Goal: Task Accomplishment & Management: Manage account settings

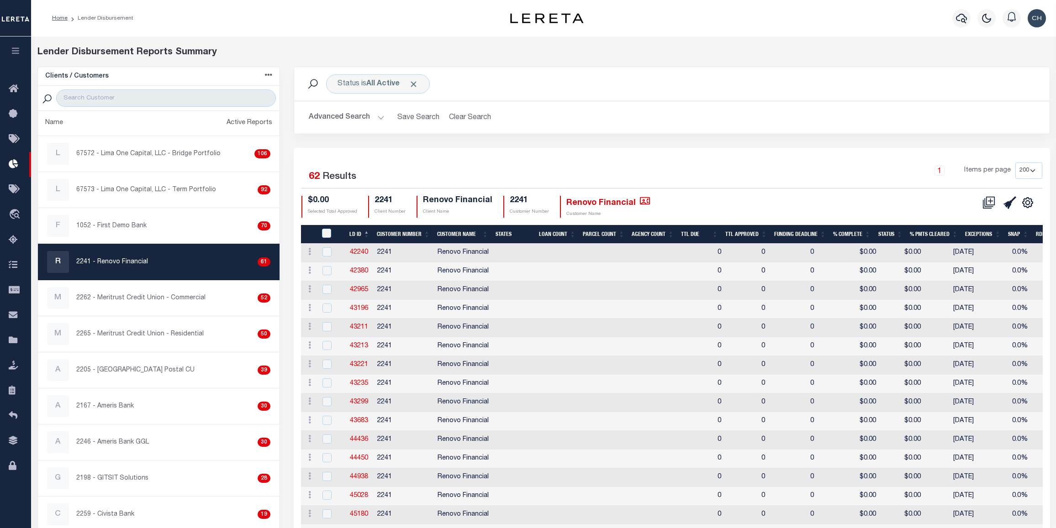
select select "200"
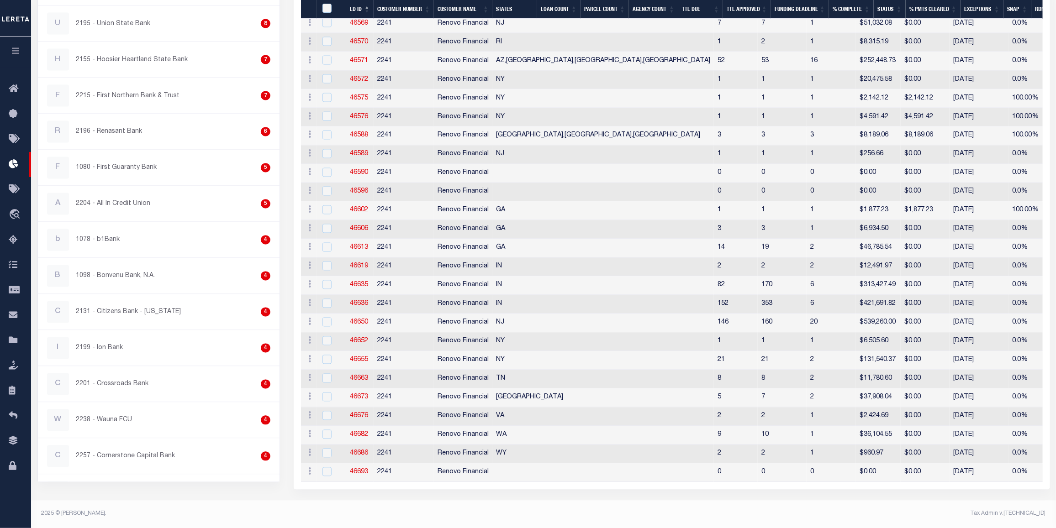
drag, startPoint x: 140, startPoint y: 200, endPoint x: 286, endPoint y: 188, distance: 147.0
click at [140, 200] on link "A 2204 - All In Credit Union 5" at bounding box center [159, 204] width 242 height 36
checkbox input "true"
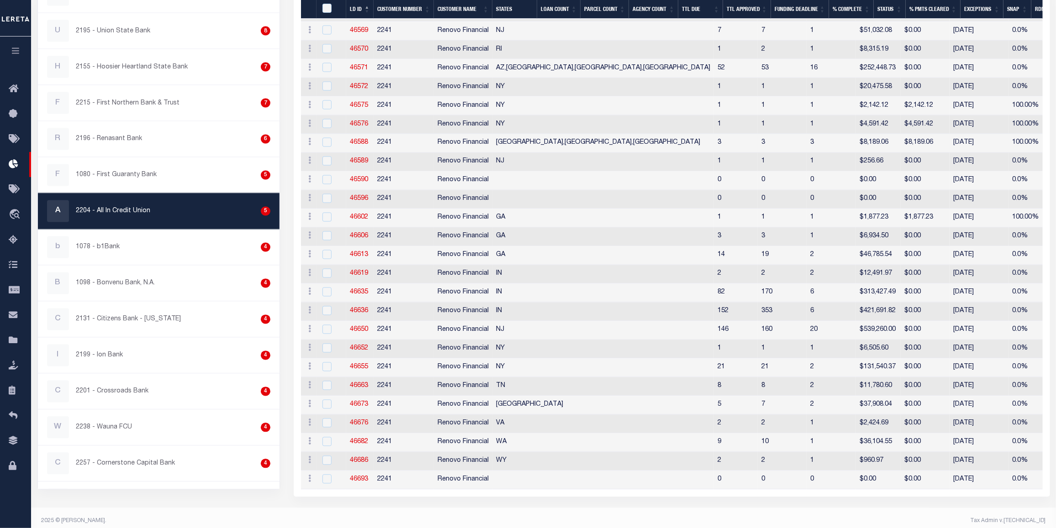
select select "200"
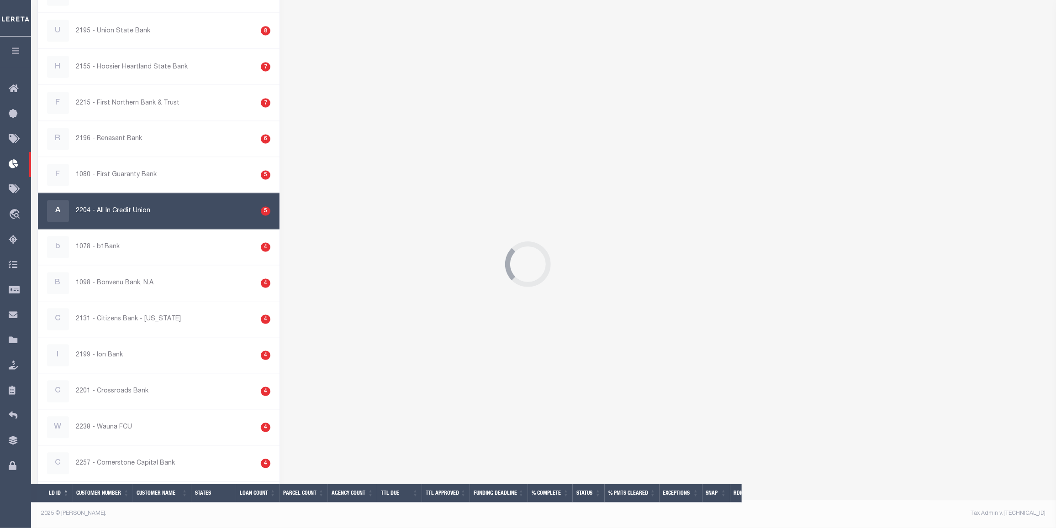
scroll to position [798, 0]
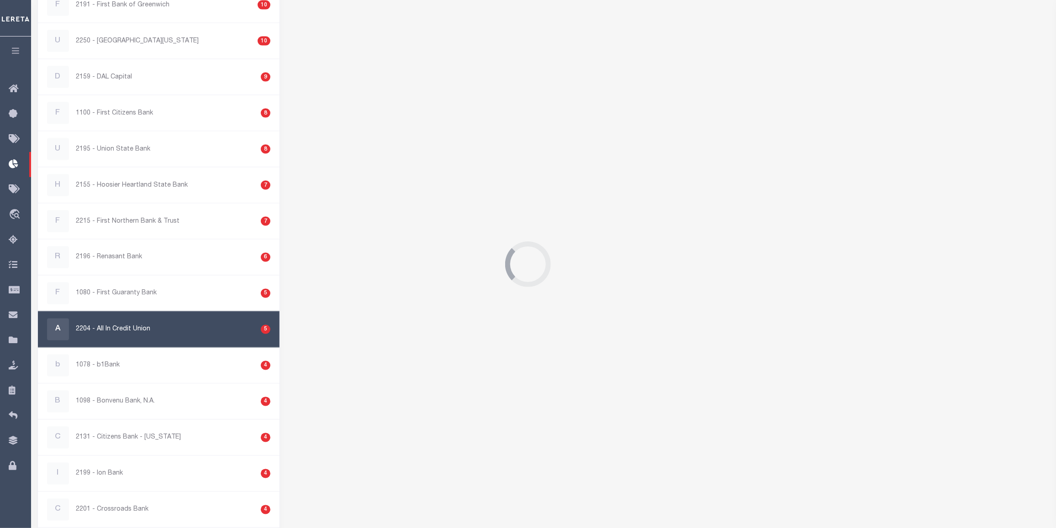
select select "200"
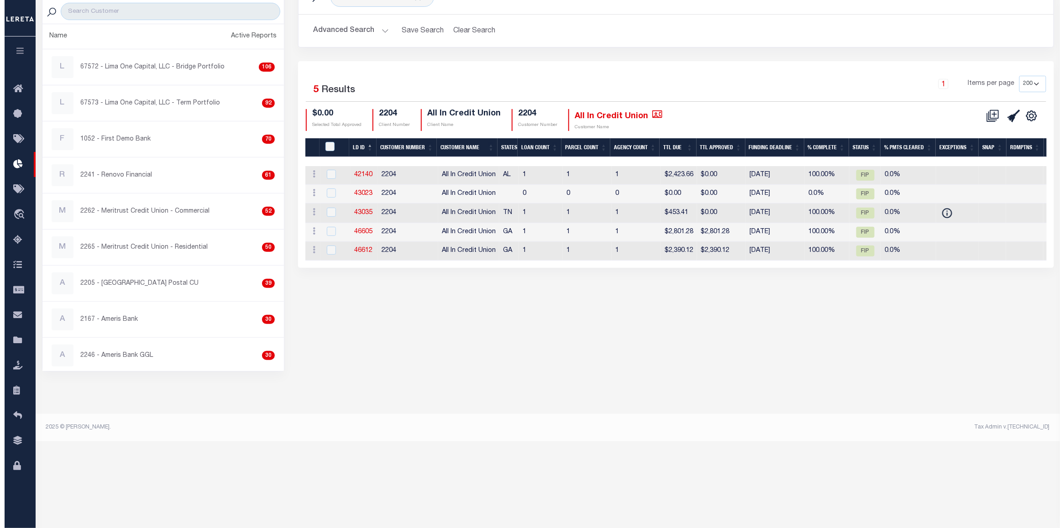
scroll to position [0, 0]
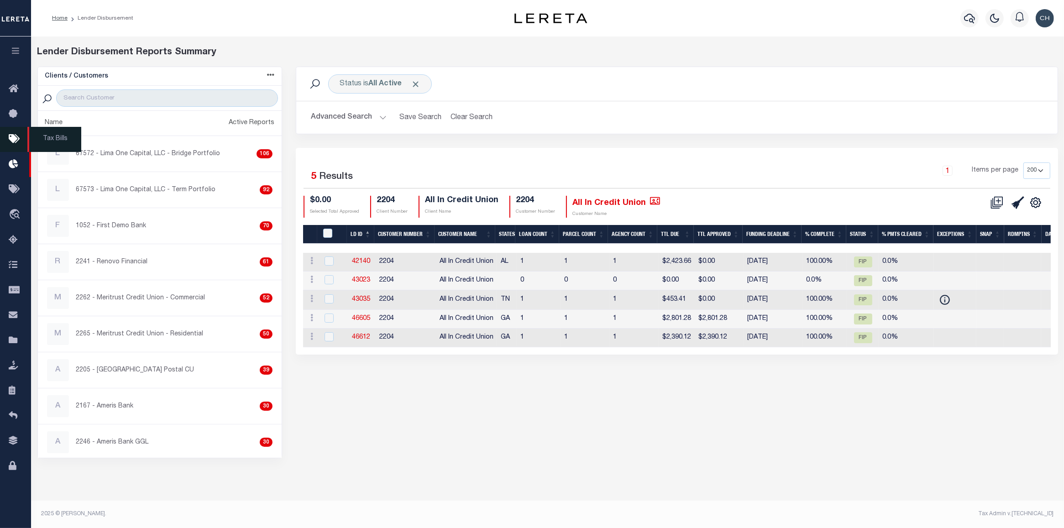
click at [14, 137] on icon at bounding box center [16, 139] width 15 height 11
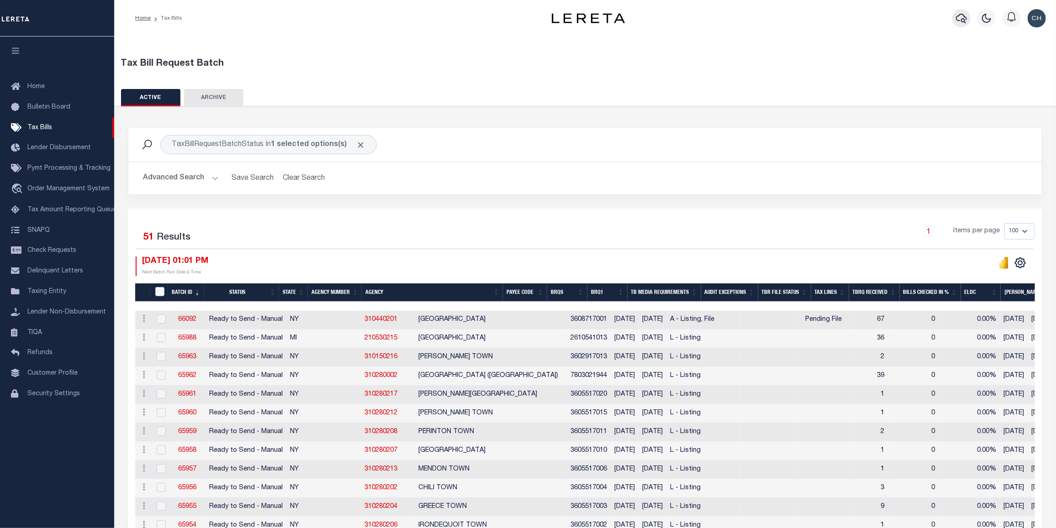
click at [957, 20] on icon "button" at bounding box center [961, 18] width 11 height 11
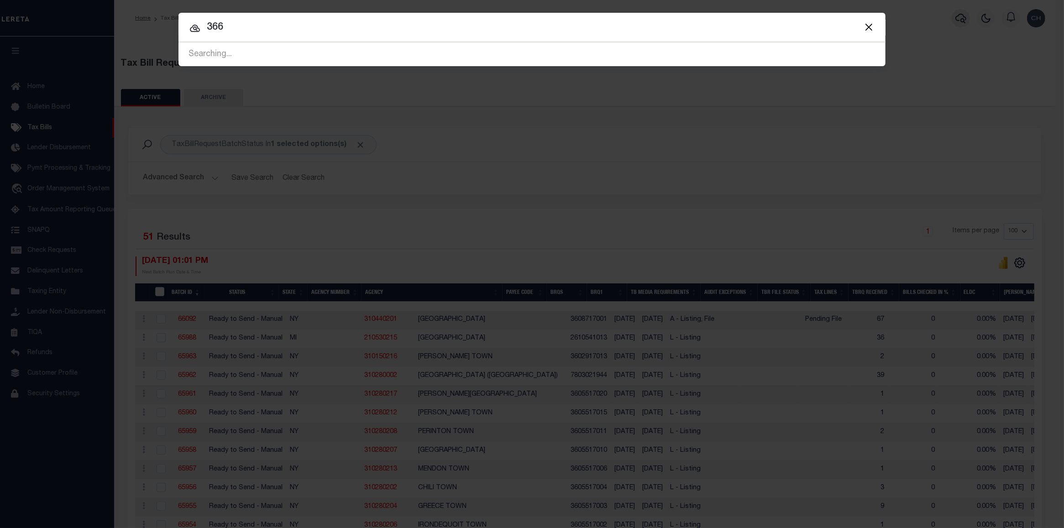
type input "3662"
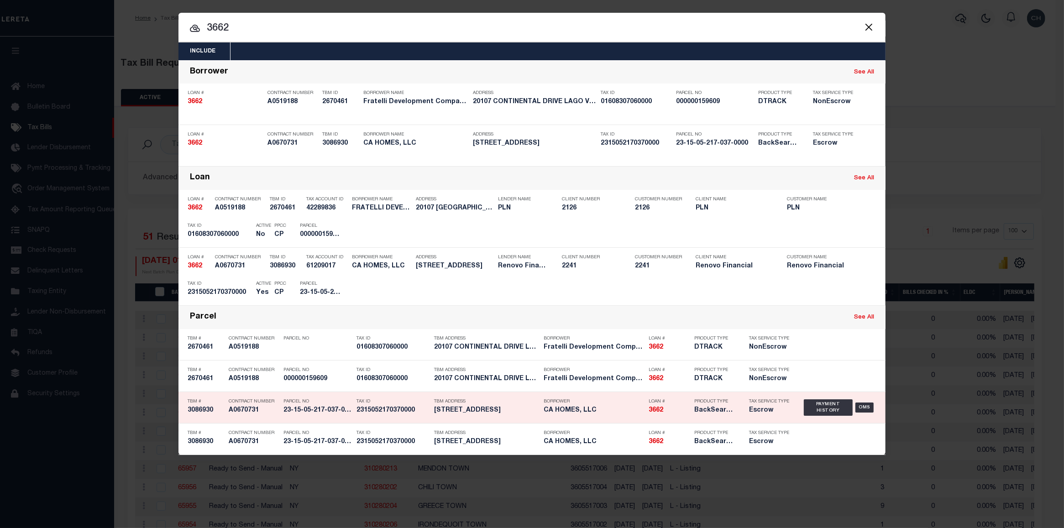
click at [497, 410] on h5 "28 West 35th Place Steger, IL 60475" at bounding box center [486, 411] width 105 height 8
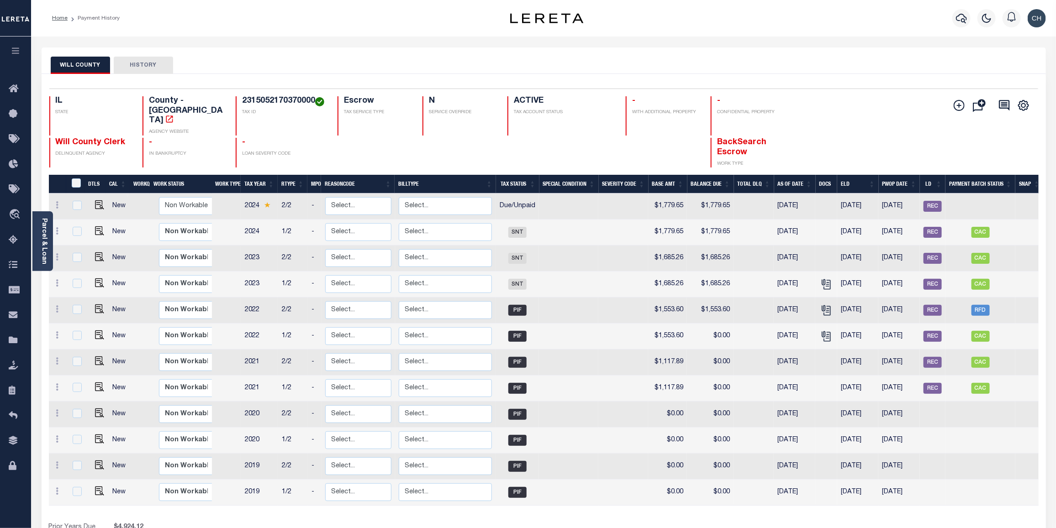
scroll to position [0, 5]
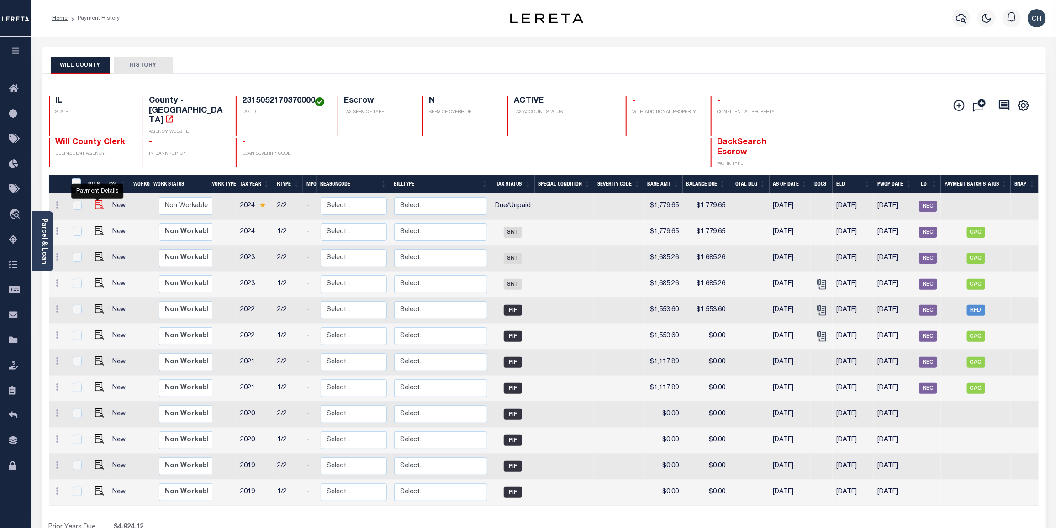
click at [95, 200] on img "" at bounding box center [99, 204] width 9 height 9
checkbox input "true"
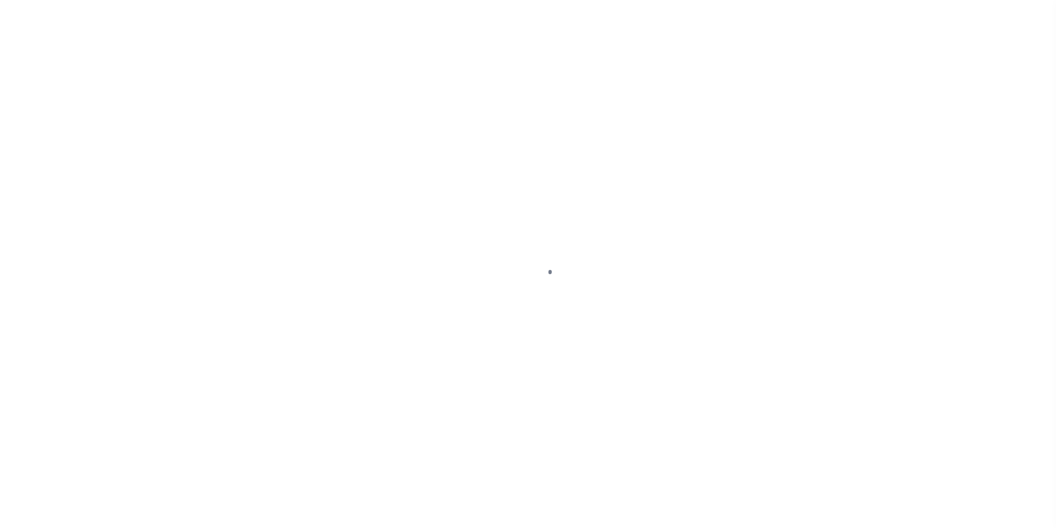
select select "DUE"
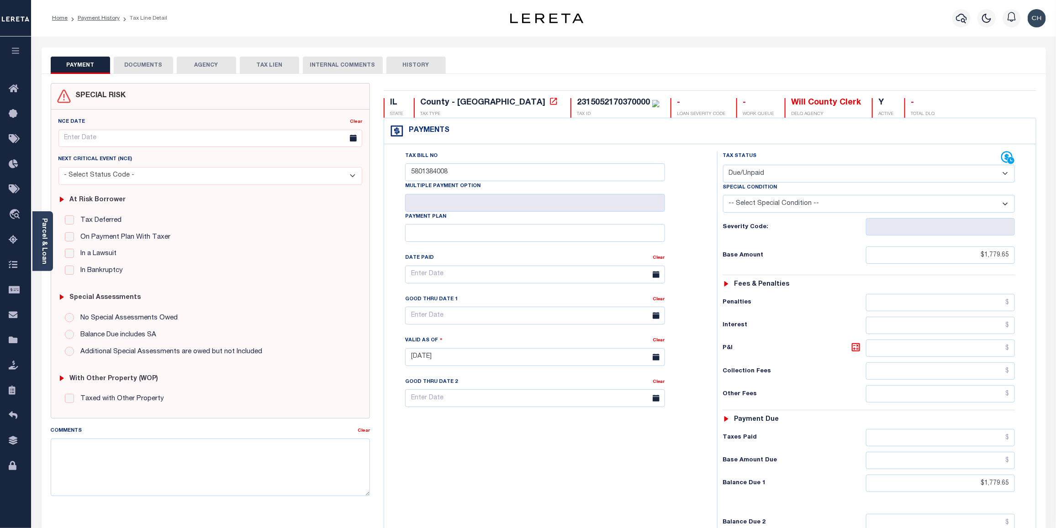
click at [148, 65] on button "DOCUMENTS" at bounding box center [143, 65] width 59 height 17
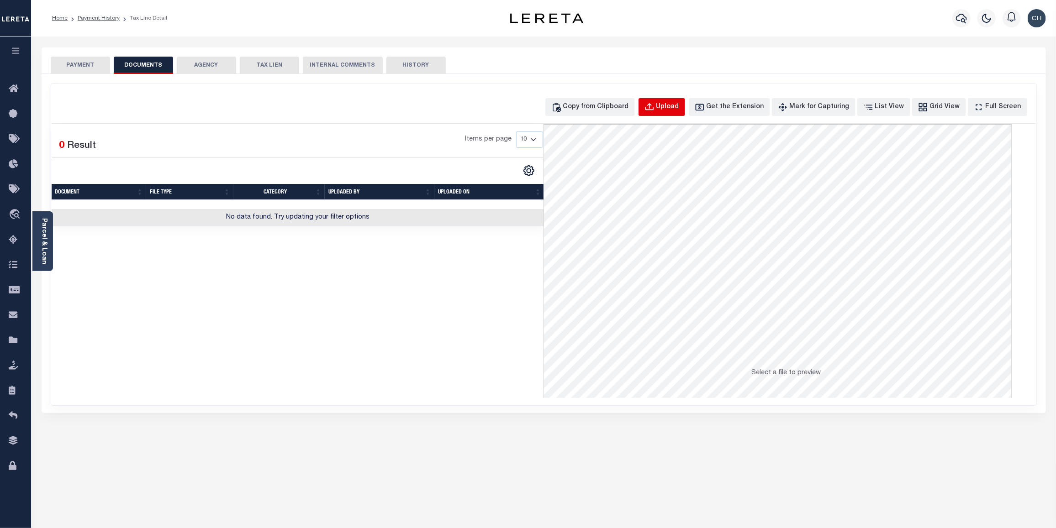
click at [679, 108] on div "Upload" at bounding box center [667, 107] width 23 height 10
select select "POP"
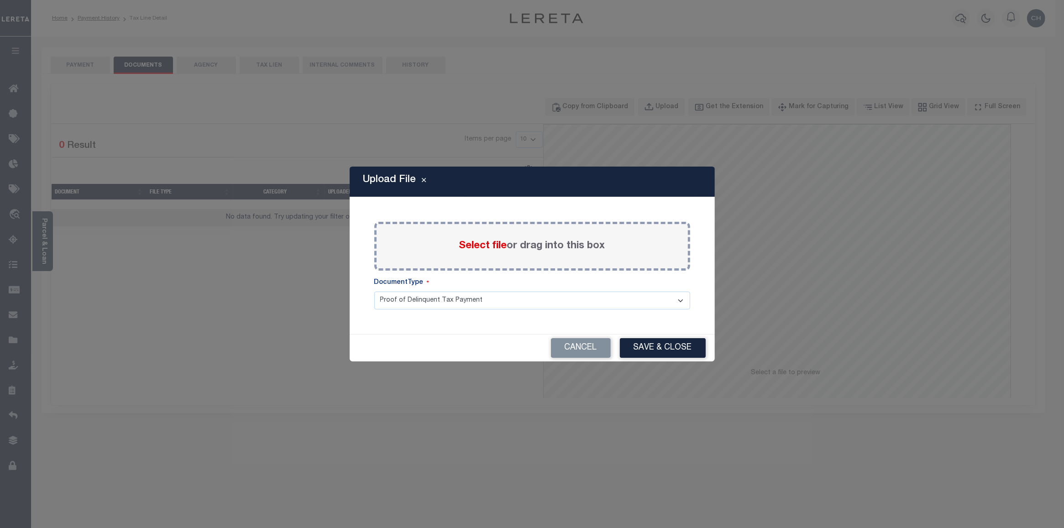
click at [485, 249] on span "Select file" at bounding box center [483, 246] width 48 height 10
click at [0, 0] on input "Select file or drag into this box" at bounding box center [0, 0] width 0 height 0
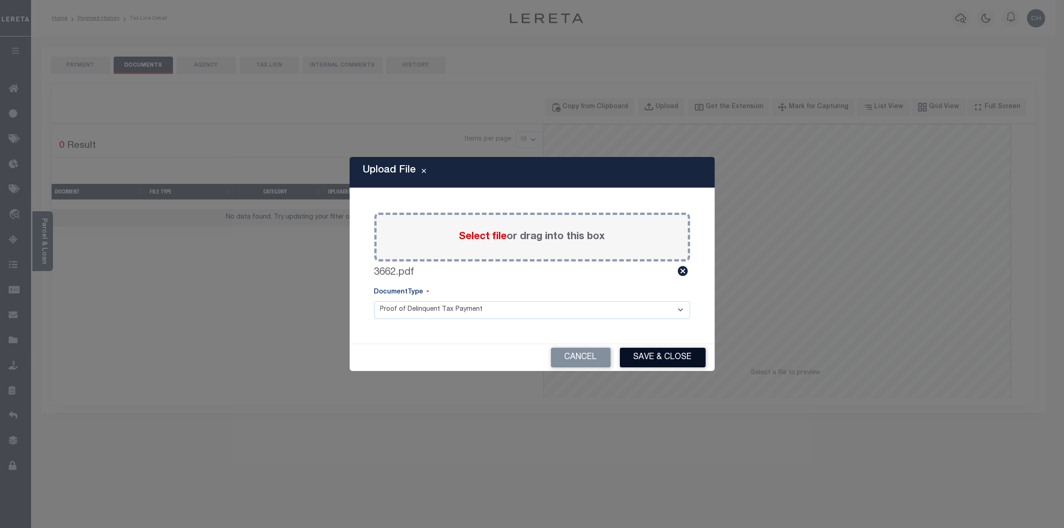
click at [669, 355] on button "Save & Close" at bounding box center [663, 358] width 86 height 20
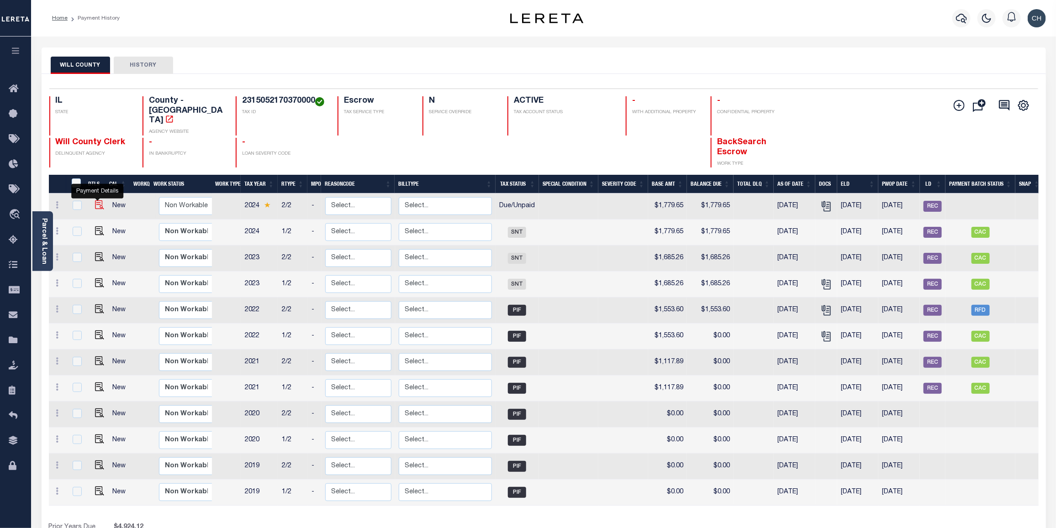
click at [95, 200] on img "" at bounding box center [99, 204] width 9 height 9
checkbox input "true"
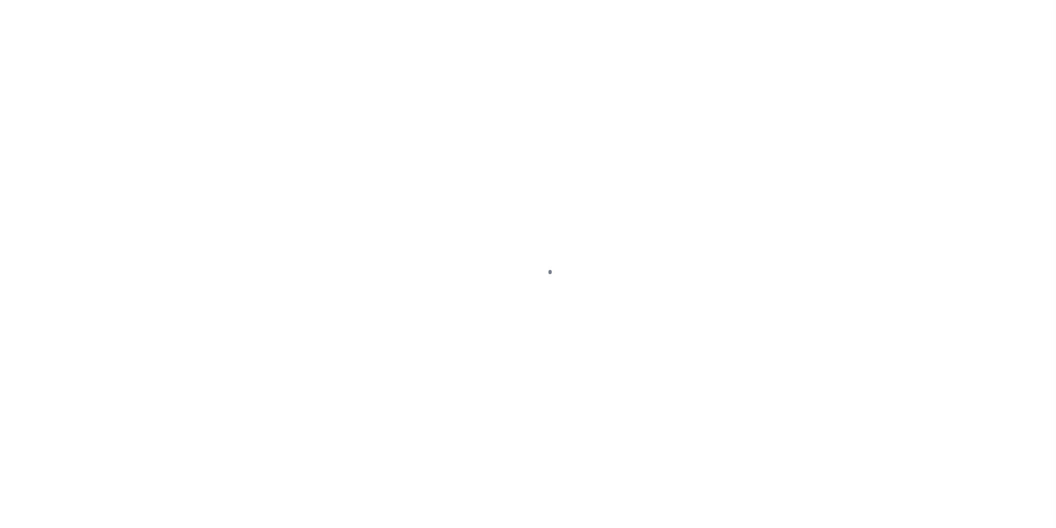
select select "DUE"
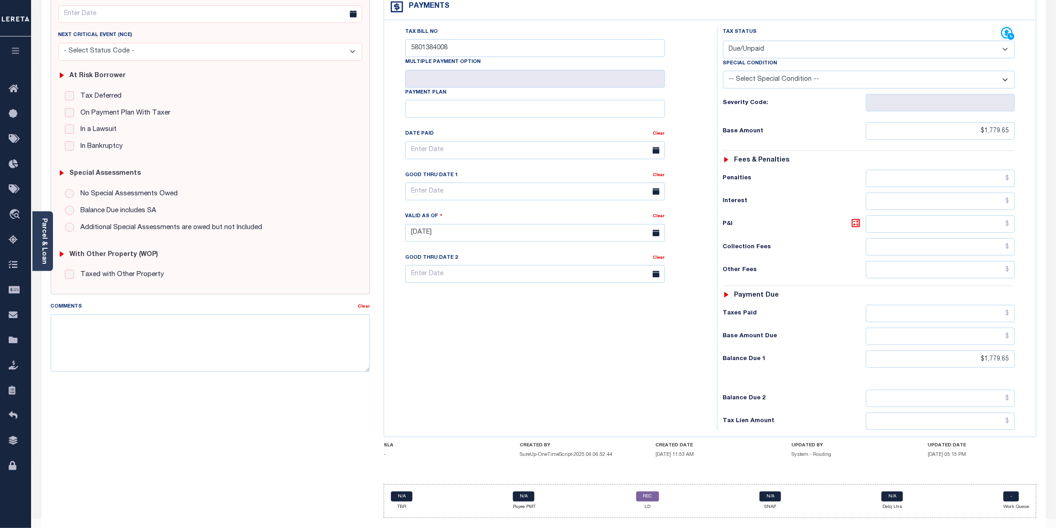
scroll to position [76, 0]
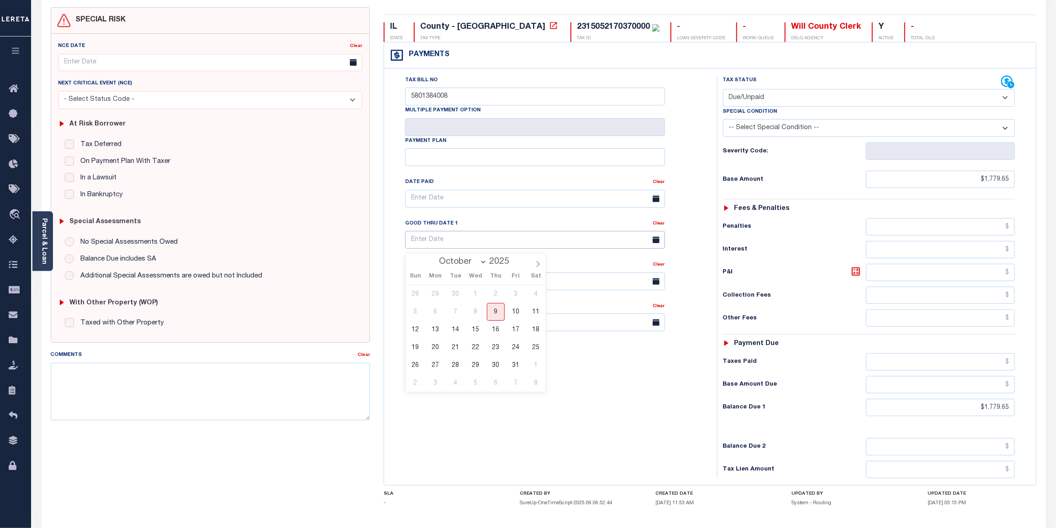
click at [502, 243] on input "text" at bounding box center [535, 240] width 260 height 18
click at [519, 369] on span "31" at bounding box center [516, 366] width 18 height 18
type input "[DATE]"
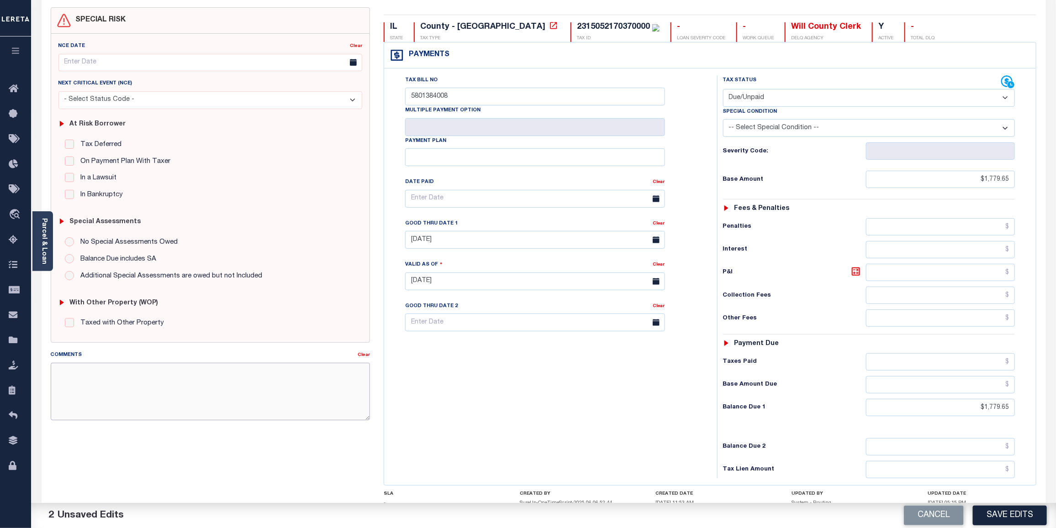
click at [91, 377] on textarea "Comments" at bounding box center [211, 392] width 320 height 58
click at [42, 231] on link "Parcel & Loan" at bounding box center [44, 241] width 6 height 46
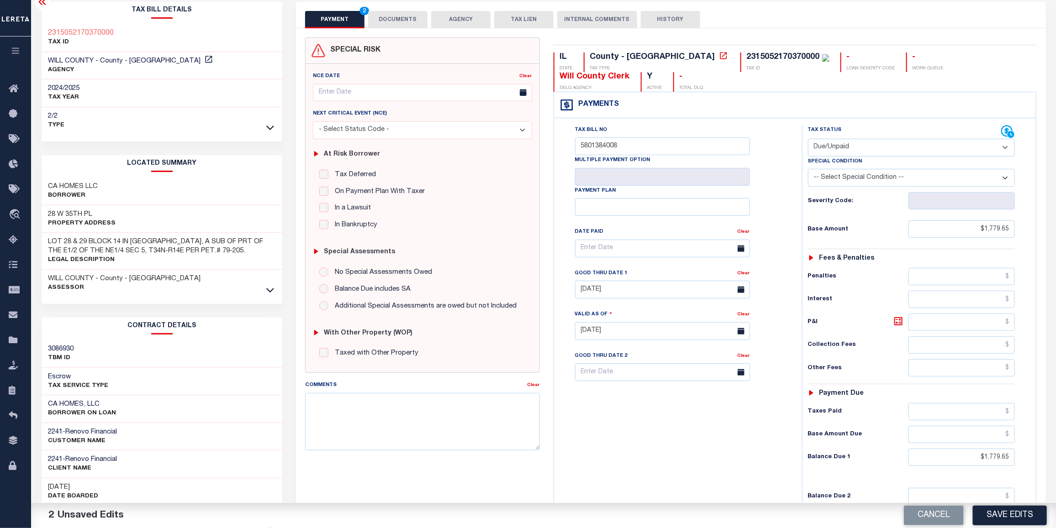
scroll to position [0, 0]
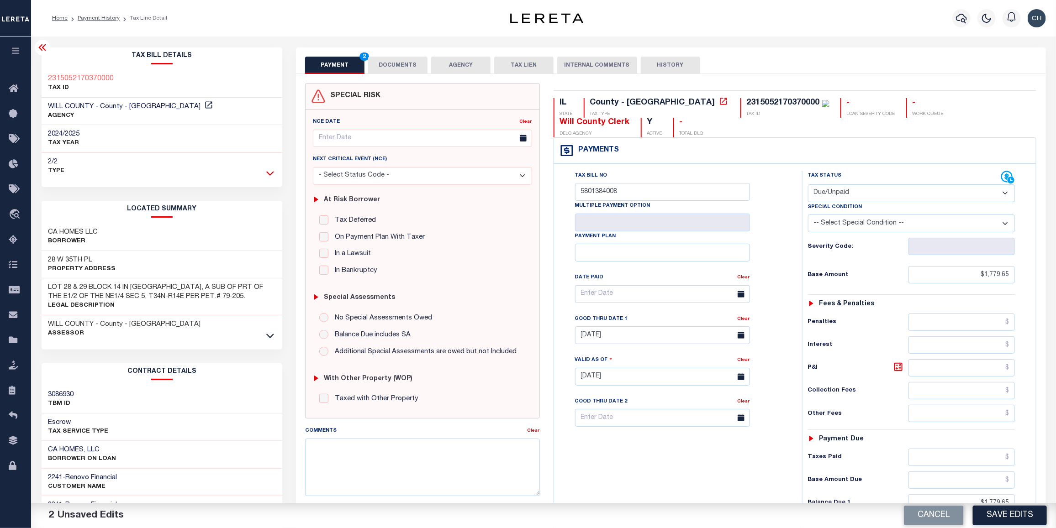
click at [267, 176] on icon at bounding box center [270, 173] width 8 height 10
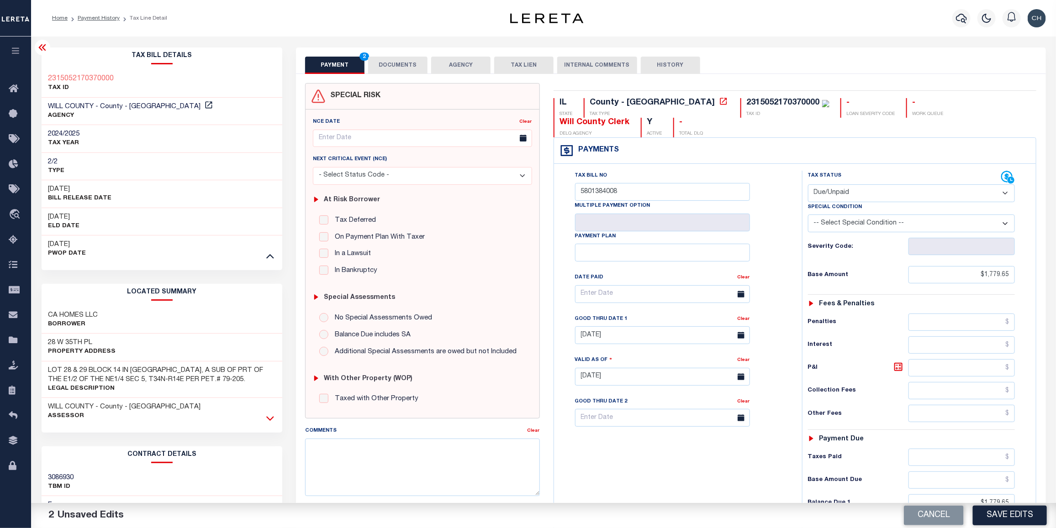
click at [269, 421] on icon at bounding box center [270, 419] width 8 height 5
click at [268, 254] on icon at bounding box center [270, 256] width 8 height 10
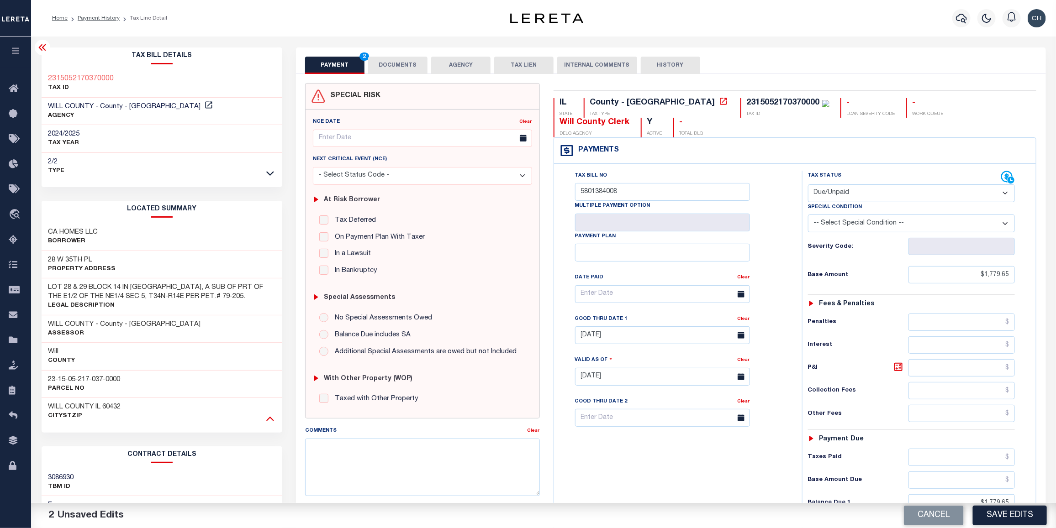
click at [271, 422] on icon at bounding box center [270, 419] width 8 height 10
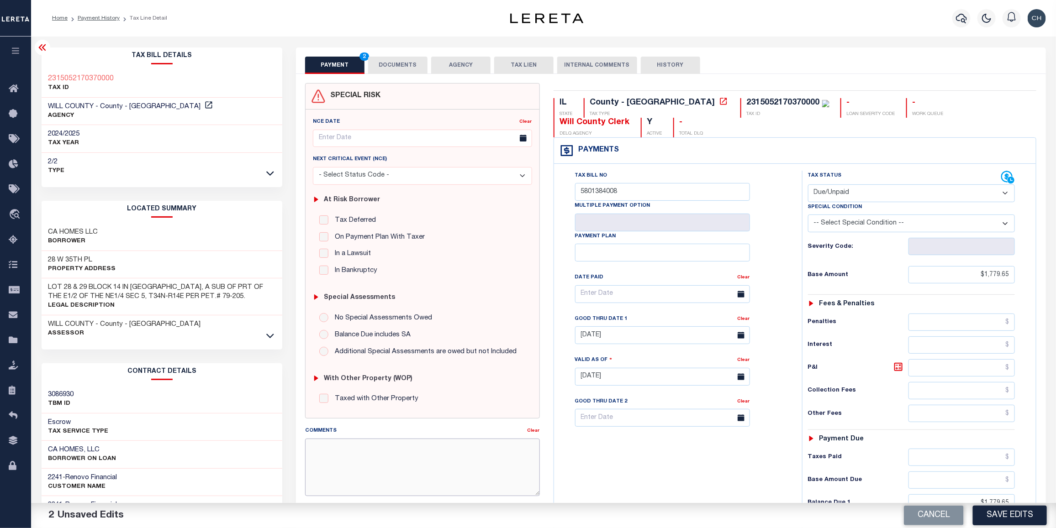
click at [366, 456] on textarea "Comments" at bounding box center [422, 468] width 235 height 58
click at [364, 457] on textarea "Comments" at bounding box center [422, 468] width 235 height 58
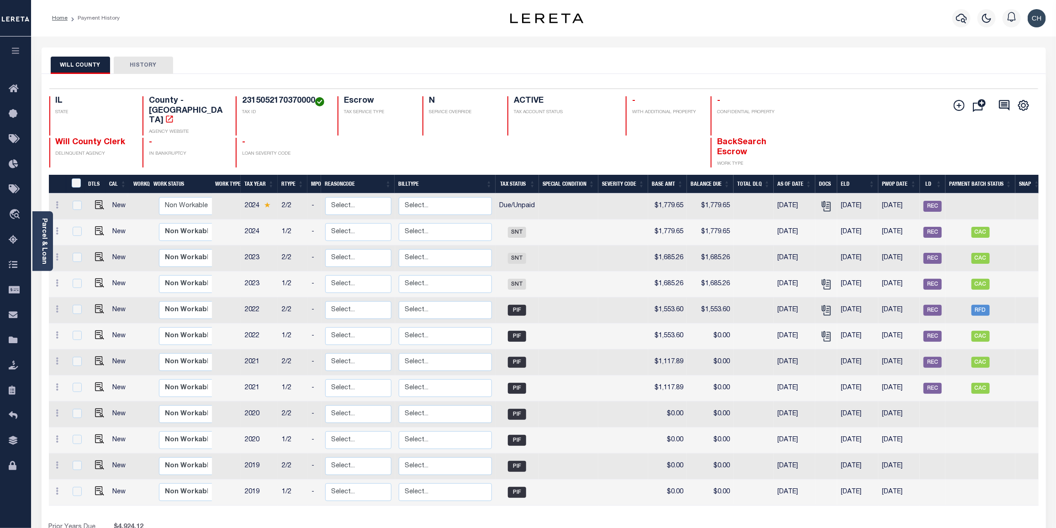
scroll to position [0, 5]
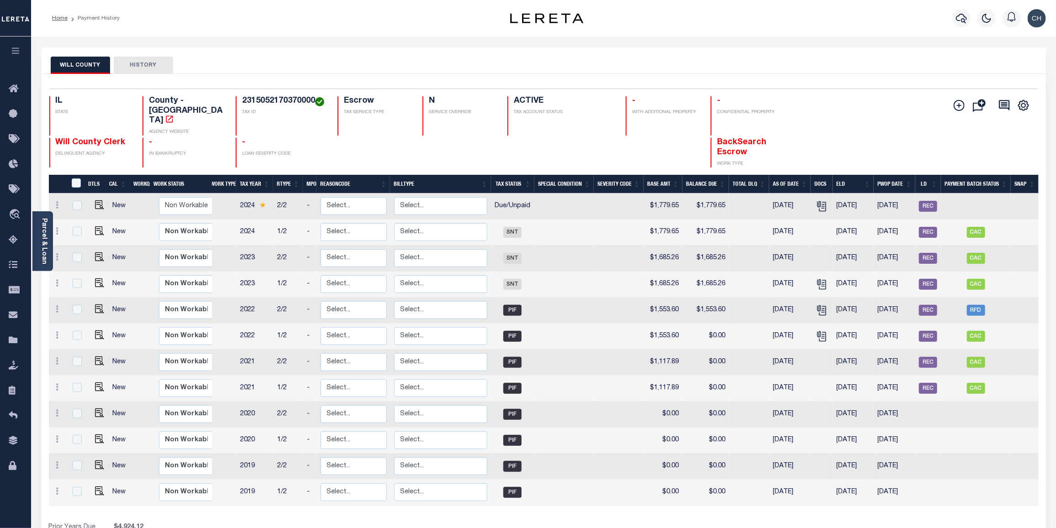
click at [596, 523] on div "Show Tax Lines before Bill Release Date Prior Years Due $4,924.12 Current Year …" at bounding box center [543, 538] width 989 height 31
click at [925, 201] on span "REC" at bounding box center [928, 206] width 18 height 11
checkbox input "true"
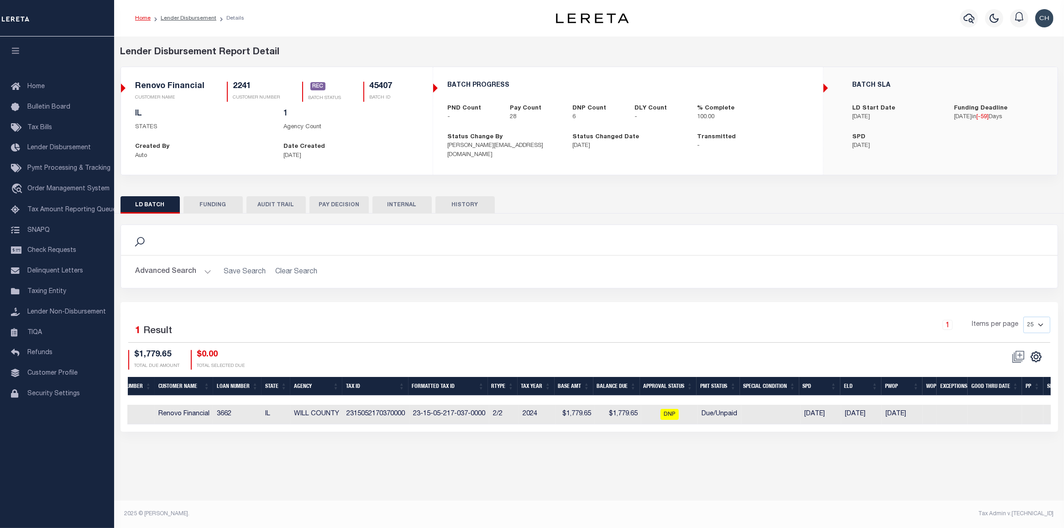
scroll to position [0, 197]
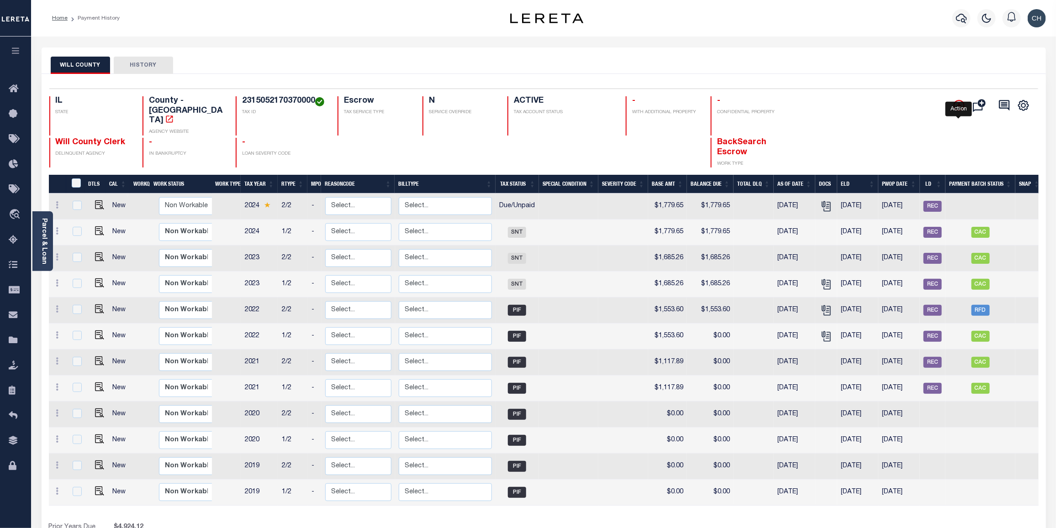
click at [959, 110] on icon "" at bounding box center [958, 105] width 11 height 11
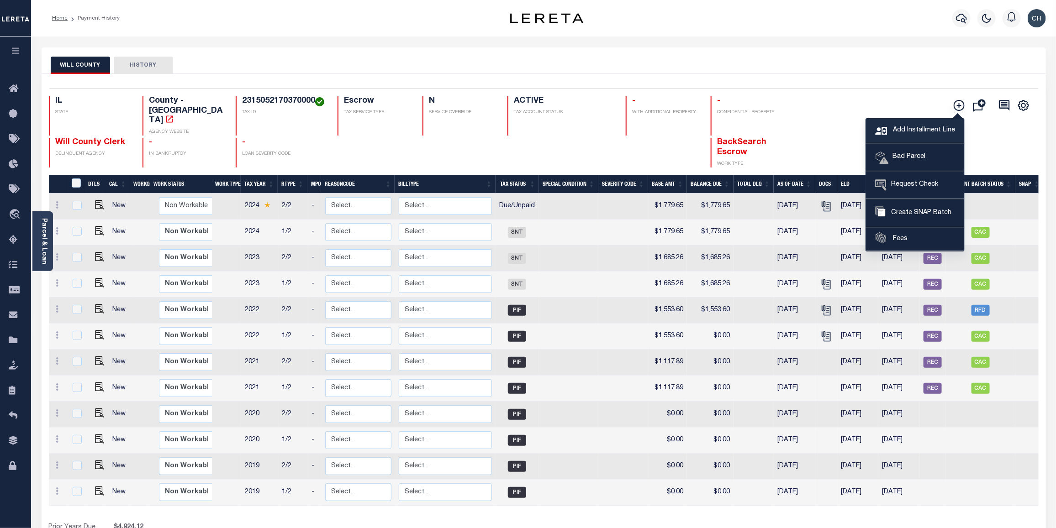
click at [912, 132] on span "Add Installment Line" at bounding box center [922, 131] width 64 height 10
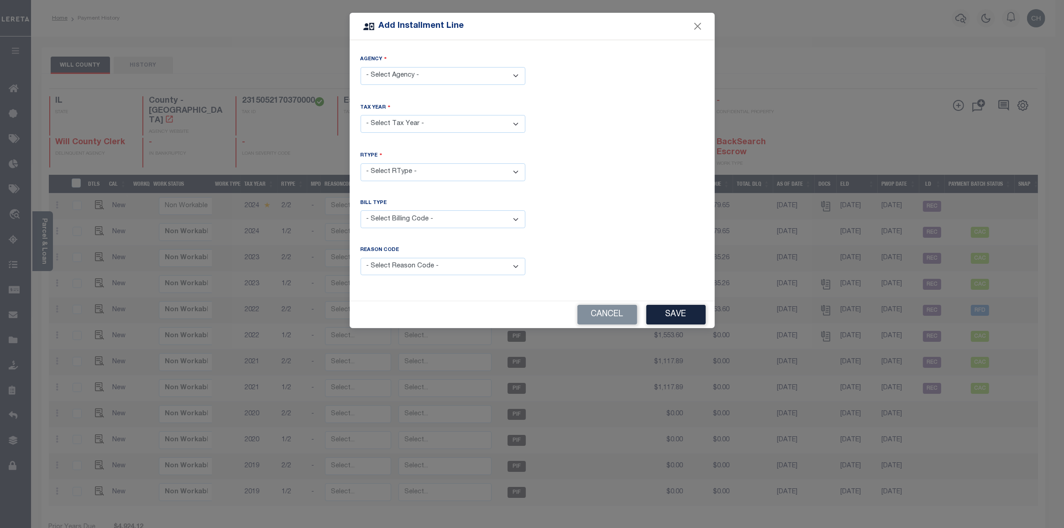
click at [455, 77] on select "- Select Agency - WILL COUNTY - County" at bounding box center [443, 76] width 165 height 18
select select "1719700000"
click at [361, 67] on select "- Select Agency - WILL COUNTY - County" at bounding box center [443, 76] width 165 height 18
click at [445, 126] on select "- Select Year - 2002 2005 2006 2007 2008 2009 2010 2011 2012 2013 2014 2015 201…" at bounding box center [443, 124] width 165 height 18
select select "2024"
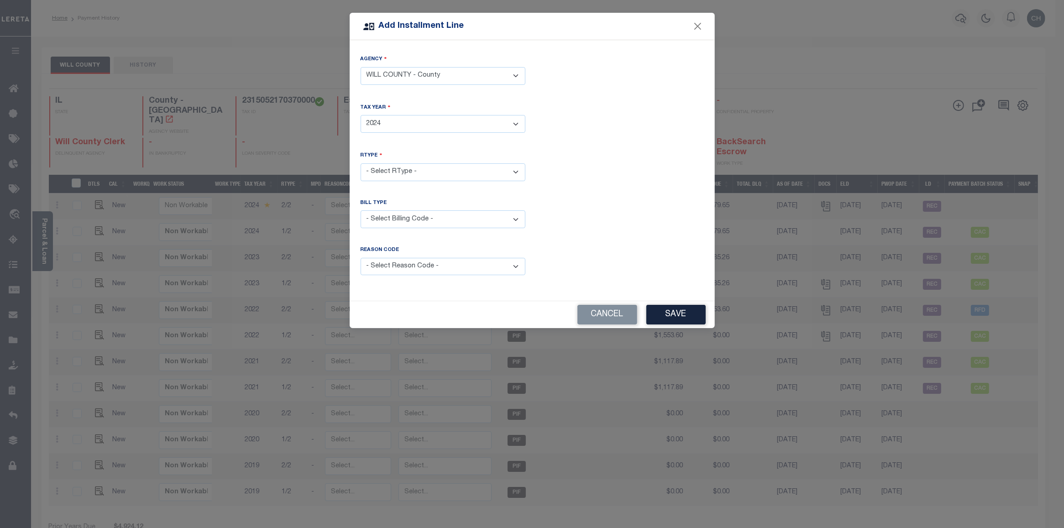
click at [361, 115] on select "- Select Year - 2002 2005 2006 2007 2008 2009 2010 2011 2012 2013 2014 2015 201…" at bounding box center [443, 124] width 165 height 18
click at [418, 175] on select "- Select RType - 1/2 2/2" at bounding box center [443, 172] width 165 height 18
select select "1"
click at [361, 163] on select "- Select RType - 1/2 2/2" at bounding box center [443, 172] width 165 height 18
click at [454, 217] on select "- Select Billing Code - Regular Delinquent Supplemental Corrected/Adjusted Bill…" at bounding box center [443, 219] width 165 height 18
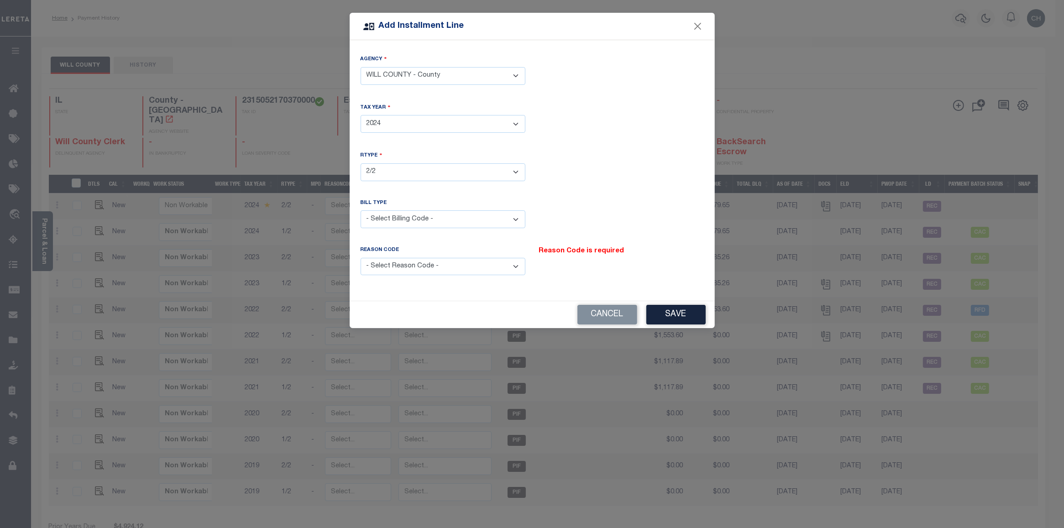
select select "2"
click at [361, 210] on select "- Select Billing Code - Regular Delinquent Supplemental Corrected/Adjusted Bill…" at bounding box center [443, 219] width 165 height 18
click at [457, 266] on select "- Select Reason Code - Payment Reversal Taxable Value Change Assessment Change …" at bounding box center [443, 267] width 165 height 18
select select "11"
click at [361, 258] on select "- Select Reason Code - Payment Reversal Taxable Value Change Assessment Change …" at bounding box center [443, 267] width 165 height 18
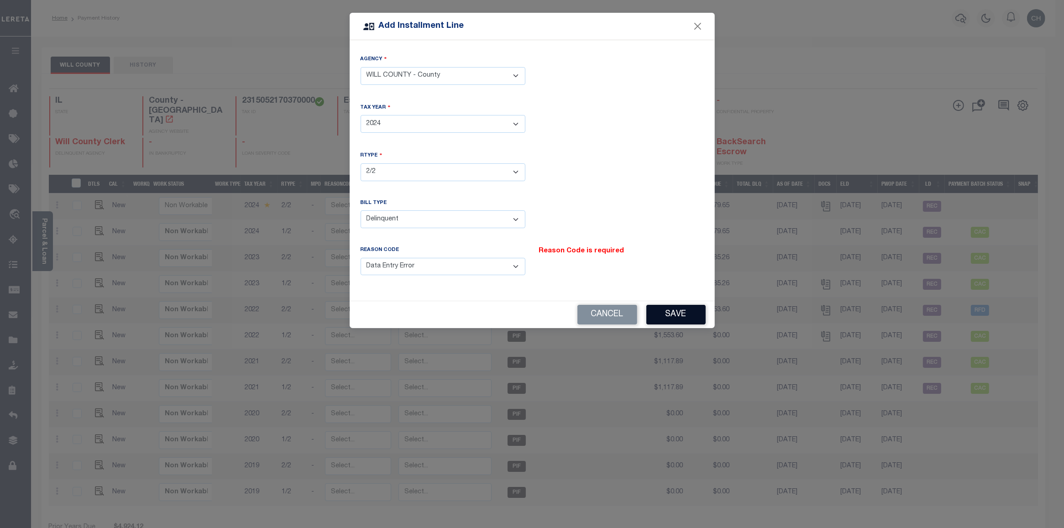
click at [667, 320] on button "Save" at bounding box center [675, 315] width 59 height 20
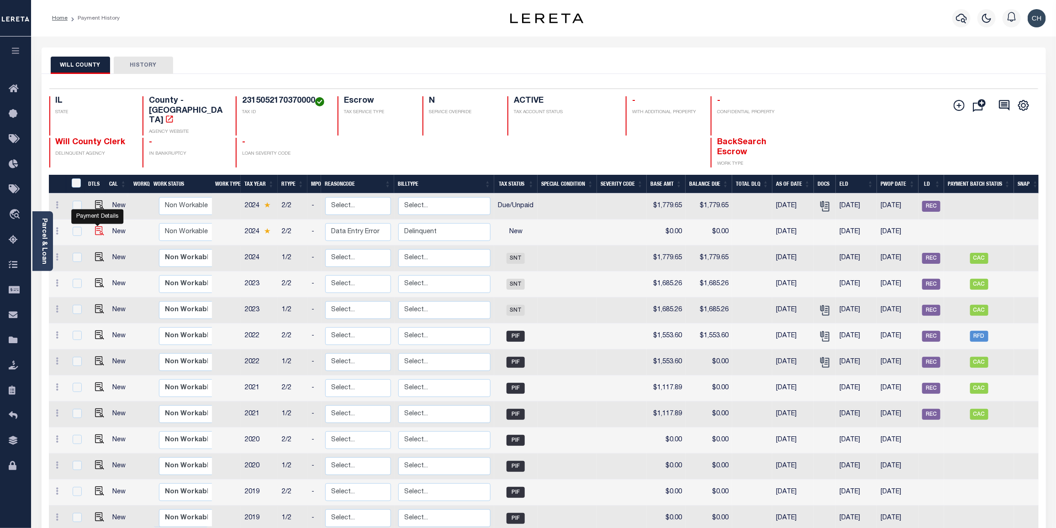
click at [101, 226] on img at bounding box center [99, 230] width 9 height 9
checkbox input "true"
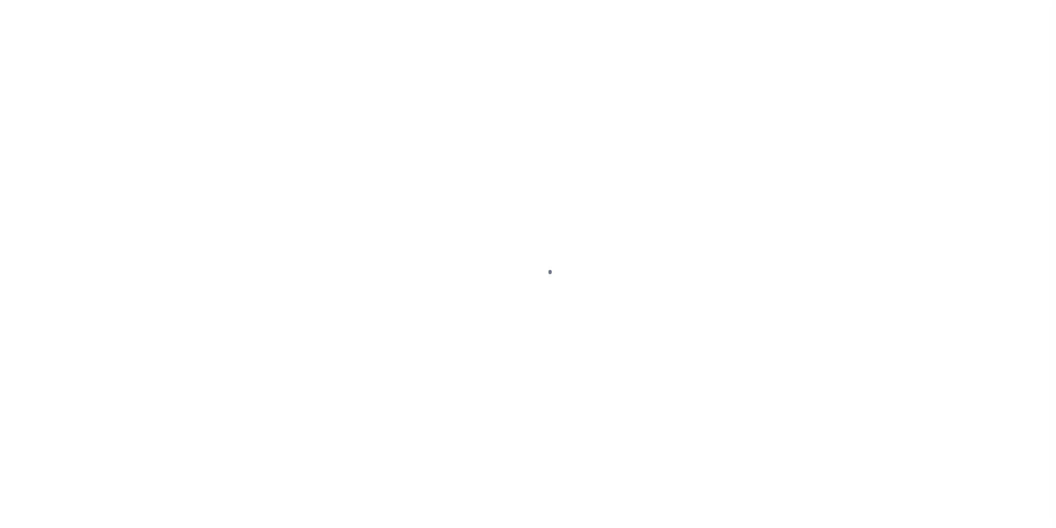
select select "NW2"
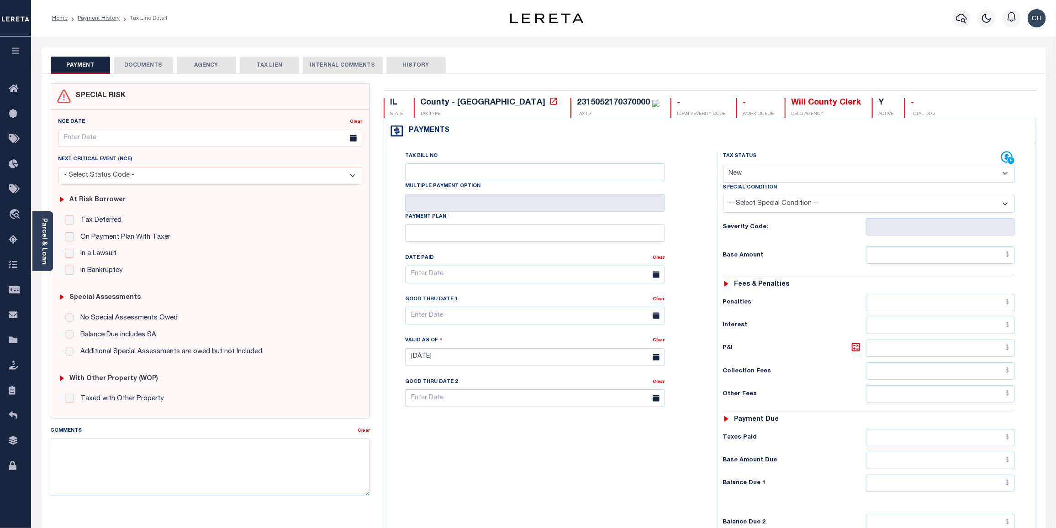
click at [138, 69] on button "DOCUMENTS" at bounding box center [143, 65] width 59 height 17
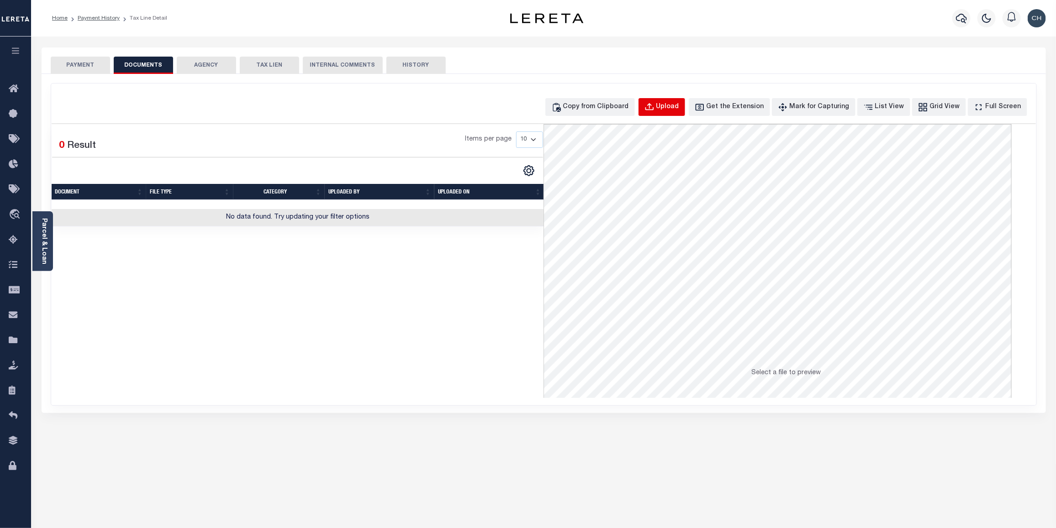
click at [679, 111] on div "Upload" at bounding box center [667, 107] width 23 height 10
select select "POP"
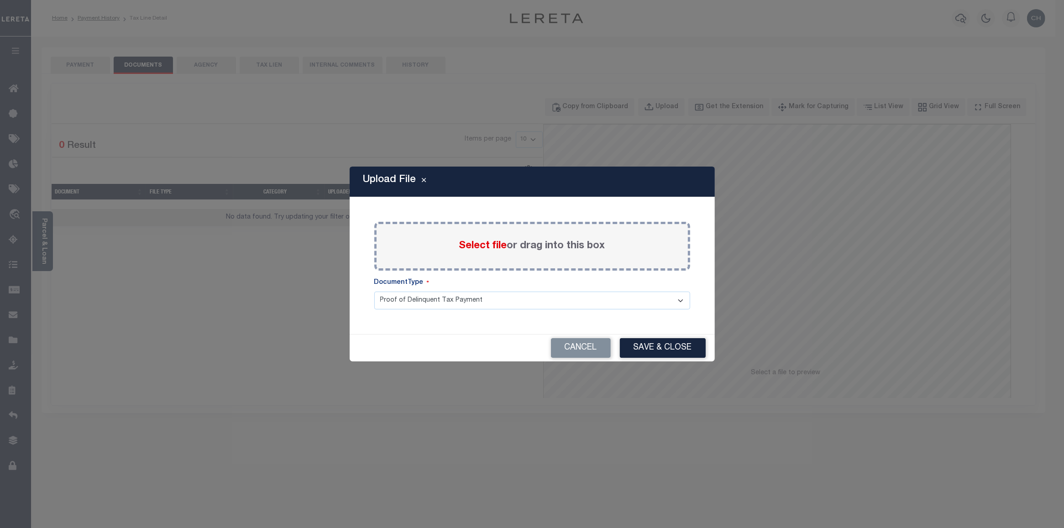
click at [478, 252] on label "Select file or drag into this box" at bounding box center [532, 246] width 146 height 15
click at [0, 0] on input "Select file or drag into this box" at bounding box center [0, 0] width 0 height 0
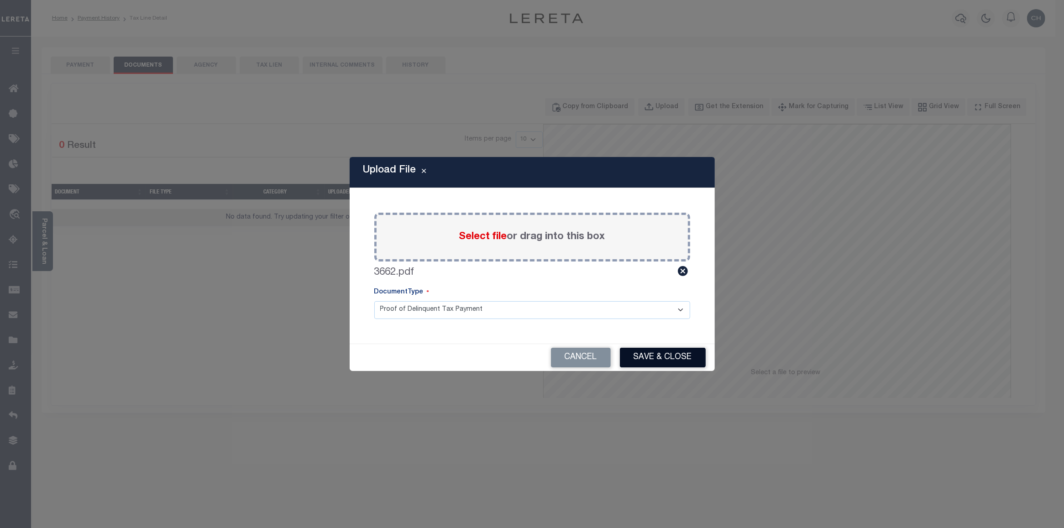
click at [679, 358] on button "Save & Close" at bounding box center [663, 358] width 86 height 20
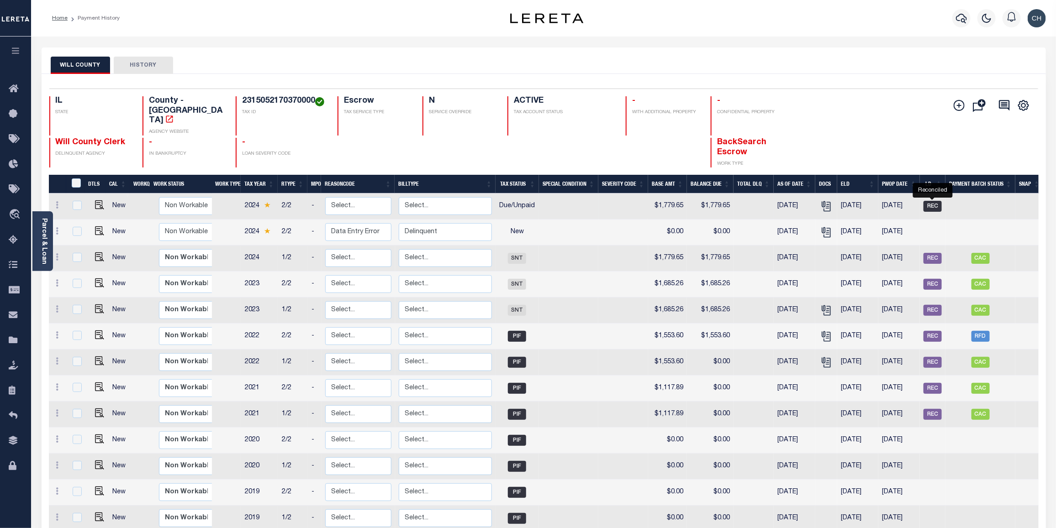
click at [932, 201] on span "REC" at bounding box center [932, 206] width 18 height 11
checkbox input "true"
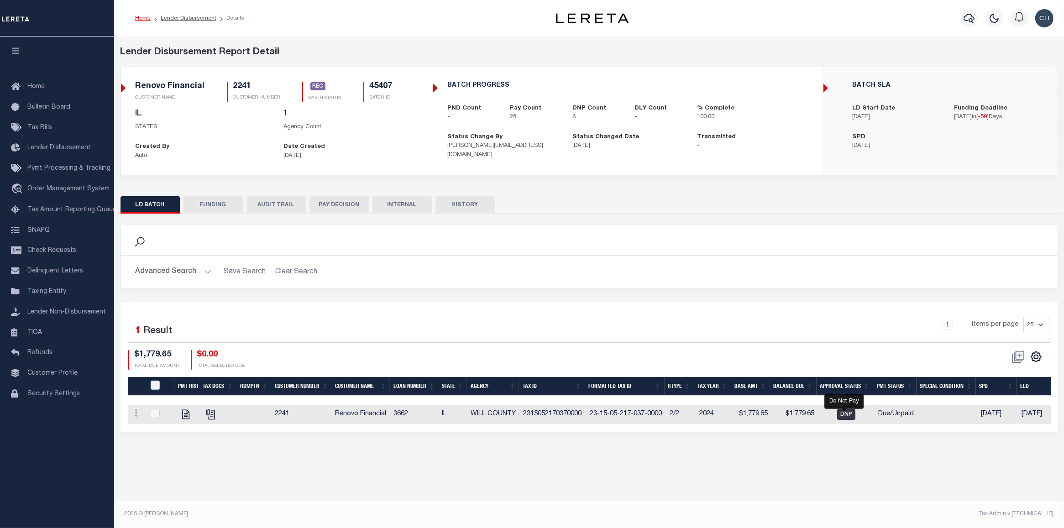
click at [846, 419] on span "DNP" at bounding box center [846, 414] width 18 height 11
checkbox input "true"
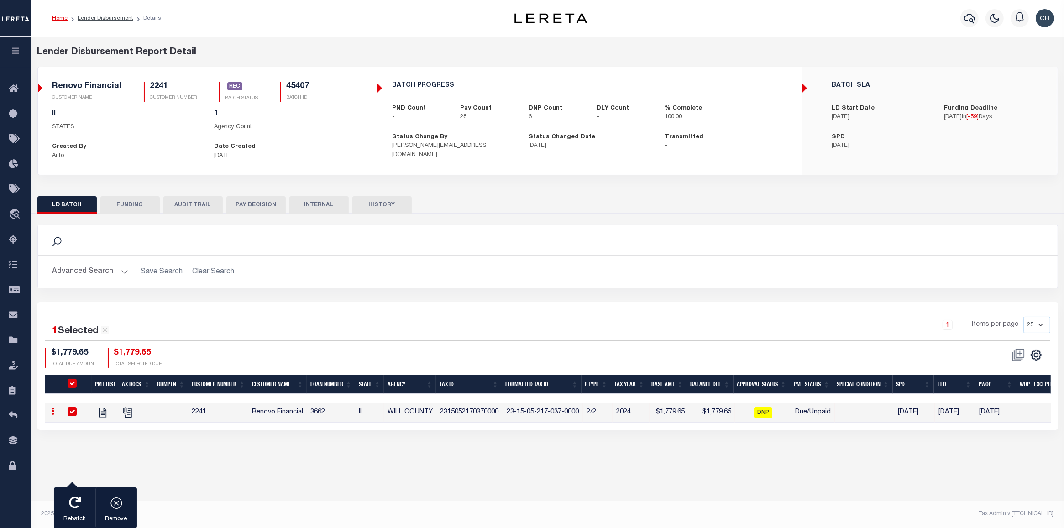
drag, startPoint x: 791, startPoint y: 432, endPoint x: 914, endPoint y: 431, distance: 123.7
click at [914, 430] on div "1 Selected 1 Result 1 Items per page 25 50 100 200 $1,779.65" at bounding box center [547, 366] width 1021 height 128
click at [129, 415] on icon "" at bounding box center [127, 413] width 12 height 12
checkbox input "false"
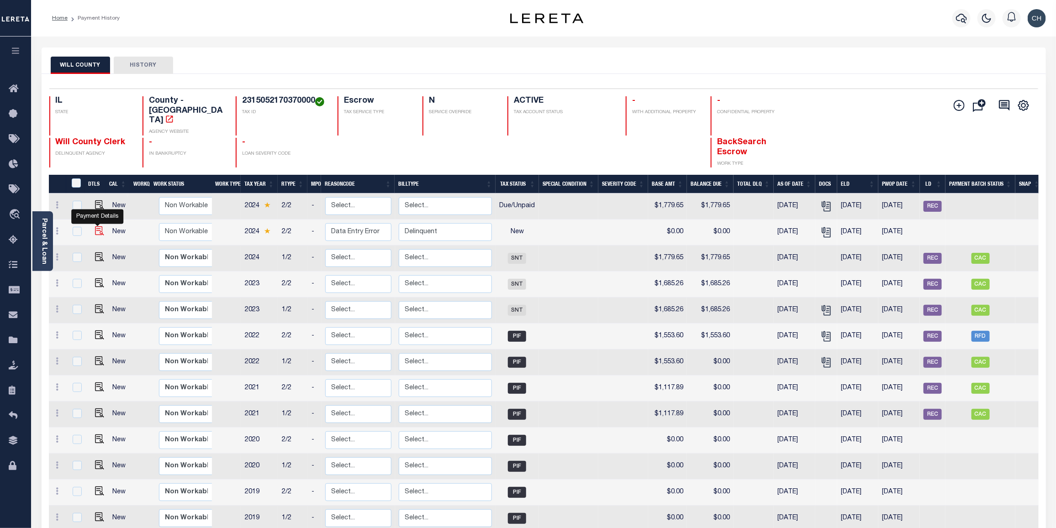
click at [95, 226] on img "" at bounding box center [99, 230] width 9 height 9
checkbox input "true"
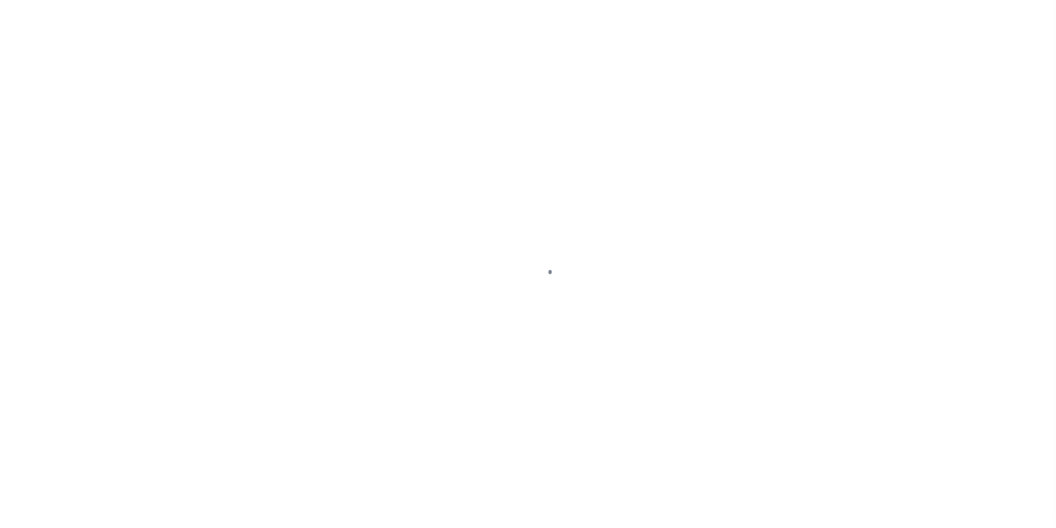
select select "NW2"
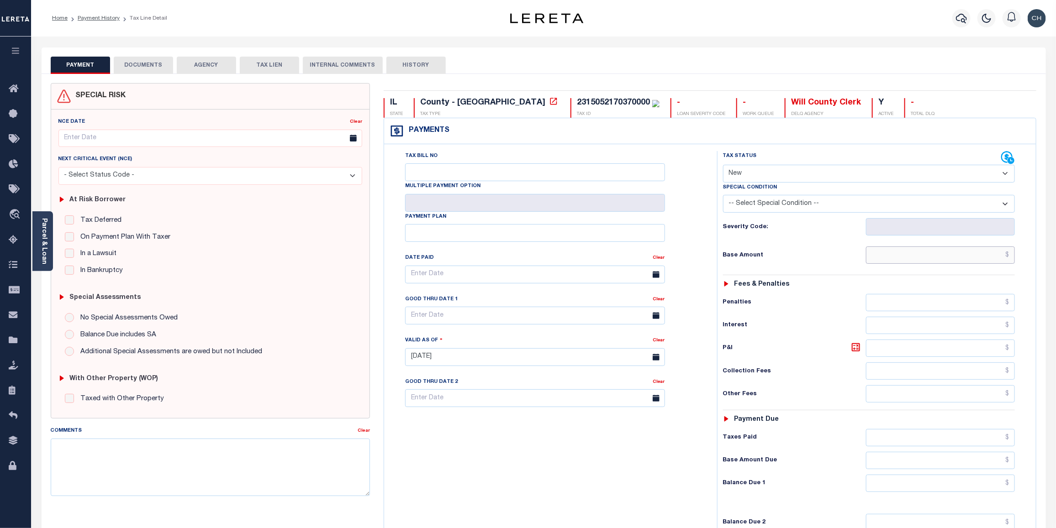
click at [953, 256] on input "text" at bounding box center [940, 255] width 149 height 17
type input "$1,779.65"
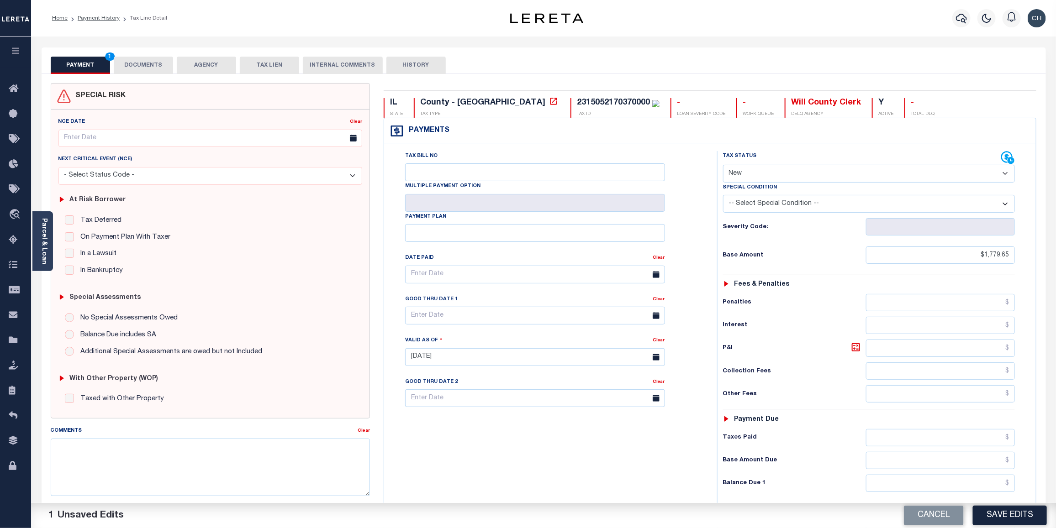
click at [1005, 177] on select "- Select Status Code - Open Due/Unpaid Paid Incomplete No Tax Due Internal Refu…" at bounding box center [869, 174] width 292 height 18
select select "DUE"
click at [723, 166] on select "- Select Status Code - Open Due/Unpaid Paid Incomplete No Tax Due Internal Refu…" at bounding box center [869, 174] width 292 height 18
click at [89, 454] on textarea "Comments" at bounding box center [211, 468] width 320 height 58
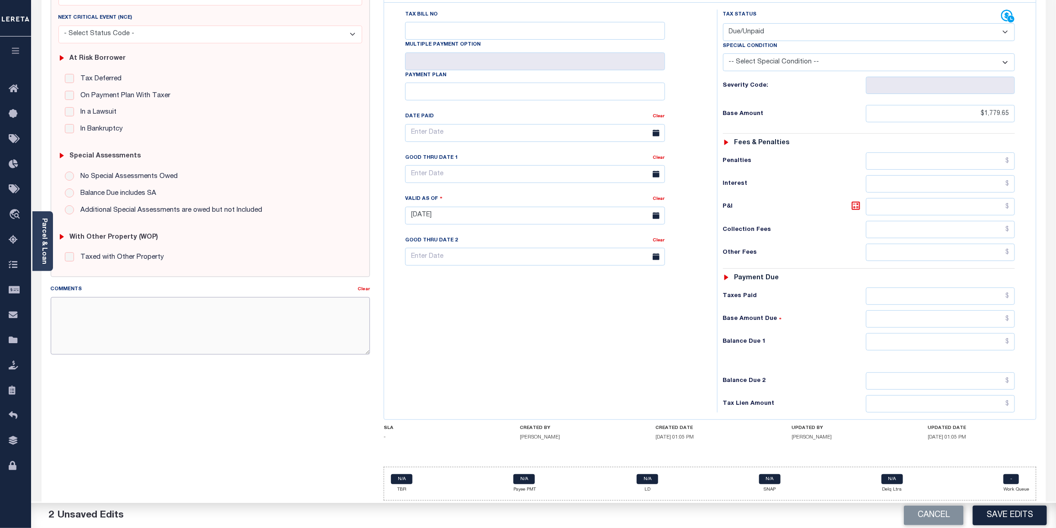
scroll to position [146, 0]
click at [947, 339] on input "text" at bounding box center [940, 340] width 149 height 17
type input "$1,843.04"
click at [855, 208] on icon at bounding box center [855, 205] width 8 height 8
type input "$63.39"
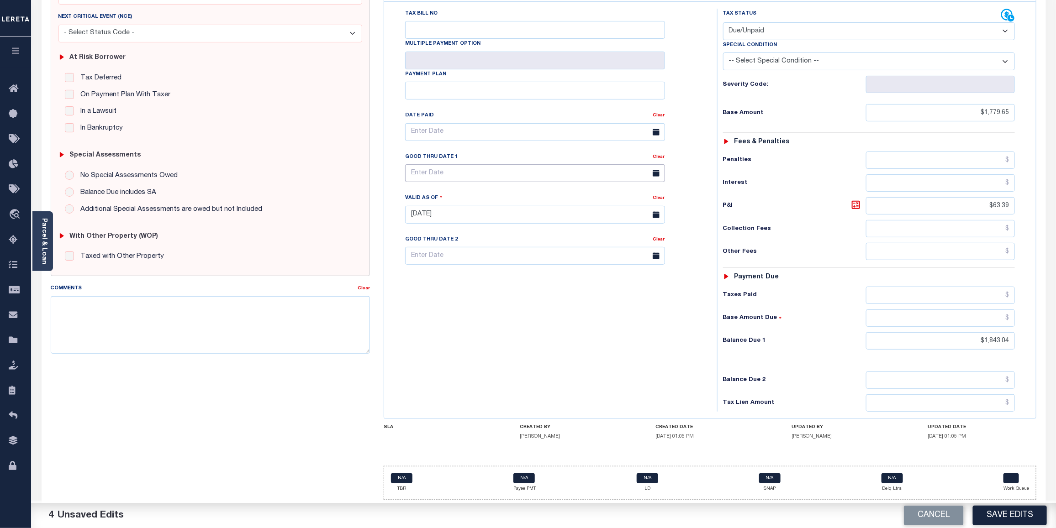
click at [455, 174] on input "text" at bounding box center [535, 173] width 260 height 18
click at [510, 293] on span "31" at bounding box center [516, 299] width 18 height 18
type input "10/31/2025"
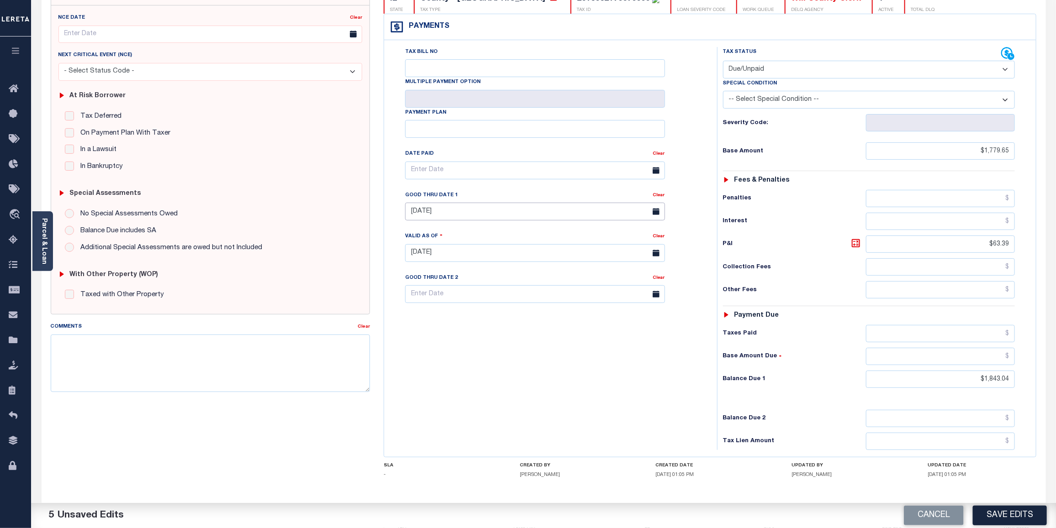
scroll to position [114, 0]
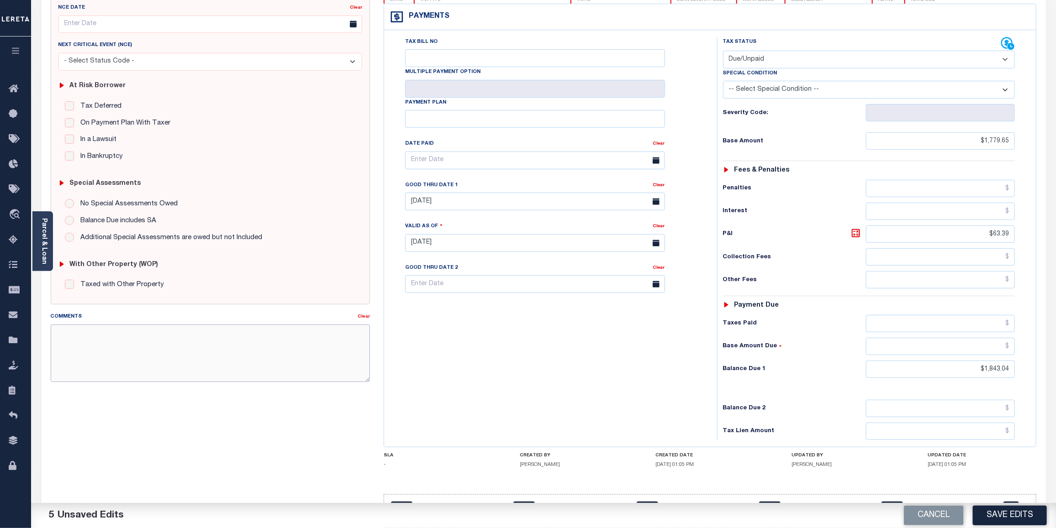
click at [133, 333] on textarea "Comments" at bounding box center [211, 354] width 320 height 58
paste textarea "CAS-474377 2025/annual dlq Base $3,323.80 P/I $568.57-Lender Responsibility Tot…"
drag, startPoint x: 74, startPoint y: 333, endPoint x: 95, endPoint y: 332, distance: 21.0
click at [95, 332] on textarea "CAS-474377 2025/annual dlq Base $3,323.80 P/I $568.57-Lender Responsibility Tot…" at bounding box center [211, 354] width 320 height 58
click at [93, 332] on textarea "CAS-49135 2025/annual dlq Base $3,323.80 P/I $568.57-Lender Responsibility Tota…" at bounding box center [211, 354] width 320 height 58
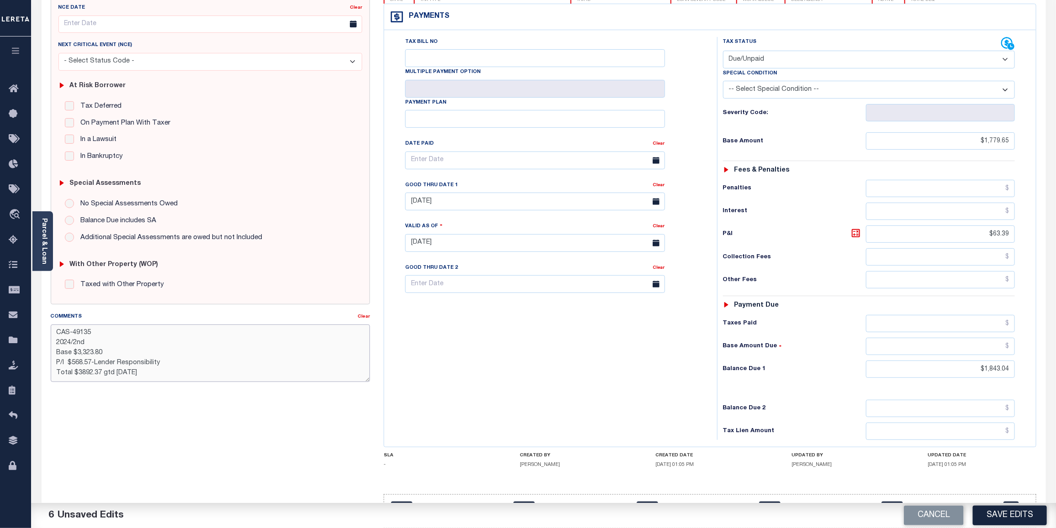
drag, startPoint x: 78, startPoint y: 354, endPoint x: 110, endPoint y: 352, distance: 32.0
click at [110, 352] on textarea "CAS-49135 2024/2nd Base $3,323.80 P/I $568.57-Lender Responsibility Total $3892…" at bounding box center [211, 354] width 320 height 58
drag, startPoint x: 74, startPoint y: 364, endPoint x: 93, endPoint y: 360, distance: 19.6
click at [93, 360] on textarea "CAS-49135 2024/2nd Base $1,779.65 P/I $568.57-Lender Responsibility Total $3892…" at bounding box center [211, 354] width 320 height 58
click at [161, 362] on textarea "CAS-49135 2024/2nd Base $1,779.65 P/I $63.39-Lender Responsibility Total $3892.…" at bounding box center [211, 354] width 320 height 58
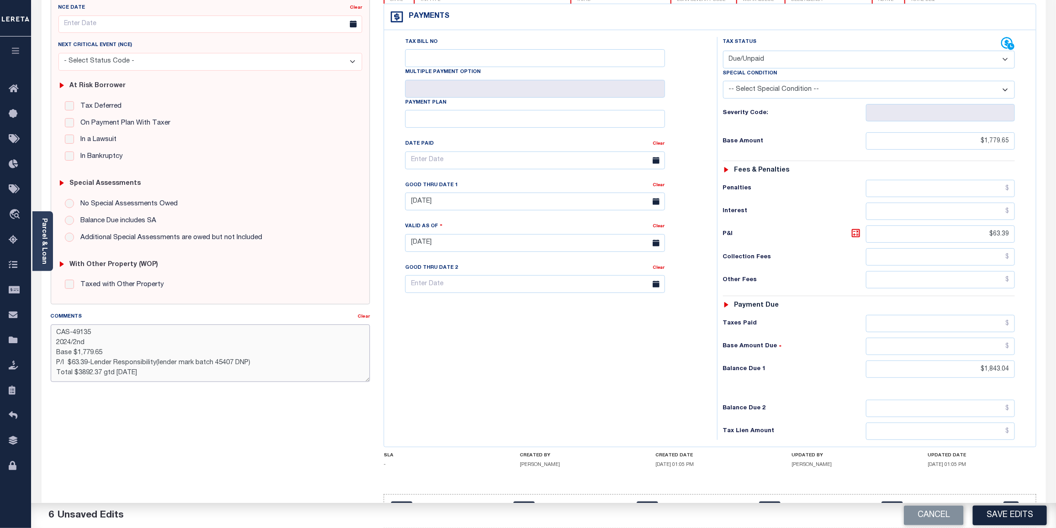
drag, startPoint x: 76, startPoint y: 373, endPoint x: 102, endPoint y: 375, distance: 26.1
click at [102, 375] on textarea "CAS-49135 2024/2nd Base $1,779.65 P/I $63.39-Lender Responsibility(lender mark …" at bounding box center [211, 354] width 320 height 58
drag, startPoint x: 71, startPoint y: 379, endPoint x: 85, endPoint y: 371, distance: 16.1
click at [85, 371] on textarea "CAS-49135 2024/2nd Base $1,779.65 P/I $63.39-Lender Responsibility(lender mark …" at bounding box center [211, 354] width 320 height 58
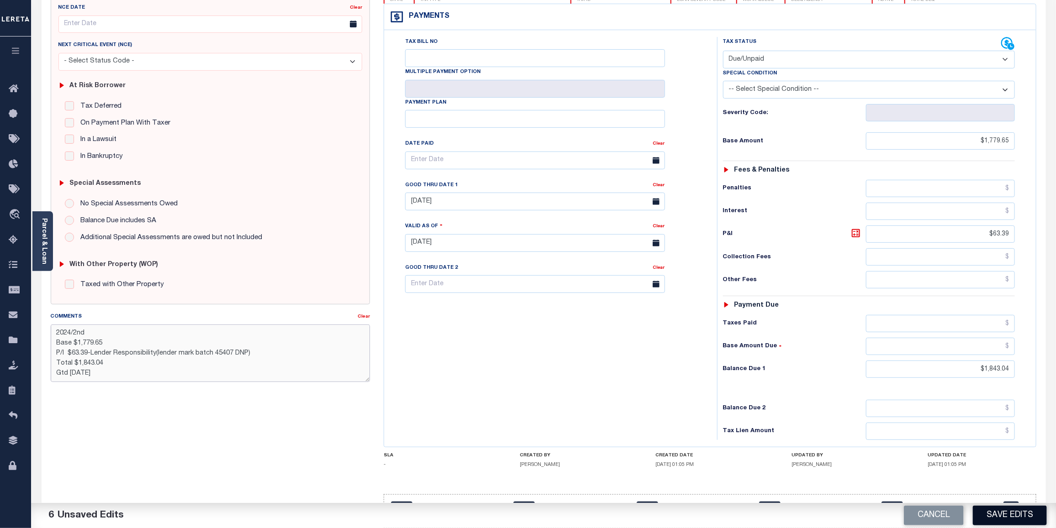
type textarea "CAS-49135 2024/2nd Base $1,779.65 P/I $63.39-Lender Responsibility(lender mark …"
click at [1026, 518] on button "Save Edits" at bounding box center [1009, 516] width 74 height 20
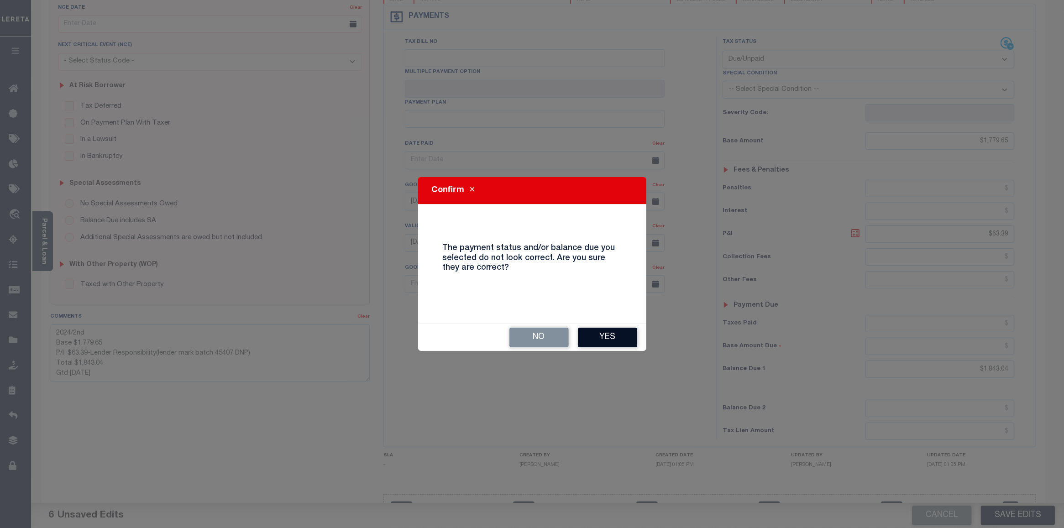
click at [622, 343] on button "Yes" at bounding box center [607, 338] width 59 height 20
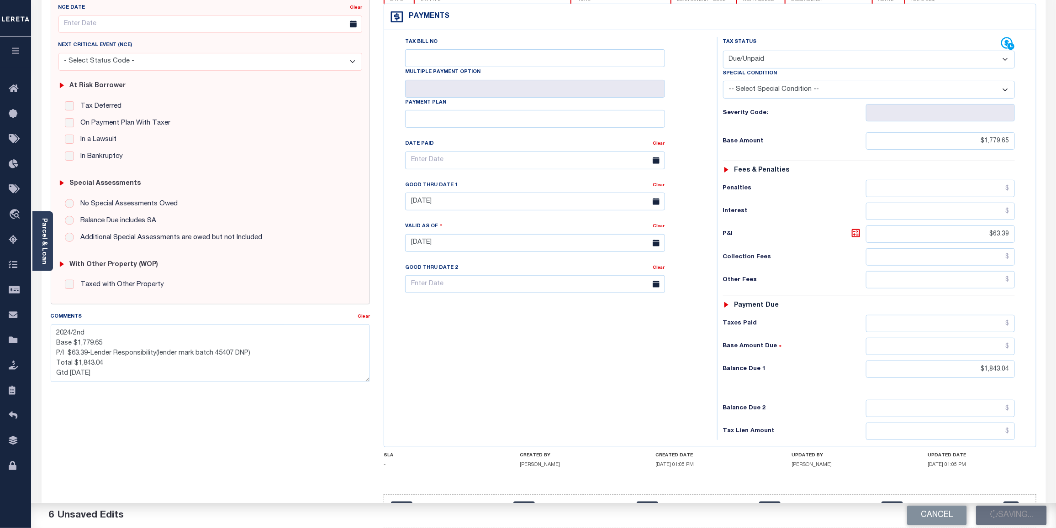
checkbox input "false"
type textarea "CAS-49135 2024/2nd Base $1,779.65 P/I $63.39-Lender Responsibility(lender mark …"
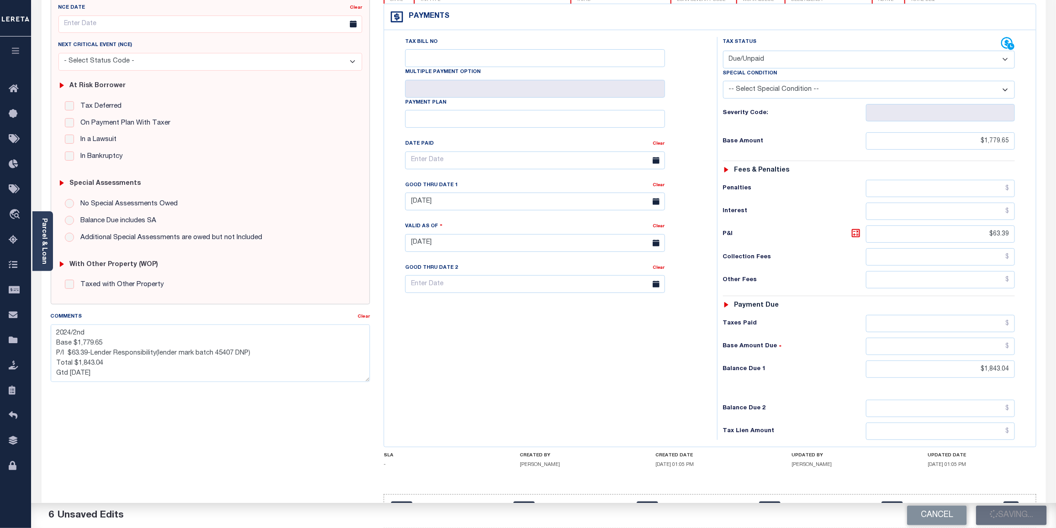
type input "$1,779.65"
type input "$63.39"
type input "$1,843.04"
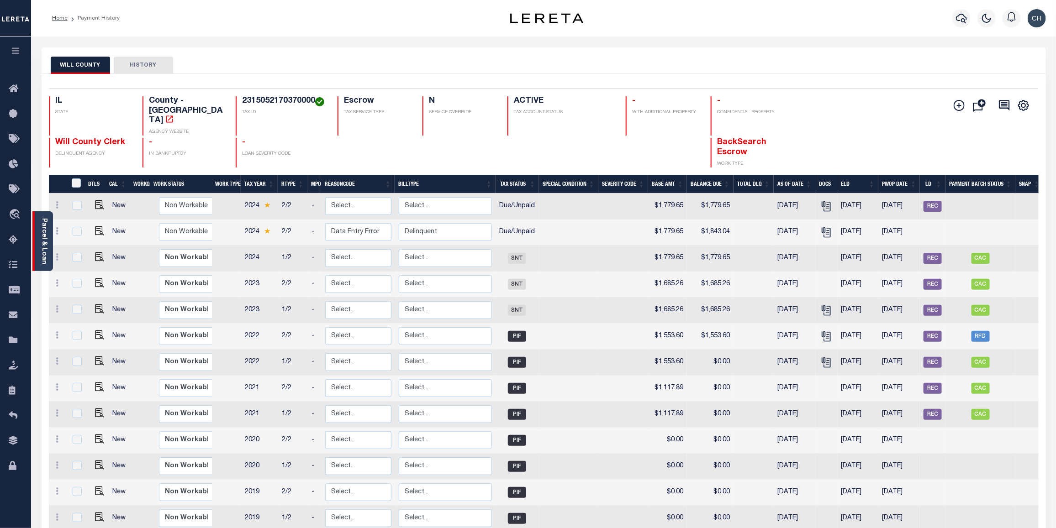
click at [41, 233] on link "Parcel & Loan" at bounding box center [44, 241] width 6 height 46
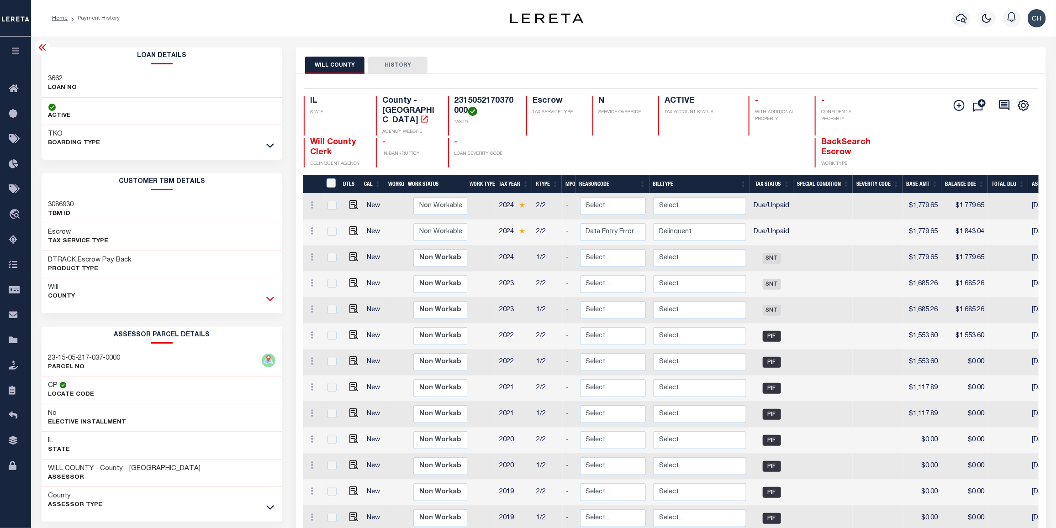
click at [272, 297] on icon at bounding box center [270, 299] width 8 height 10
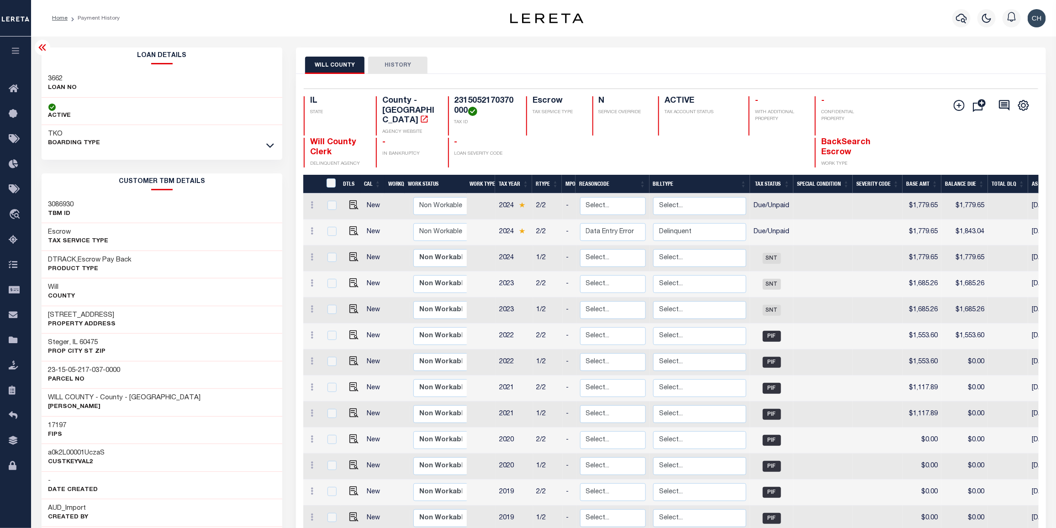
click at [274, 145] on link at bounding box center [270, 145] width 11 height 6
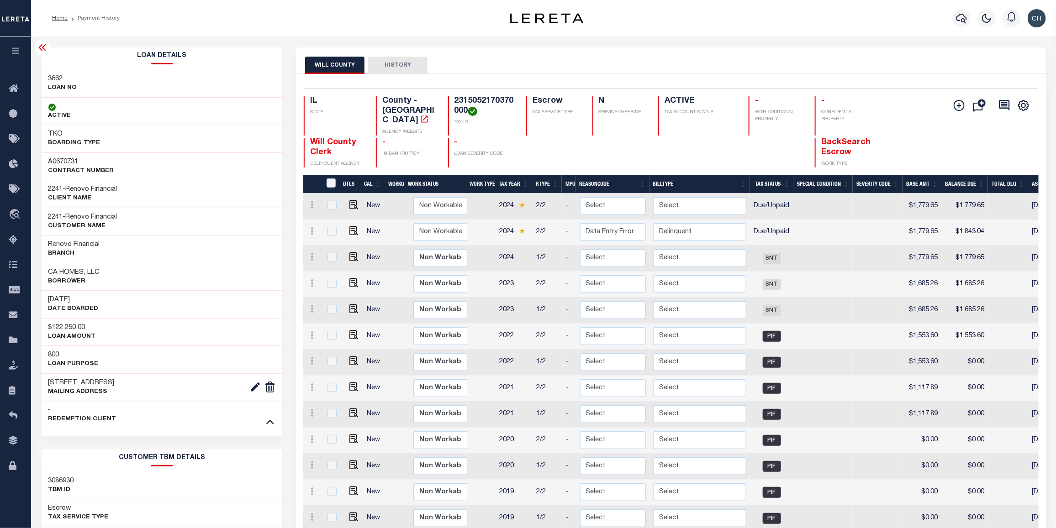
click at [43, 49] on icon at bounding box center [41, 47] width 7 height 6
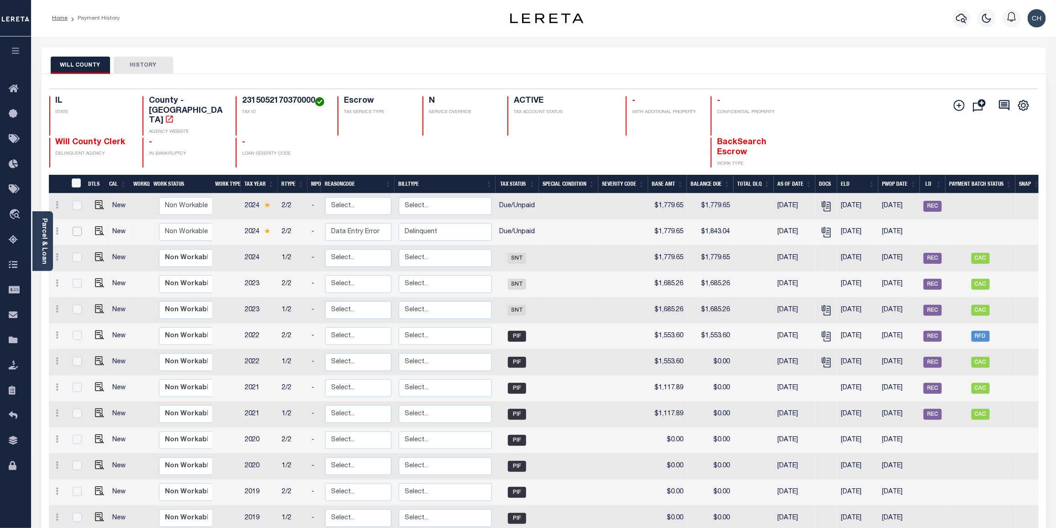
click at [78, 227] on input "checkbox" at bounding box center [77, 231] width 9 height 9
checkbox input "true"
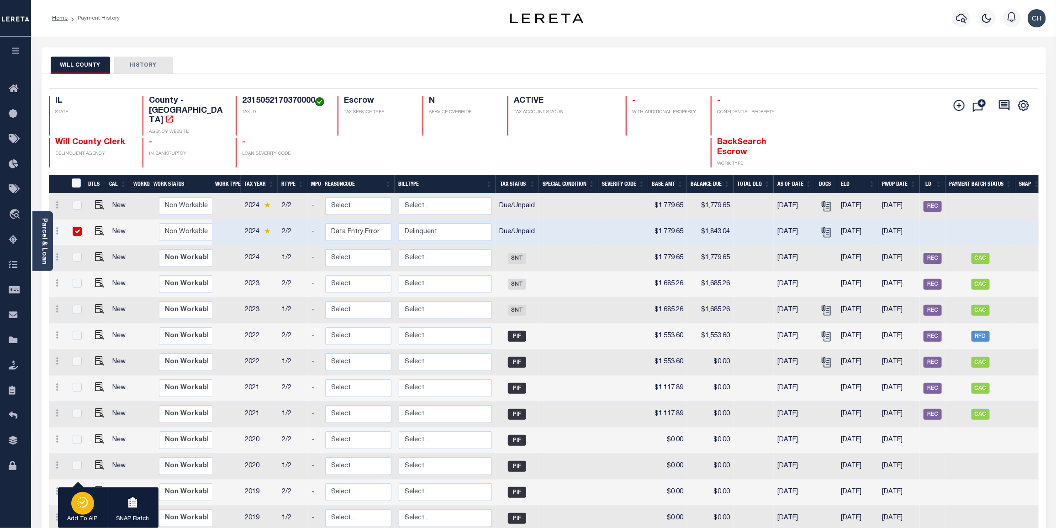
click at [84, 499] on icon "button" at bounding box center [84, 502] width 5 height 11
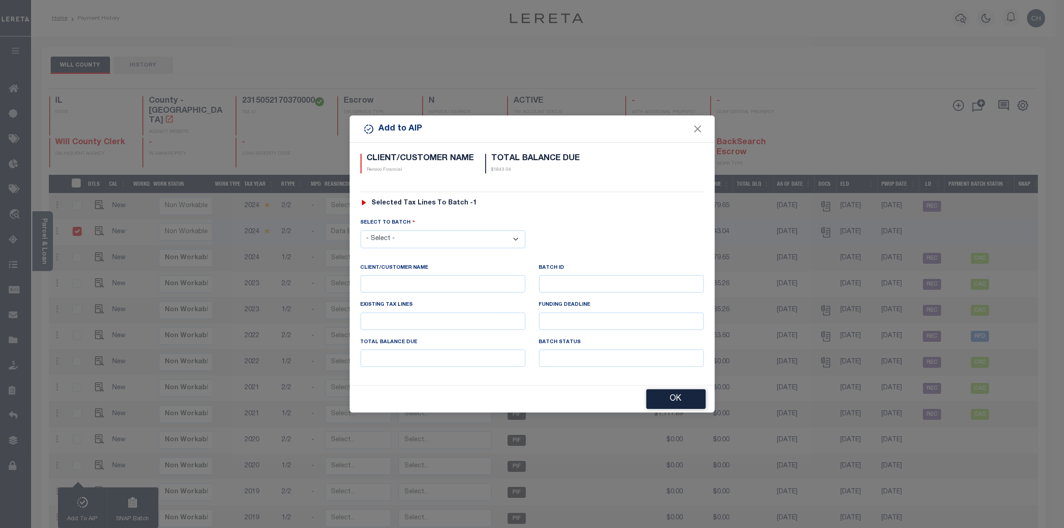
click at [424, 240] on select "- Select - 42380 42965 43235 43299 43683 44436 44450 44938 45028 45180 45253 45…" at bounding box center [443, 240] width 165 height 18
select select "46693"
click at [361, 231] on select "- Select - 42380 42965 43235 43299 43683 44436 44450 44938 45028 45180 45253 45…" at bounding box center [443, 240] width 165 height 18
click at [678, 401] on button "OK" at bounding box center [675, 400] width 59 height 20
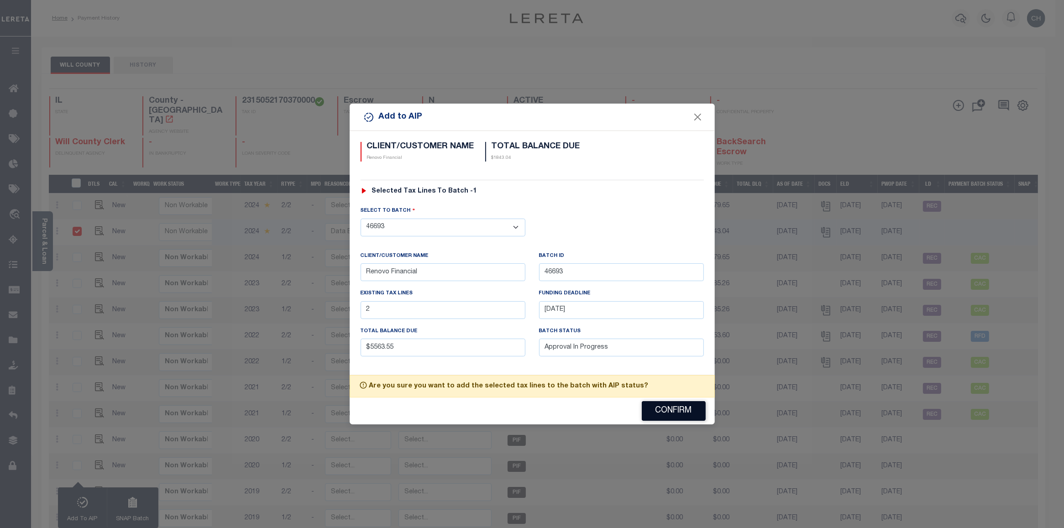
click at [677, 415] on button "Confirm" at bounding box center [674, 411] width 64 height 20
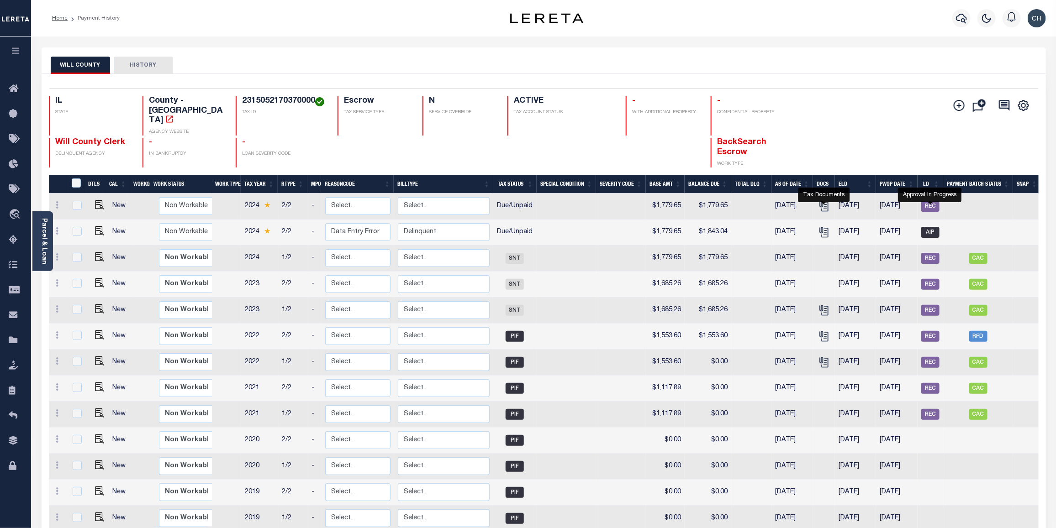
click at [933, 227] on span "AIP" at bounding box center [930, 232] width 18 height 11
checkbox input "true"
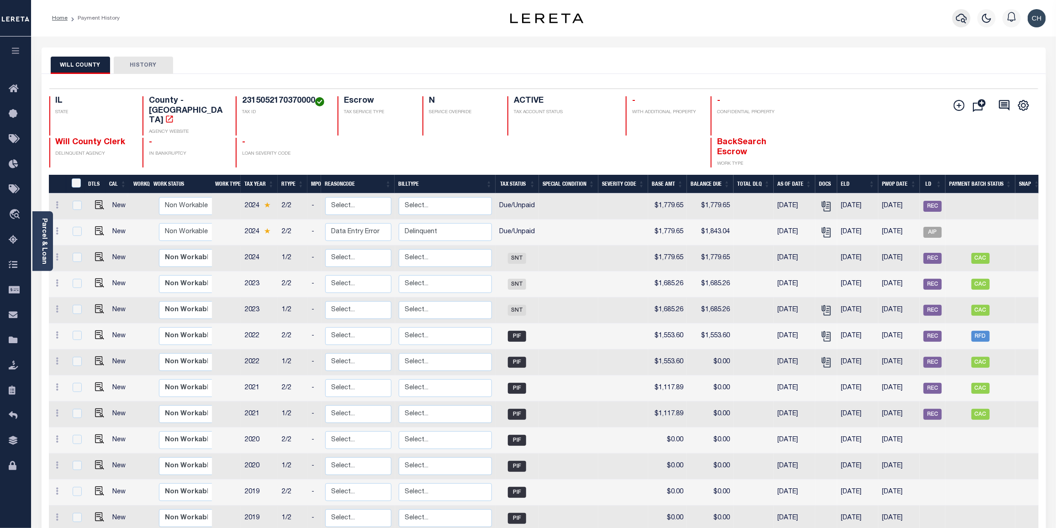
click at [962, 19] on icon "button" at bounding box center [961, 19] width 11 height 10
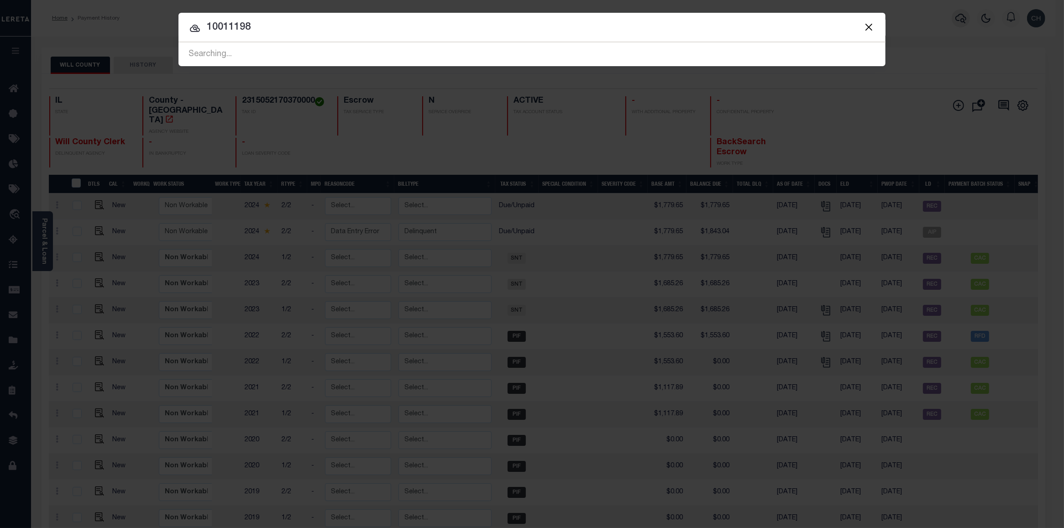
type input "10011198"
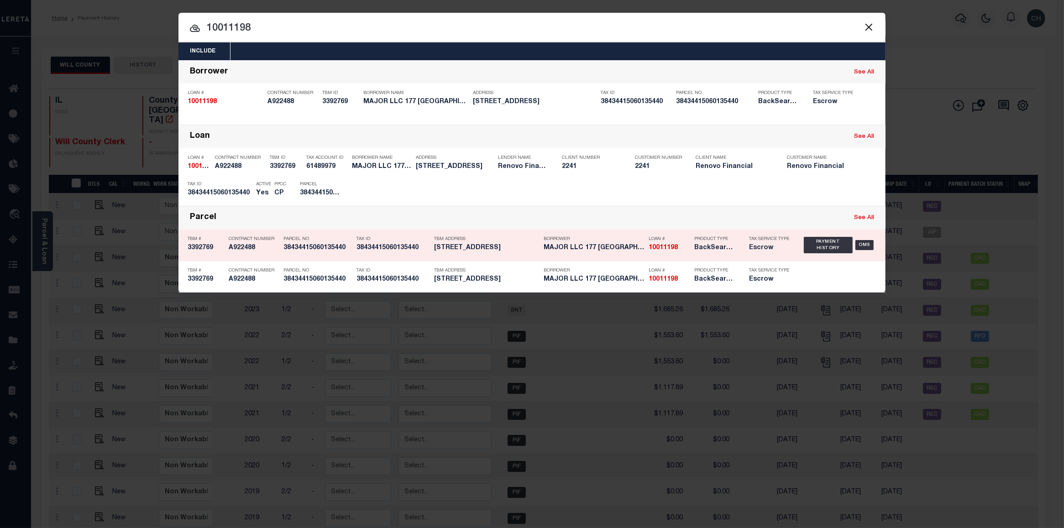
click at [665, 245] on strong "10011198" at bounding box center [663, 248] width 29 height 6
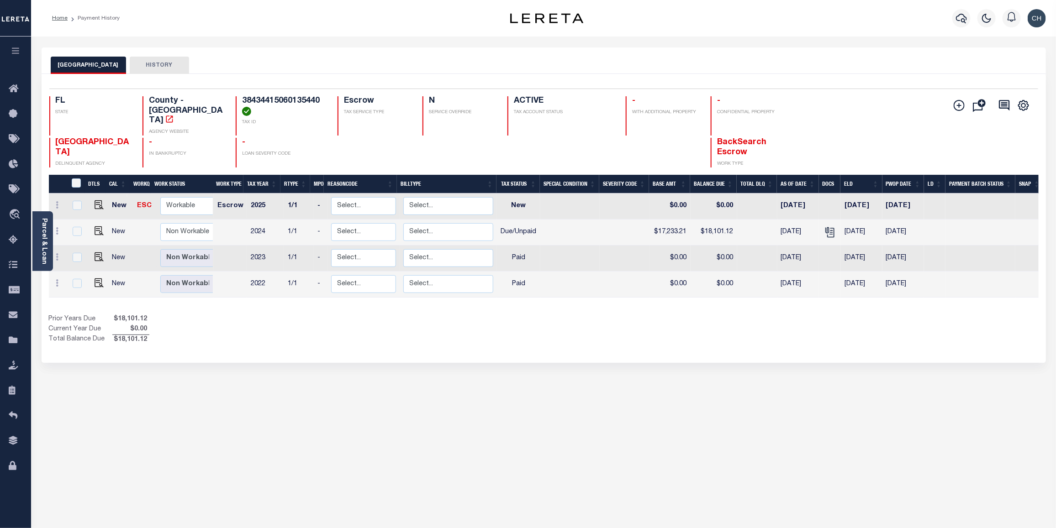
scroll to position [0, 5]
click at [100, 226] on img "" at bounding box center [99, 230] width 9 height 9
checkbox input "true"
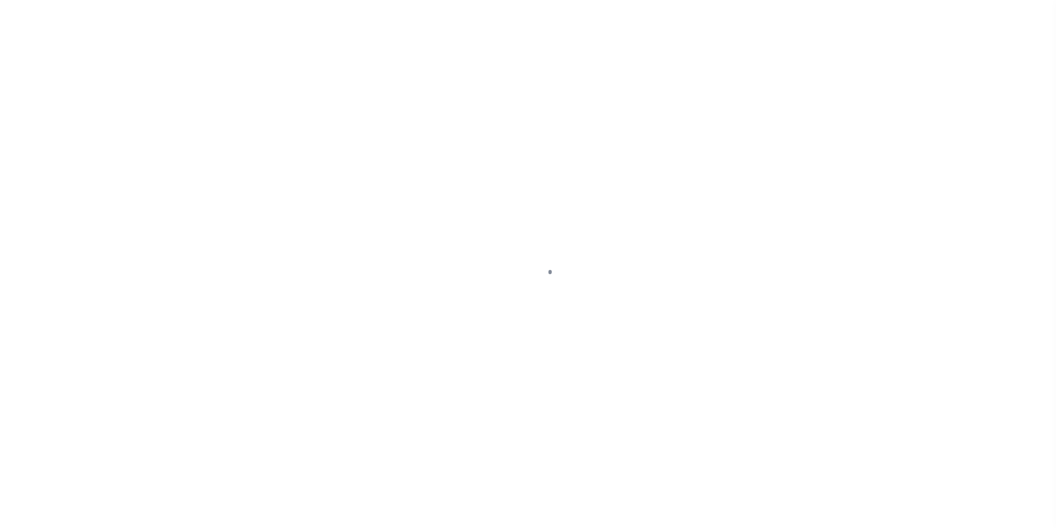
select select "DUE"
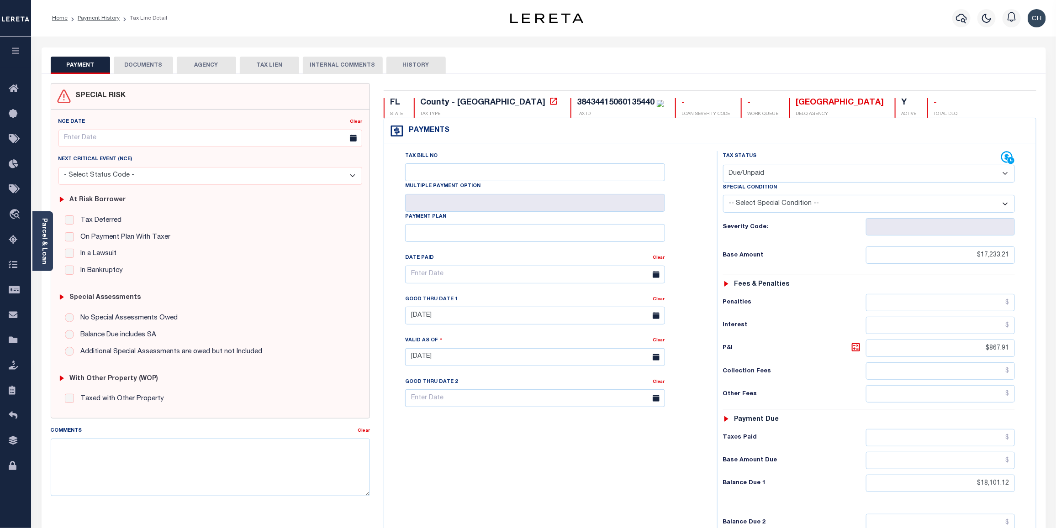
click at [412, 69] on button "HISTORY" at bounding box center [415, 65] width 59 height 17
select select "50"
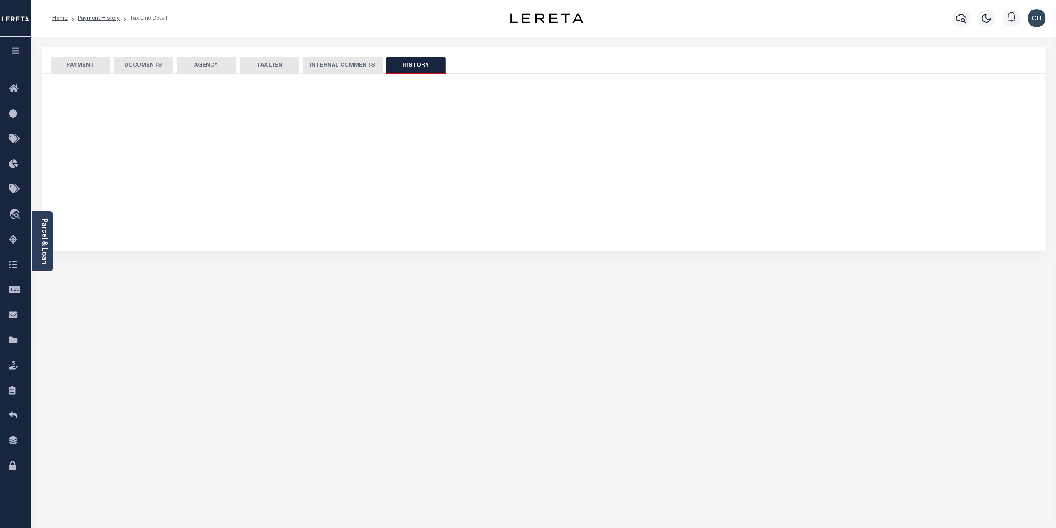
select select "50"
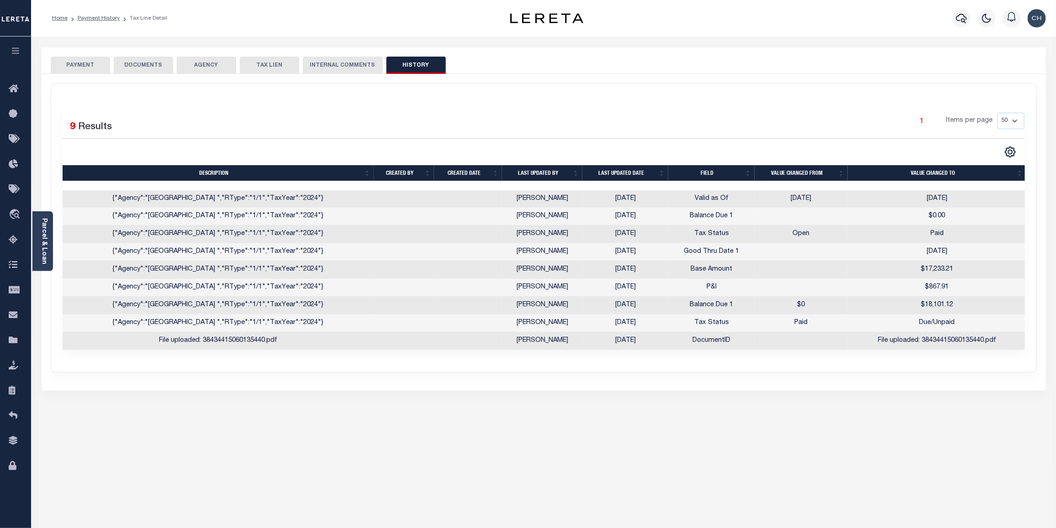
click at [69, 65] on button "PAYMENT" at bounding box center [80, 65] width 59 height 17
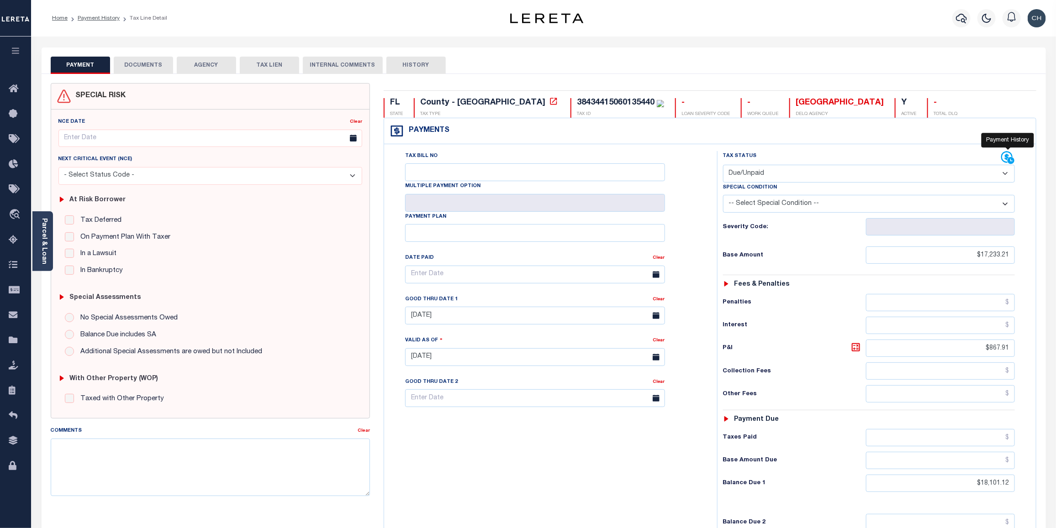
click at [1004, 158] on icon at bounding box center [1008, 158] width 14 height 14
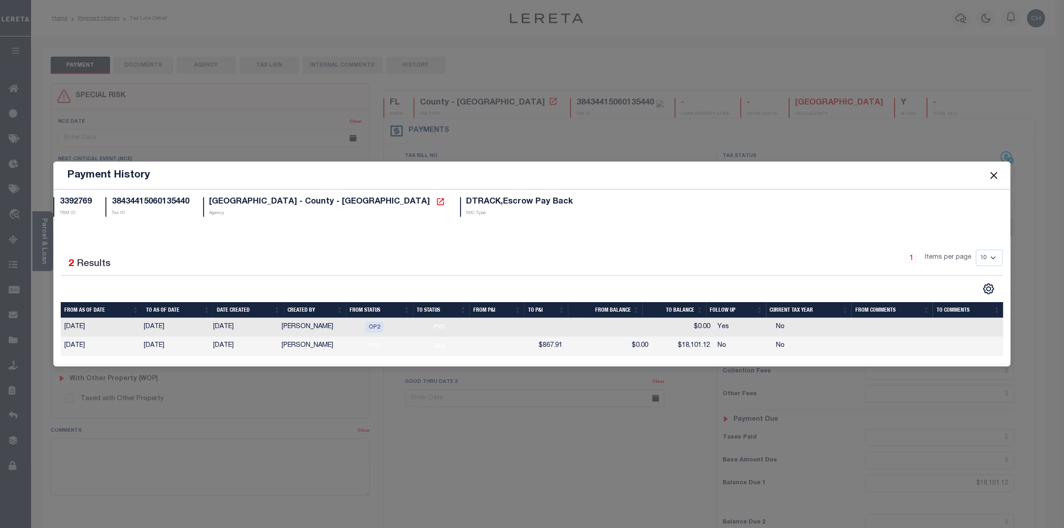
click at [998, 176] on button "Close" at bounding box center [994, 175] width 12 height 12
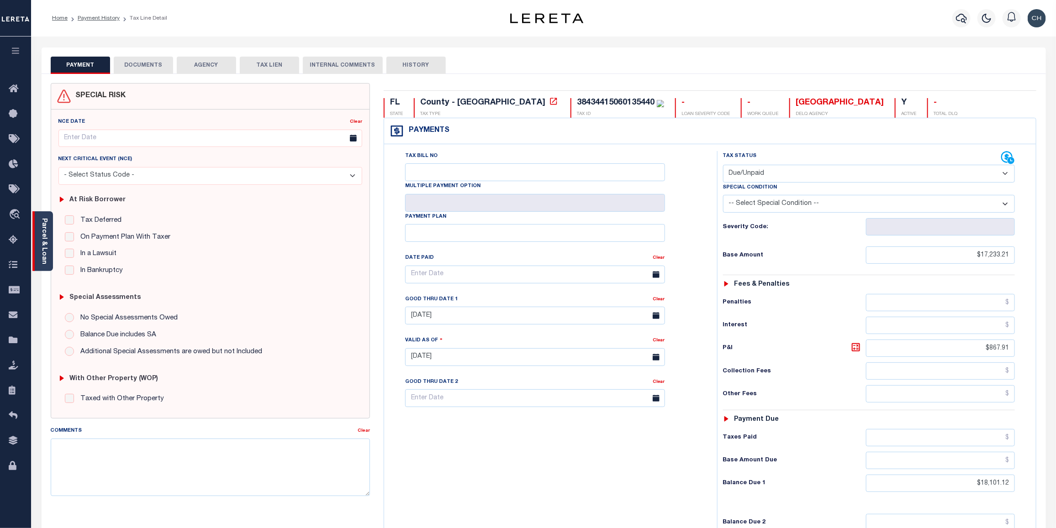
click at [44, 247] on link "Parcel & Loan" at bounding box center [44, 241] width 6 height 46
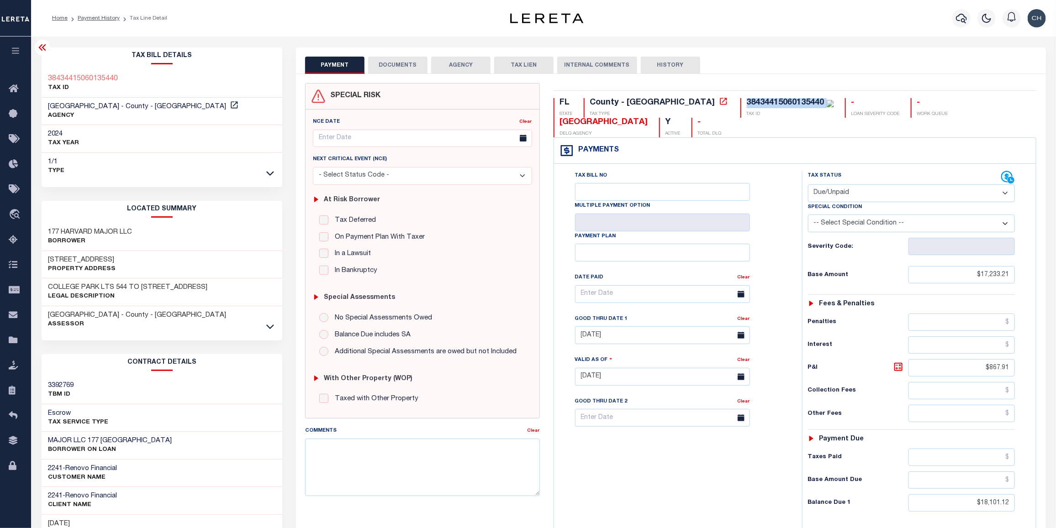
drag, startPoint x: 667, startPoint y: 103, endPoint x: 746, endPoint y: 100, distance: 79.0
click at [746, 100] on div "38434415060135440" at bounding box center [789, 103] width 87 height 10
copy div "38434415060135440"
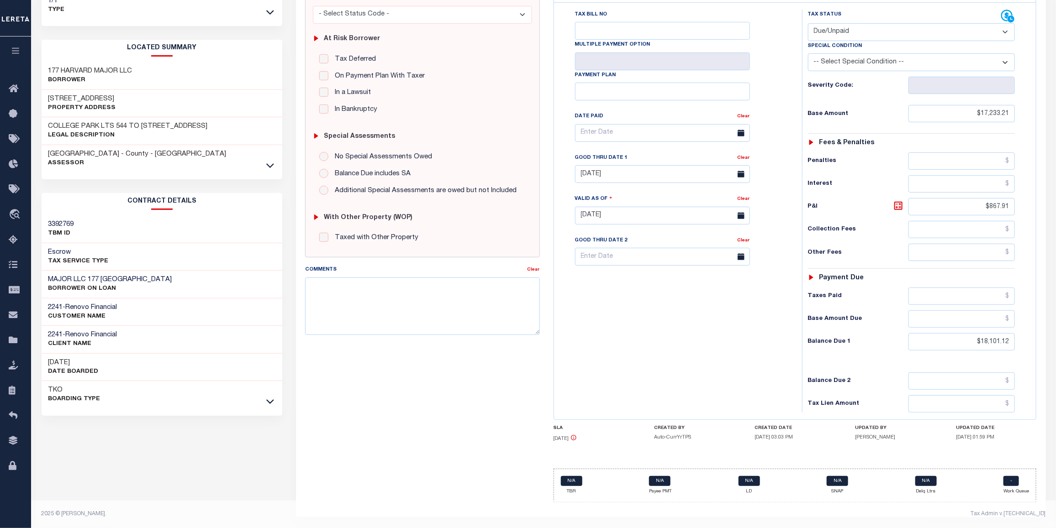
scroll to position [166, 0]
click at [748, 485] on link "N/A" at bounding box center [748, 481] width 21 height 10
click at [672, 171] on input "[DATE]" at bounding box center [662, 174] width 175 height 18
click at [689, 300] on span "31" at bounding box center [685, 300] width 18 height 18
type input "[DATE]"
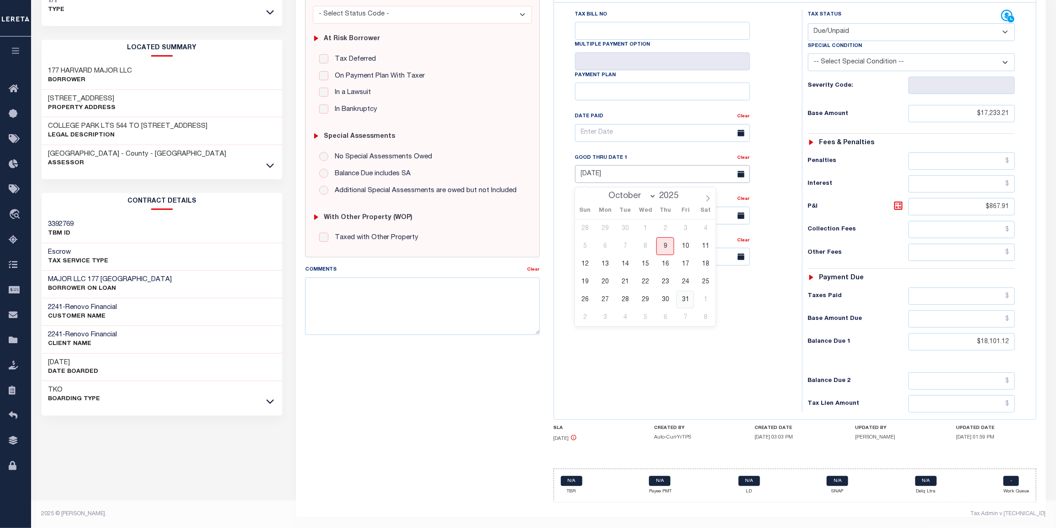
type input "[DATE]"
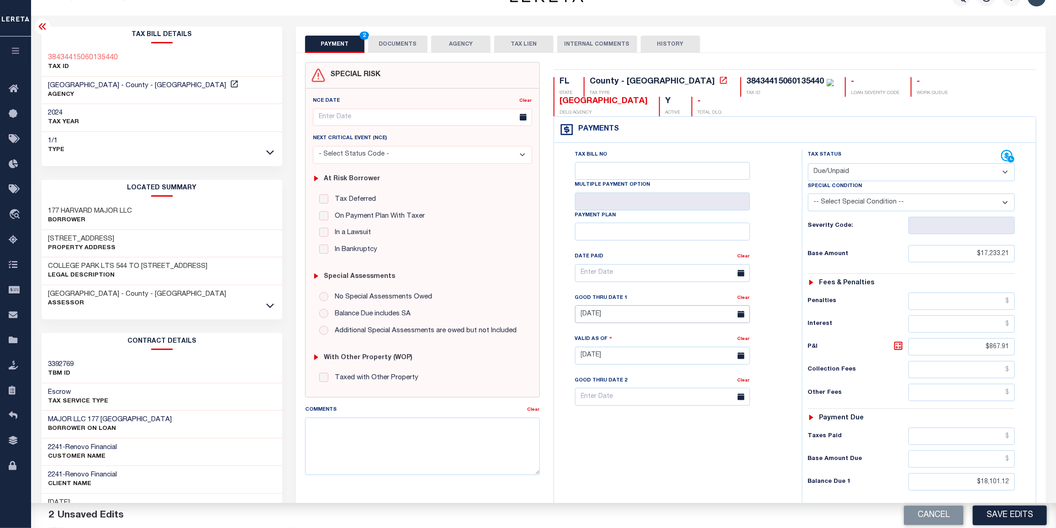
scroll to position [0, 0]
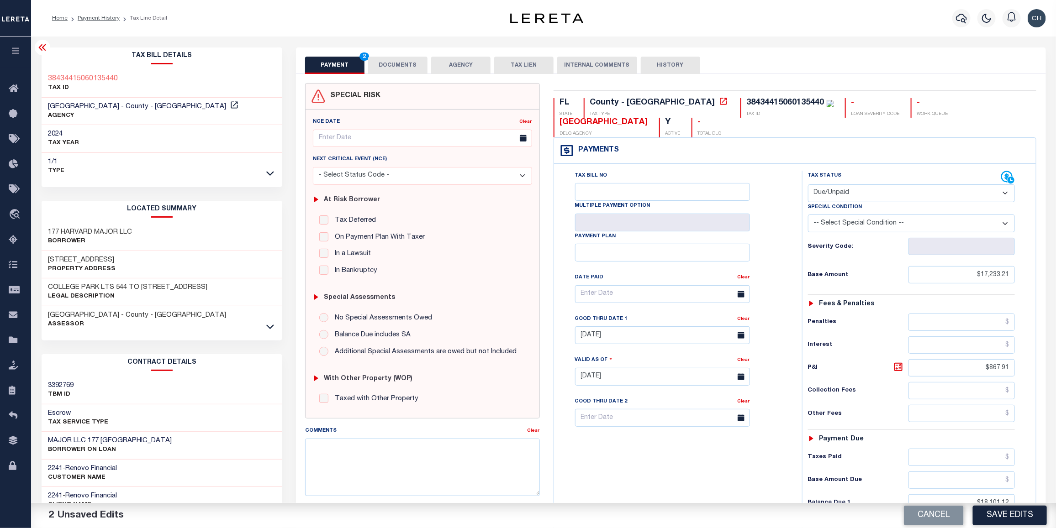
click at [679, 66] on button "HISTORY" at bounding box center [670, 65] width 59 height 17
select select "50"
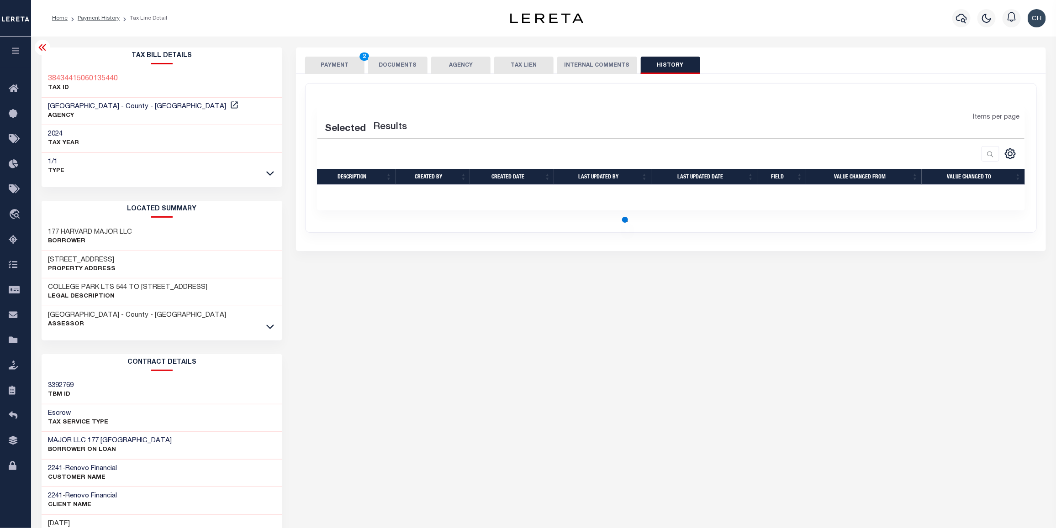
select select "50"
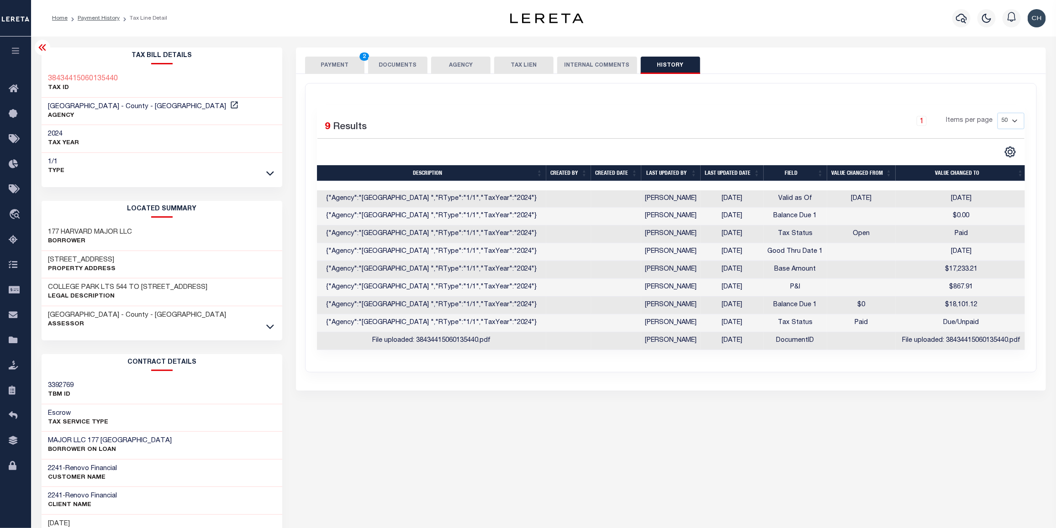
scroll to position [0, 2]
click at [331, 59] on button "PAYMENT 2" at bounding box center [334, 65] width 59 height 17
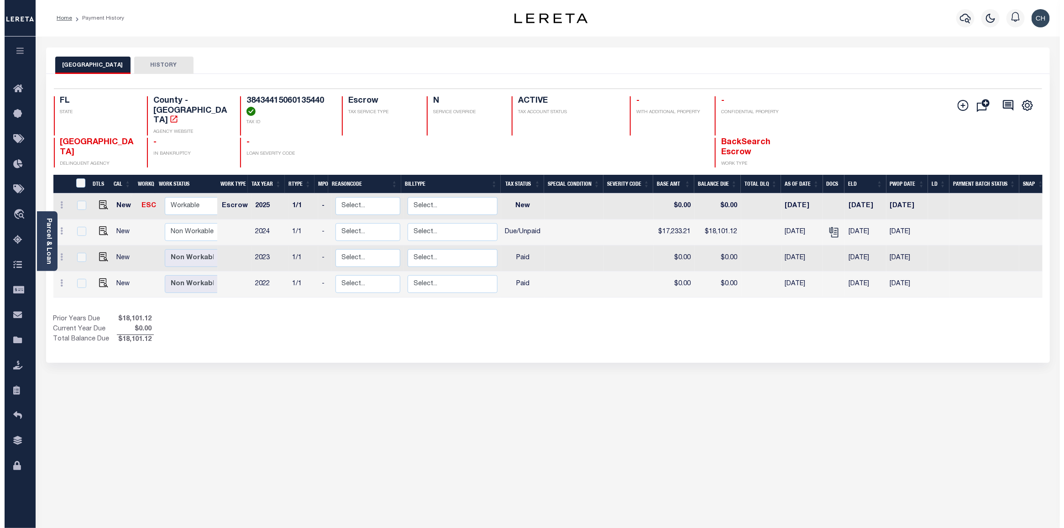
scroll to position [0, 5]
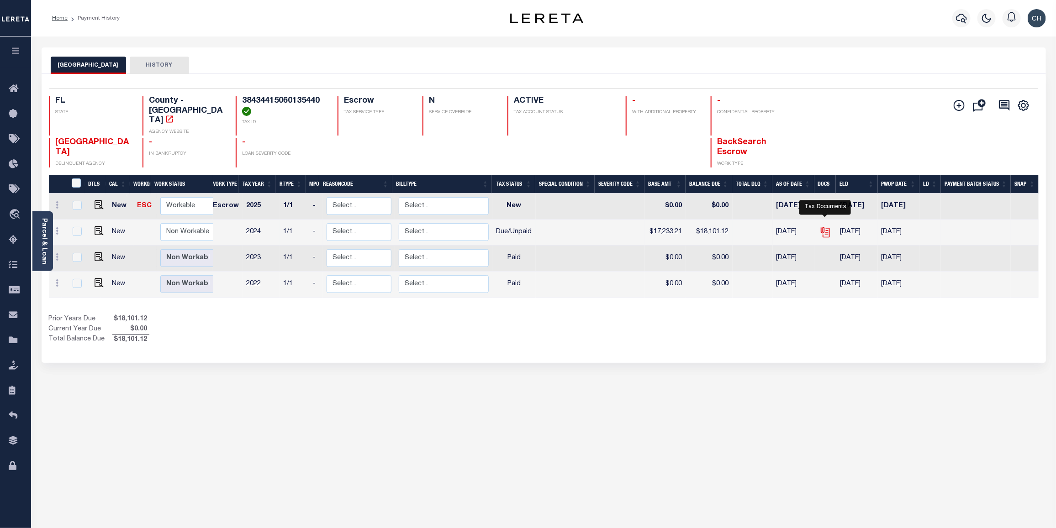
click at [823, 226] on icon "" at bounding box center [825, 232] width 12 height 12
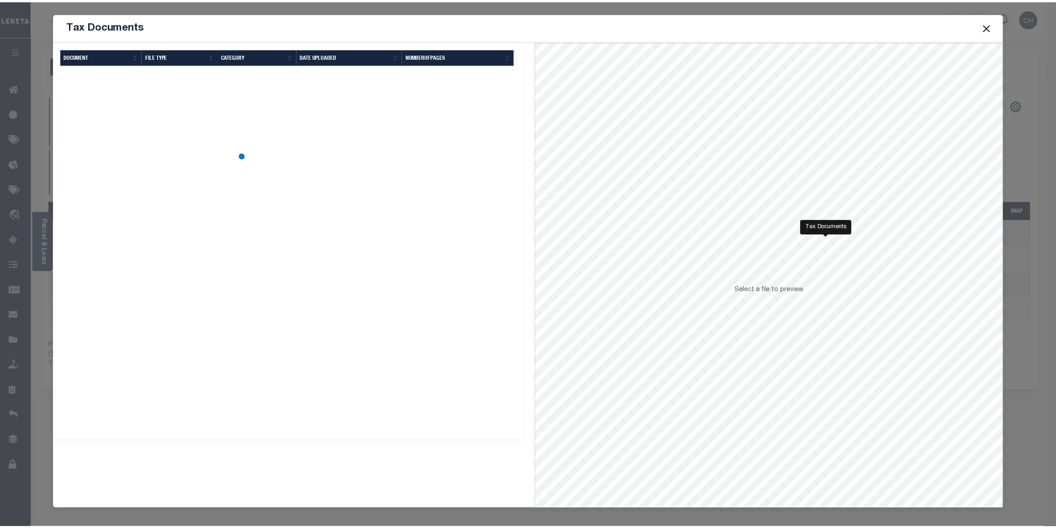
scroll to position [0, 0]
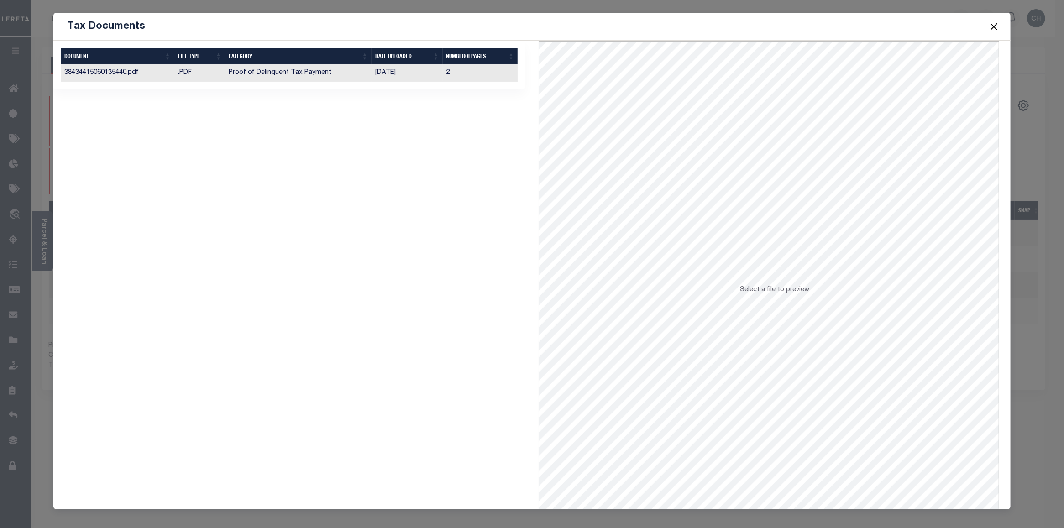
click at [372, 72] on td "[DATE]" at bounding box center [407, 73] width 71 height 18
click at [991, 30] on button "Close" at bounding box center [994, 27] width 12 height 12
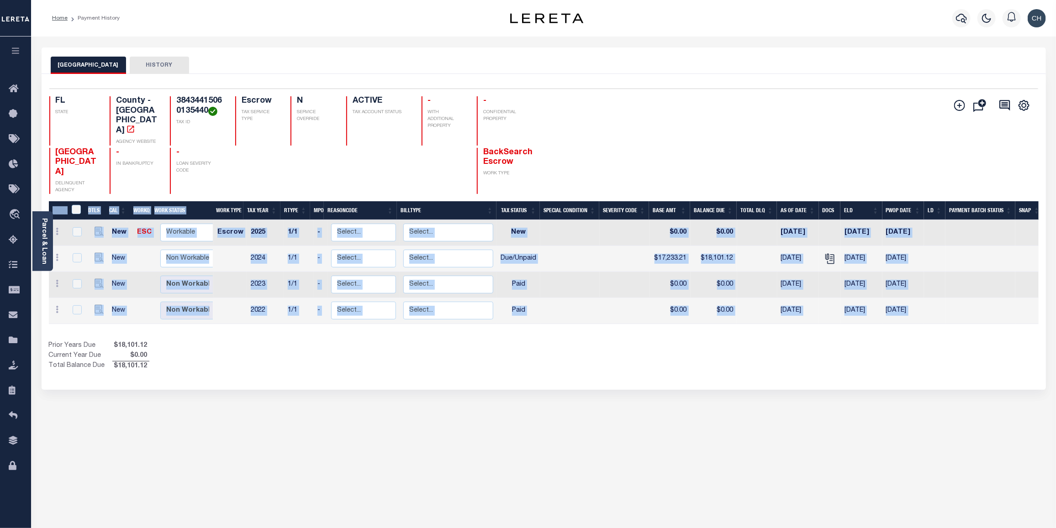
drag, startPoint x: 781, startPoint y: 315, endPoint x: 867, endPoint y: 309, distance: 86.9
click at [867, 309] on div "DTLS CAL WorkQ Work Status Work Type Tax Year RType MPO ReasonCode BillType Tax…" at bounding box center [543, 286] width 989 height 170
click at [538, 363] on div "Selected 4 Results 1 Items per page 25 50 100 FL STATE TAX ID N" at bounding box center [544, 232] width 1004 height 316
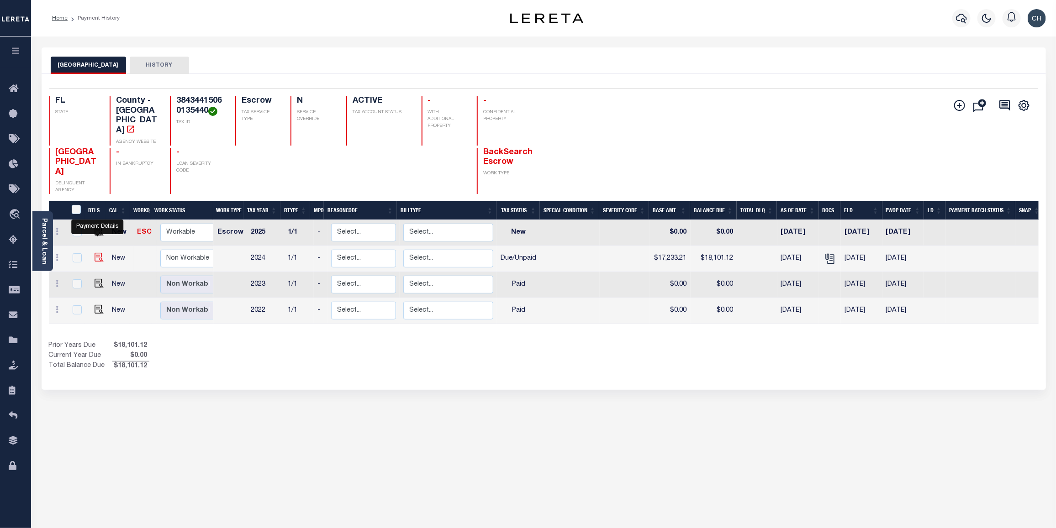
click at [95, 253] on img "" at bounding box center [99, 257] width 9 height 9
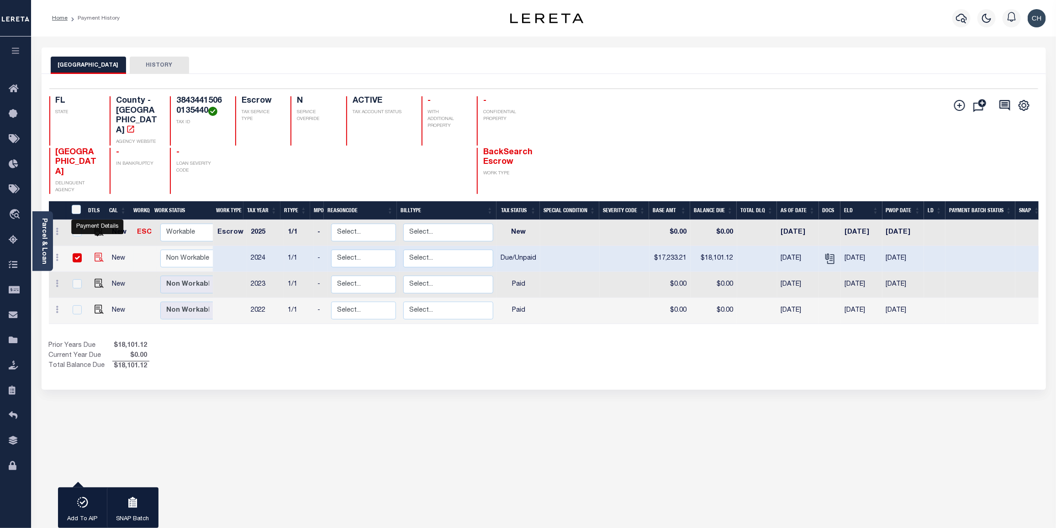
checkbox input "true"
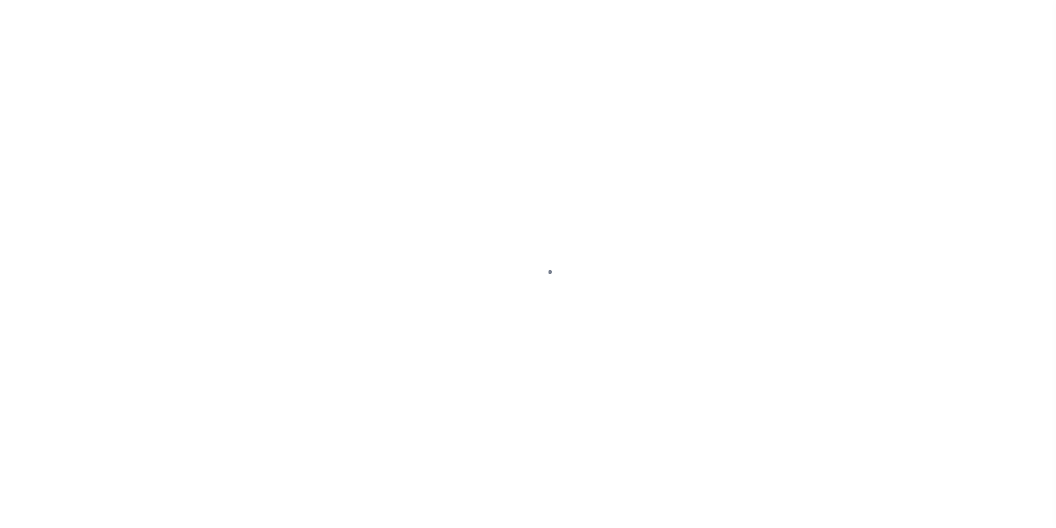
select select "DUE"
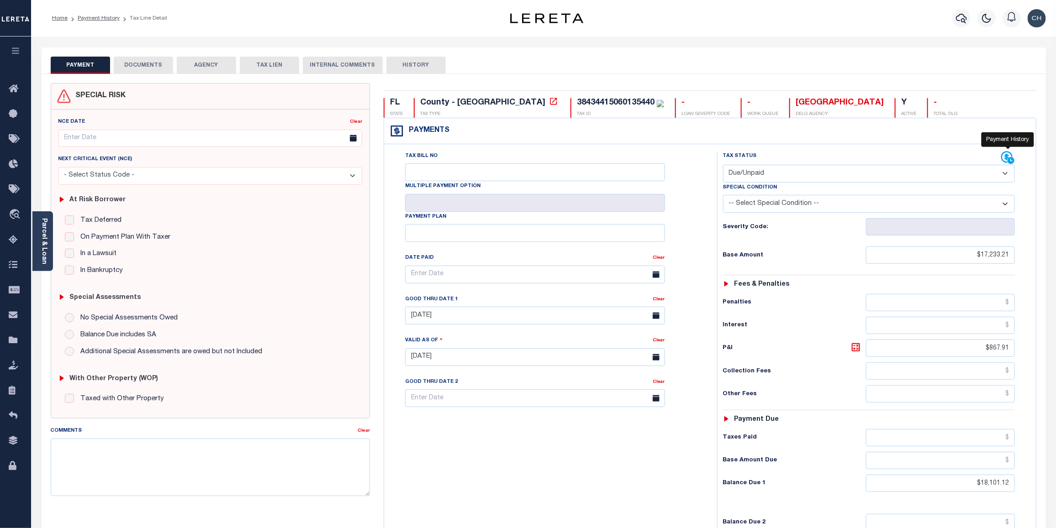
click at [1005, 159] on icon at bounding box center [1006, 157] width 11 height 11
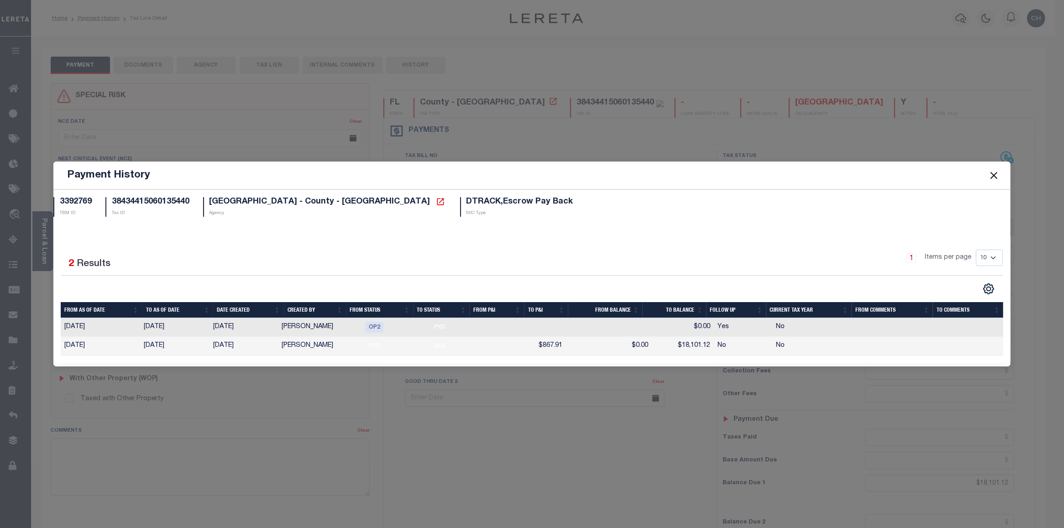
click at [998, 172] on button "Close" at bounding box center [994, 175] width 12 height 12
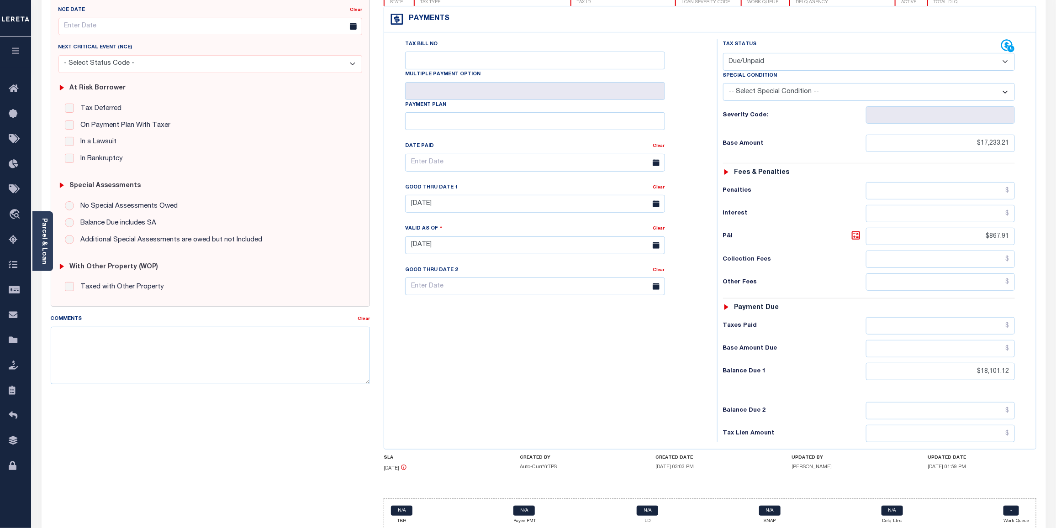
scroll to position [149, 0]
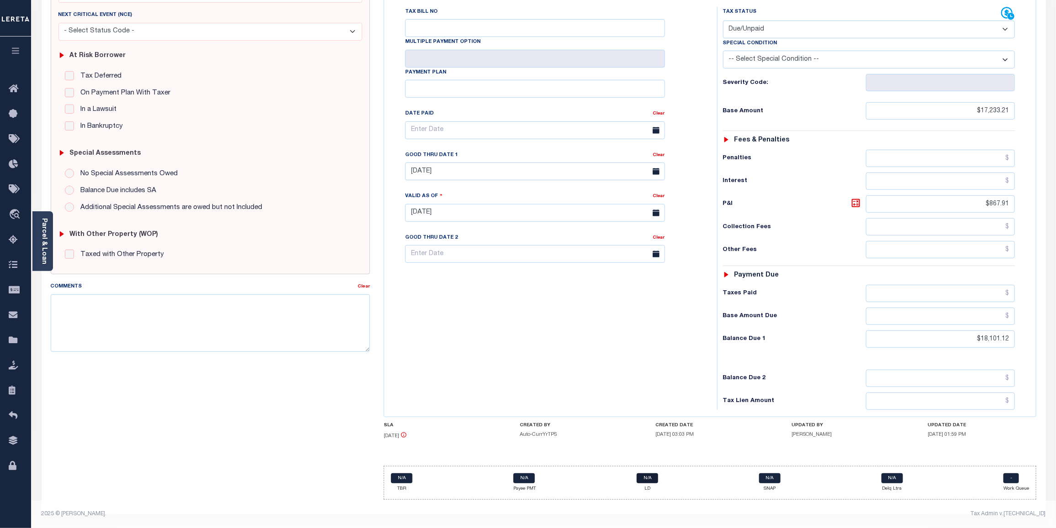
click at [646, 481] on link "N/A" at bounding box center [646, 478] width 21 height 10
click at [647, 478] on link "N/A" at bounding box center [646, 478] width 21 height 10
click at [71, 300] on textarea "Comments" at bounding box center [211, 323] width 320 height 58
paste textarea "CAS-474377 2025/annual dlq Base $3,323.80 P/I $568.57-Lender Responsibility Tot…"
type textarea "CAS-474377 2025/annual dlq Base $3,323.80 P/I $568.57-Lender Responsibility Tot…"
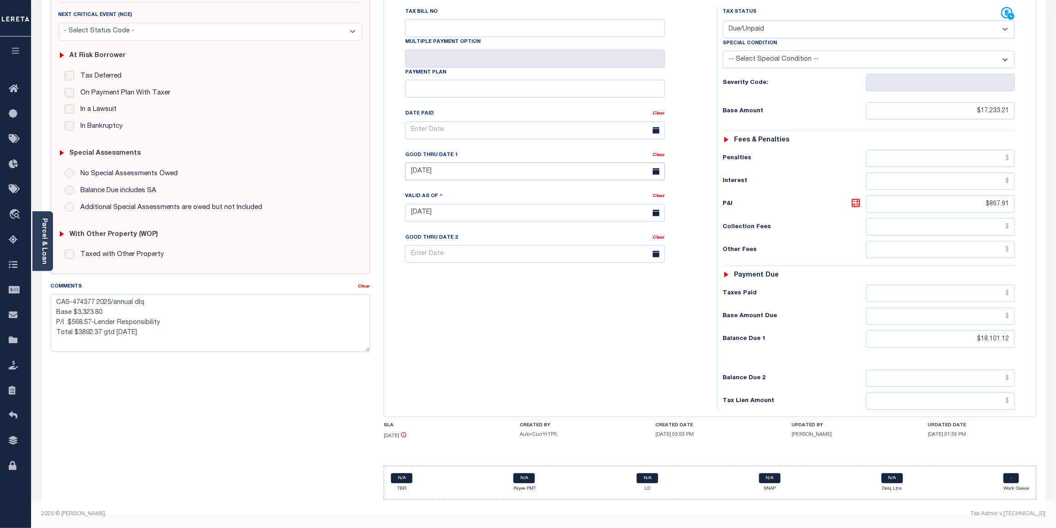
type input "[DATE]"
click at [536, 177] on input "[DATE]" at bounding box center [535, 172] width 260 height 18
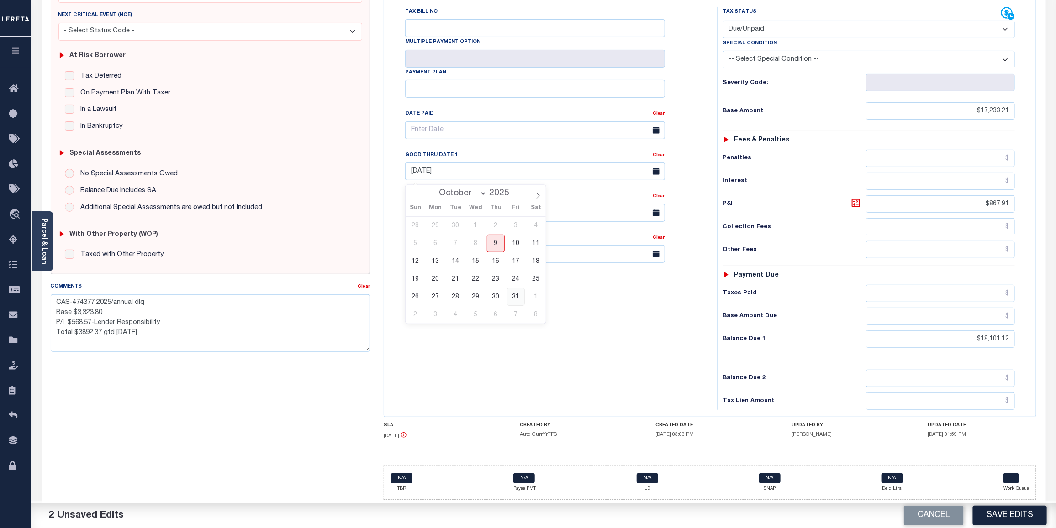
click at [519, 297] on span "31" at bounding box center [516, 297] width 18 height 18
type input "10/31/2025"
drag, startPoint x: 74, startPoint y: 298, endPoint x: 93, endPoint y: 295, distance: 18.9
click at [93, 295] on textarea "CAS-474377 2025/annual dlq Base $3,323.80 P/I $568.57-Lender Responsibility Tot…" at bounding box center [211, 323] width 320 height 58
click at [309, 313] on textarea "CAS-474377 2025/annual dlq Base $3,323.80 P/I $568.57-Lender Responsibility Tot…" at bounding box center [211, 323] width 320 height 58
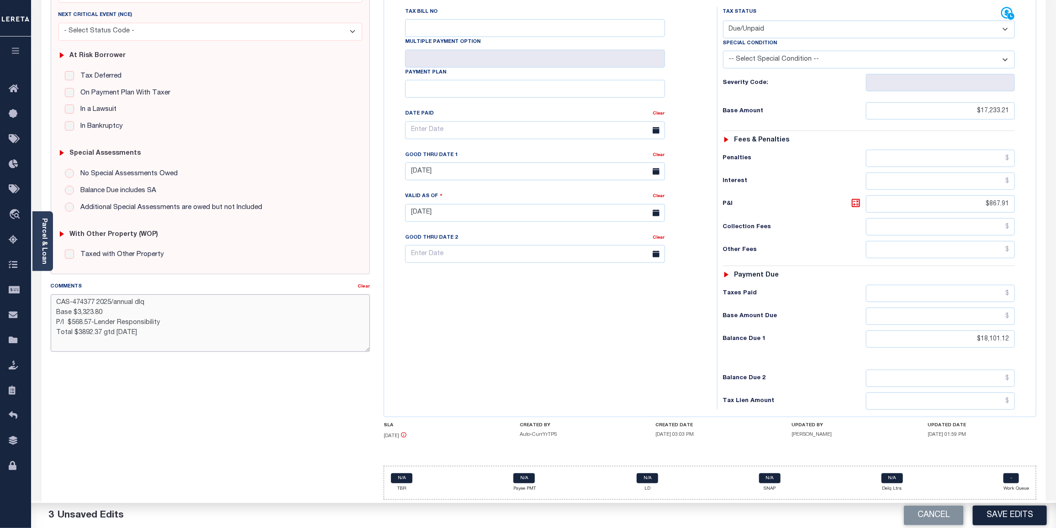
click at [110, 300] on textarea "CAS-474377 2025/annual dlq Base $3,323.80 P/I $568.57-Lender Responsibility Tot…" at bounding box center [211, 323] width 320 height 58
type textarea "CAS-48809 2024/annual dlq Base $3,323.80 P/I $568.57-Lender Responsibility Tota…"
drag, startPoint x: 74, startPoint y: 309, endPoint x: 104, endPoint y: 305, distance: 30.0
click at [104, 305] on textarea "CAS-48809 2024/annual dlq Base $3,323.80 P/I $568.57-Lender Responsibility Tota…" at bounding box center [211, 323] width 320 height 58
click at [120, 309] on textarea "CAS-48809 2024/annual dlq Base $3,323.80 P/I $568.57-Lender Responsibility Tota…" at bounding box center [211, 323] width 320 height 58
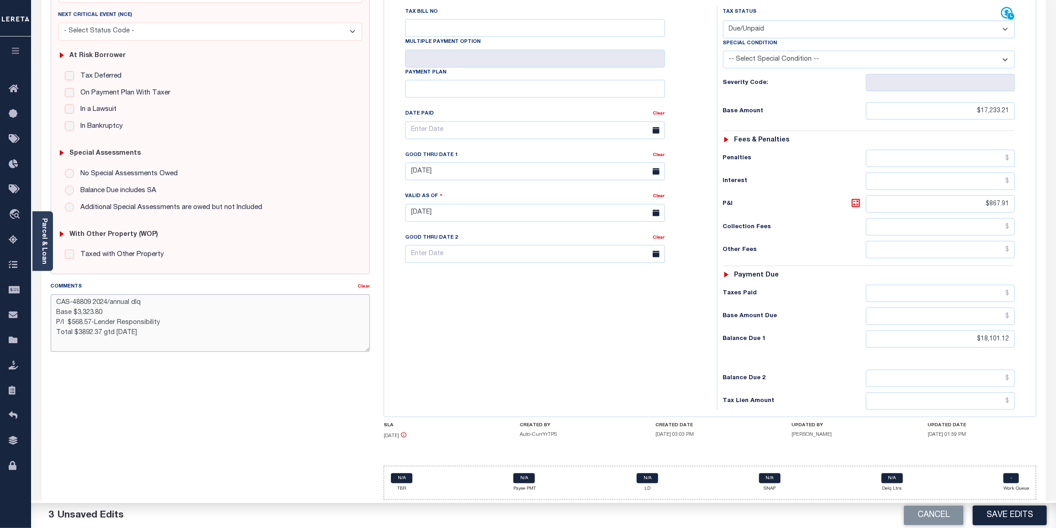
drag, startPoint x: 77, startPoint y: 307, endPoint x: 102, endPoint y: 304, distance: 25.4
click at [102, 304] on textarea "CAS-48809 2024/annual dlq Base $3,323.80 P/I $568.57-Lender Responsibility Tota…" at bounding box center [211, 323] width 320 height 58
click at [195, 313] on textarea "CAS-48809 2024/annual dlq Base $3,323.80 P/I $568.57-Lender Responsibility Tota…" at bounding box center [211, 323] width 320 height 58
drag, startPoint x: 55, startPoint y: 300, endPoint x: 152, endPoint y: 329, distance: 101.2
click at [152, 329] on textarea "CAS-48809 2024/annual dlq Base $3,323.80 P/I $568.57-Lender Responsibility Tota…" at bounding box center [211, 323] width 320 height 58
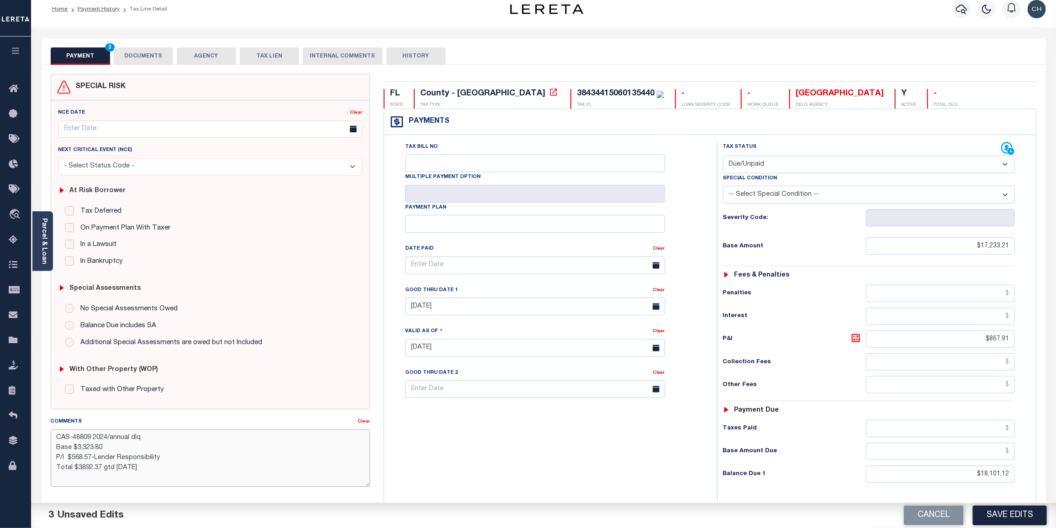
scroll to position [3, 0]
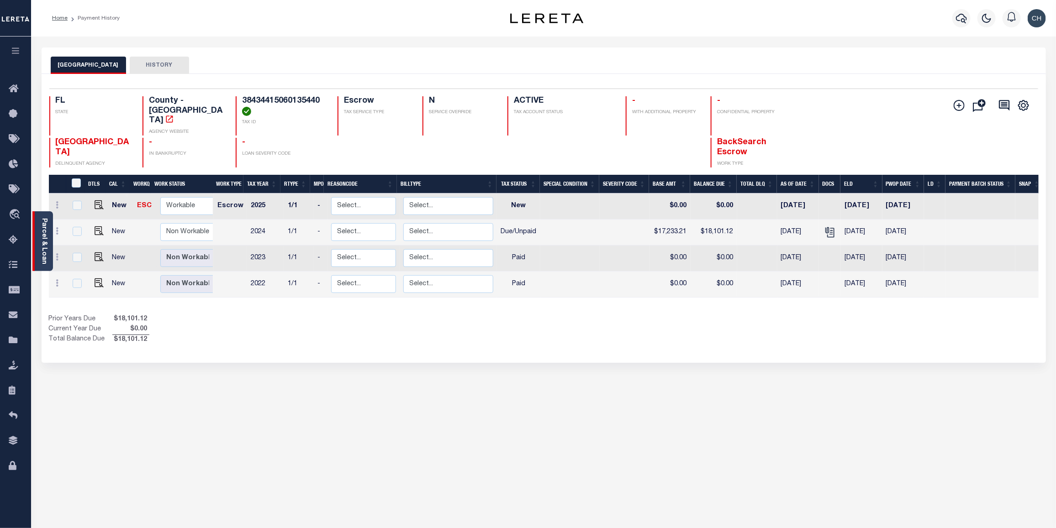
click at [43, 221] on link "Parcel & Loan" at bounding box center [44, 241] width 6 height 46
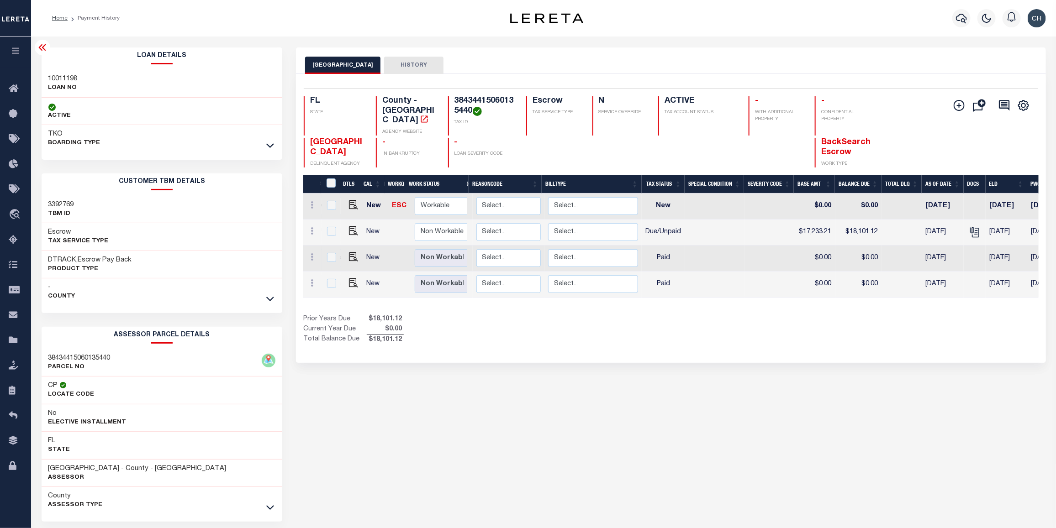
scroll to position [0, 166]
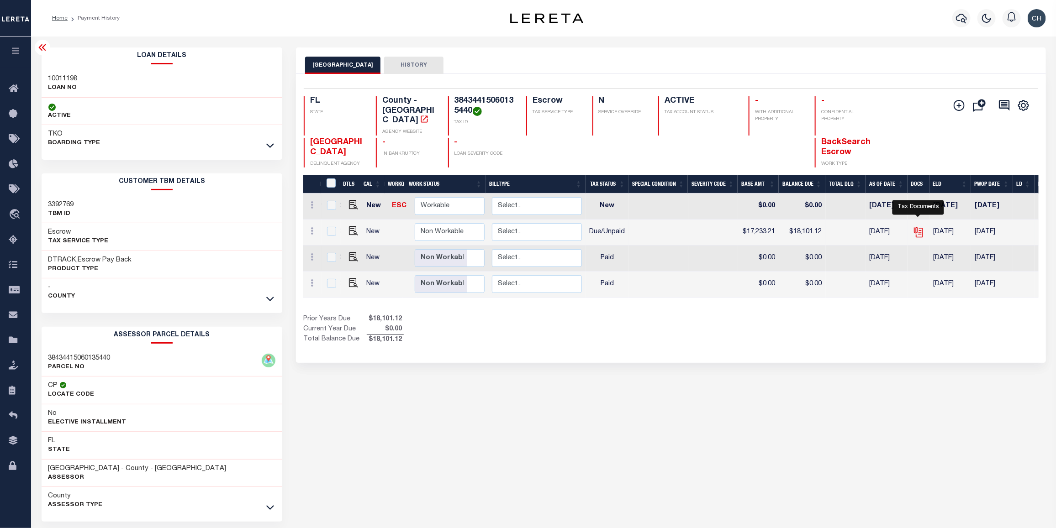
click at [917, 226] on icon "" at bounding box center [918, 232] width 12 height 12
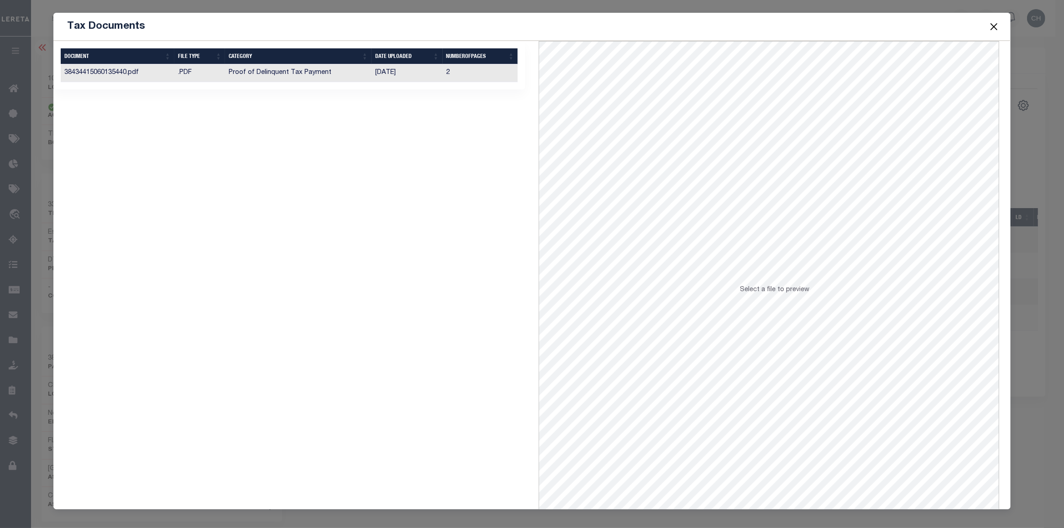
click at [348, 74] on td "Proof of Delinquent Tax Payment" at bounding box center [298, 73] width 147 height 18
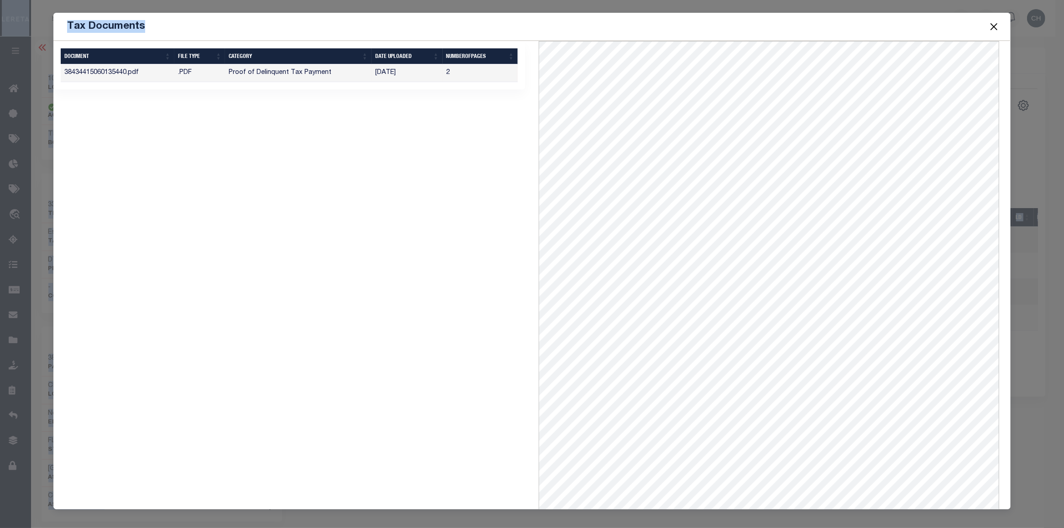
drag, startPoint x: 671, startPoint y: 21, endPoint x: 1687, endPoint y: 30, distance: 1015.9
click at [1055, 30] on html "Home Payment History Profile Sign out" at bounding box center [532, 281] width 1064 height 563
click at [998, 28] on button "Close" at bounding box center [994, 27] width 12 height 12
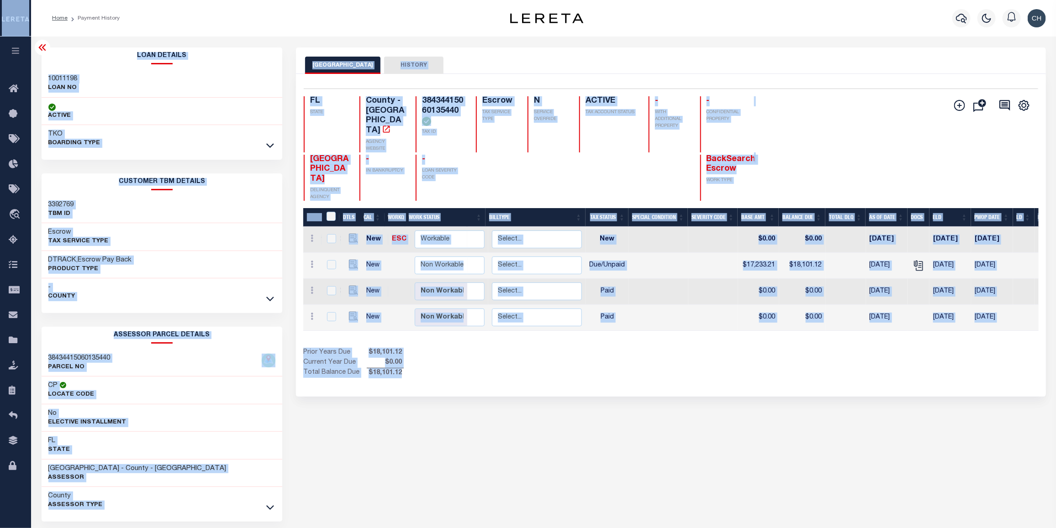
click at [789, 416] on div "PALM BEACH COUNTY HISTORY Selected 4 Results" at bounding box center [670, 304] width 763 height 515
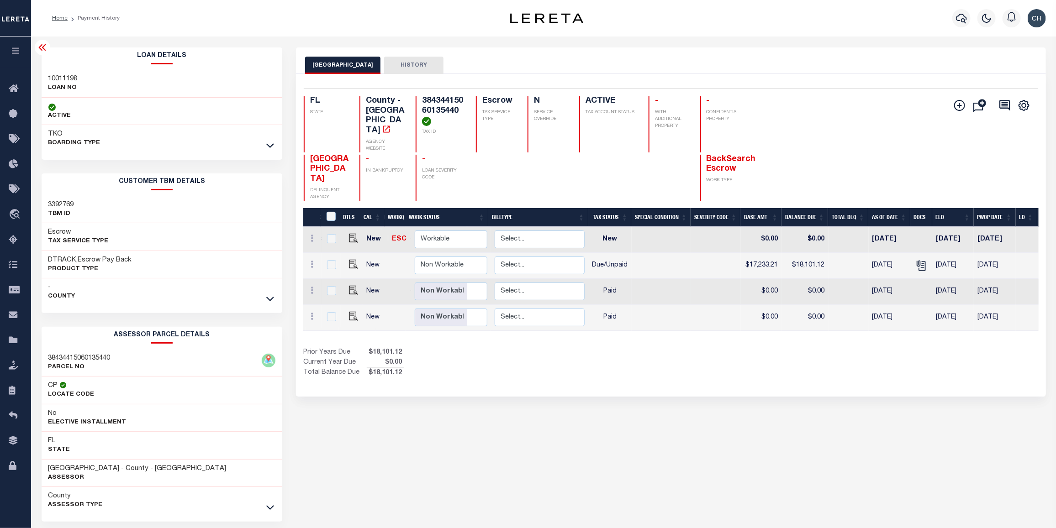
scroll to position [0, 162]
click at [42, 47] on icon at bounding box center [42, 47] width 11 height 11
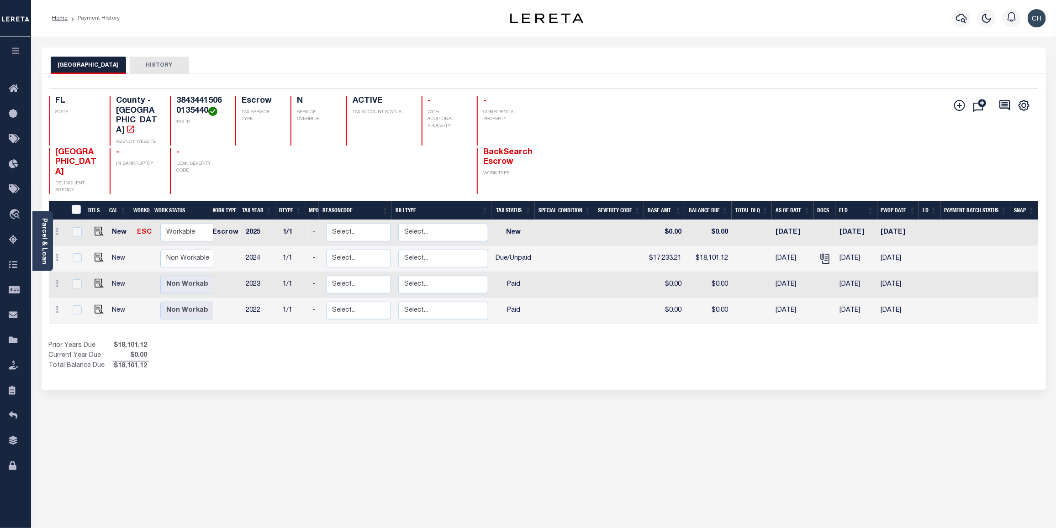
scroll to position [0, 5]
click at [96, 253] on img "" at bounding box center [99, 257] width 9 height 9
checkbox input "true"
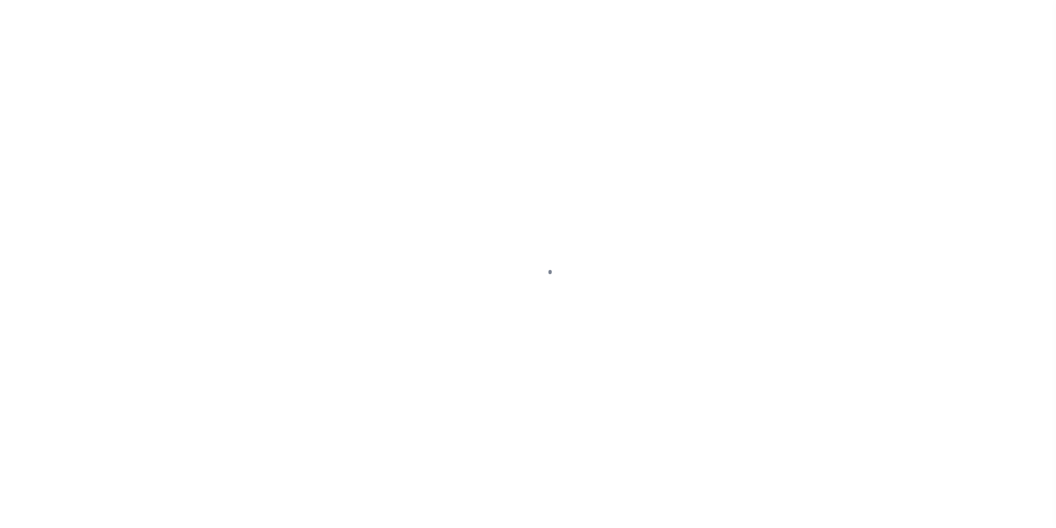
select select "DUE"
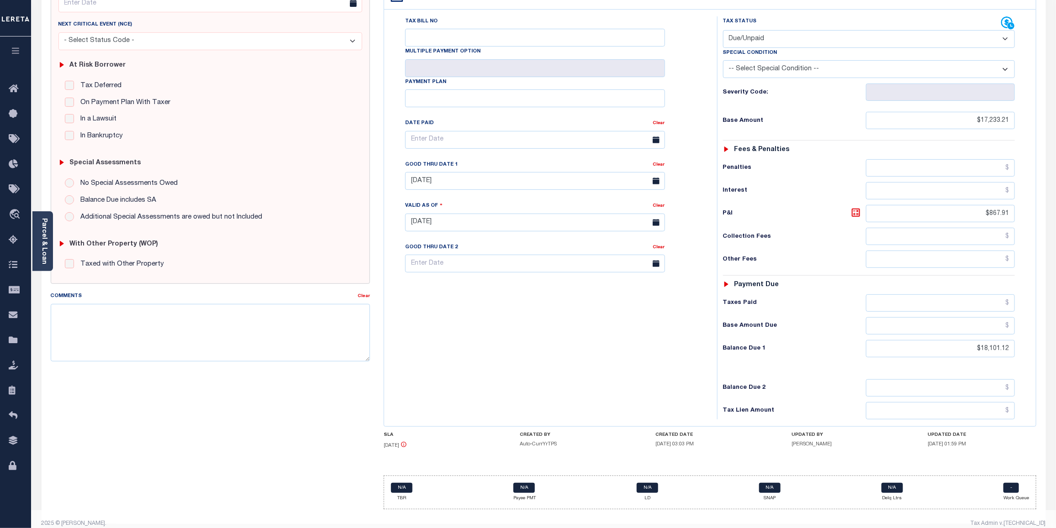
scroll to position [149, 0]
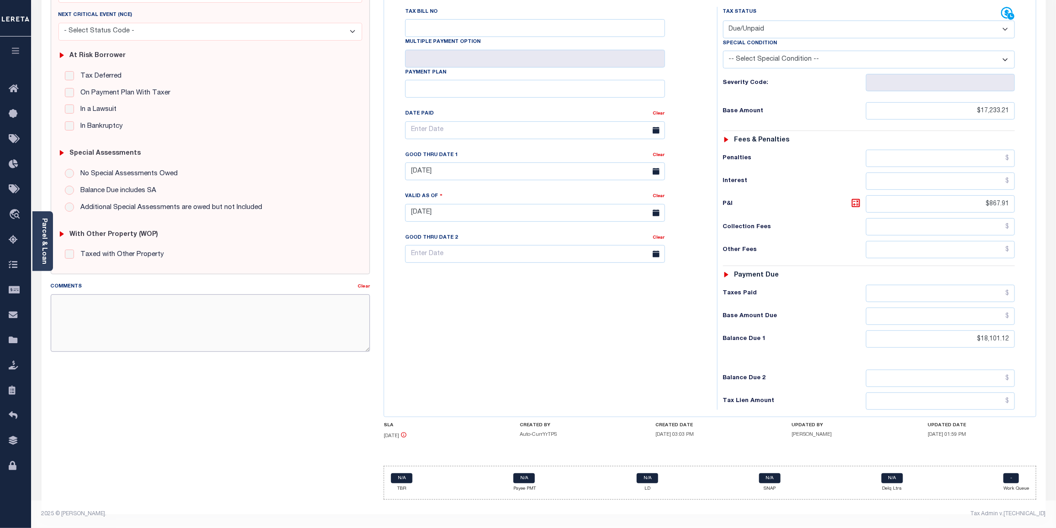
click at [113, 297] on textarea "Comments" at bounding box center [211, 323] width 320 height 58
paste textarea "CAS-48809 2024/annual dlq Base $3,323.80 P/I $568.57-Lender Responsibility Tota…"
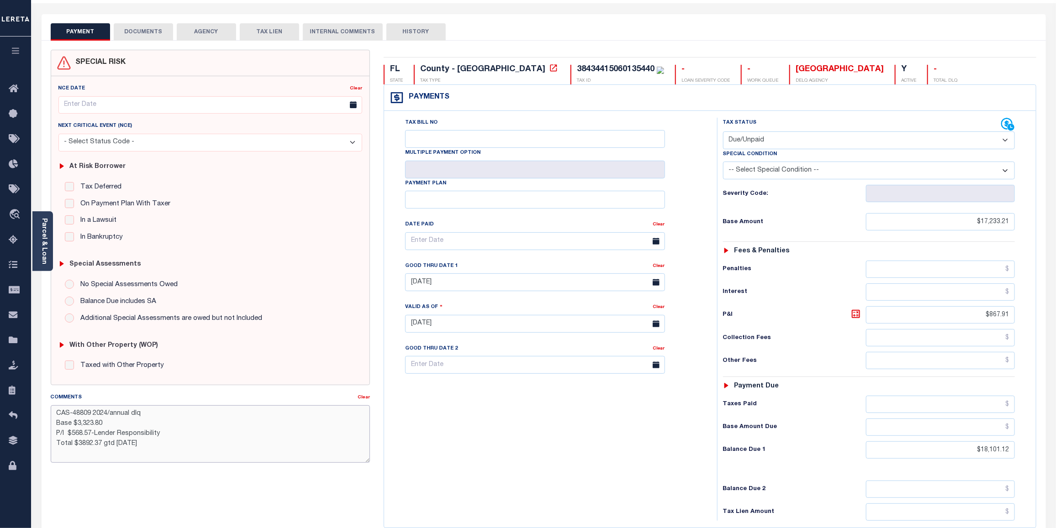
scroll to position [0, 0]
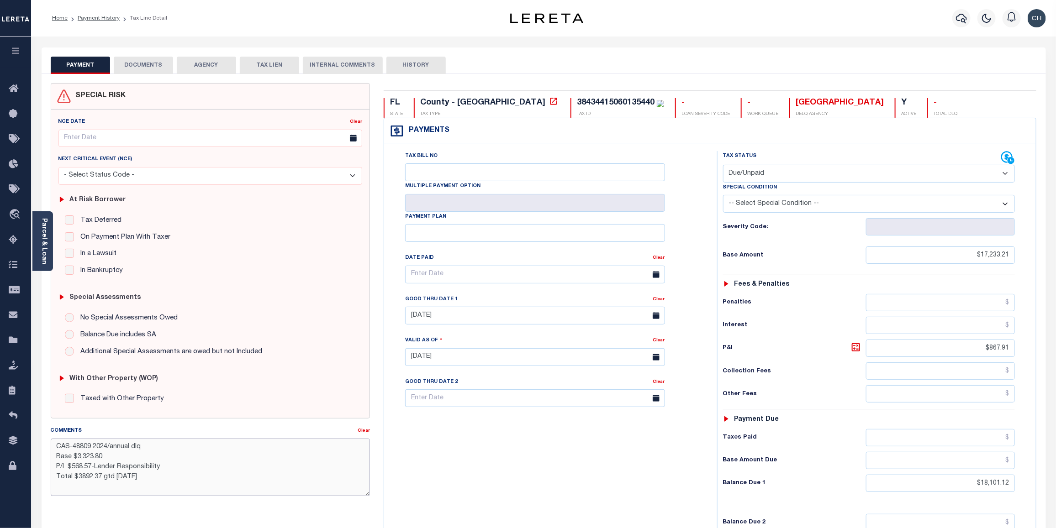
type textarea "CAS-48809 2024/annual dlq Base $3,323.80 P/I $568.57-Lender Responsibility Tota…"
type input "[DATE]"
click at [414, 63] on button "HISTORY" at bounding box center [415, 65] width 59 height 17
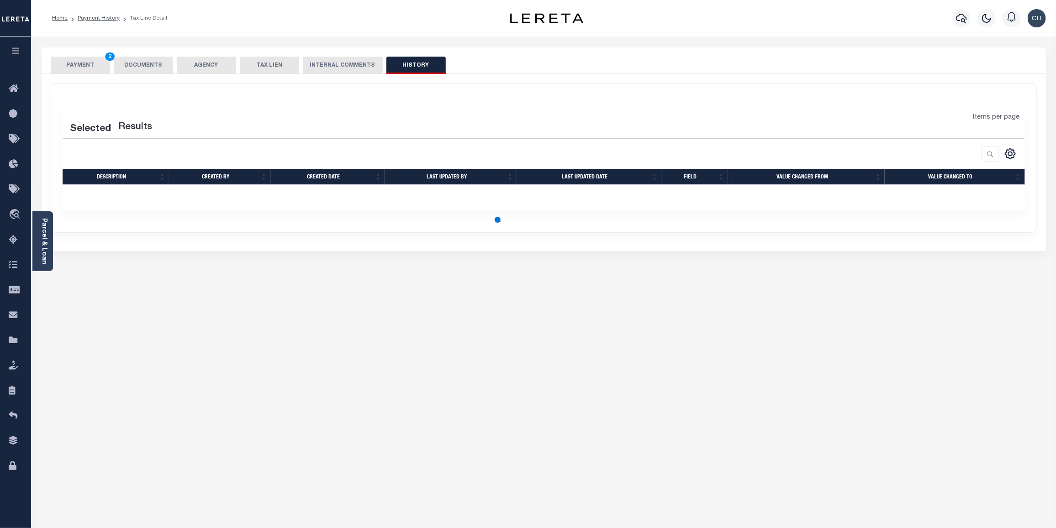
select select "50"
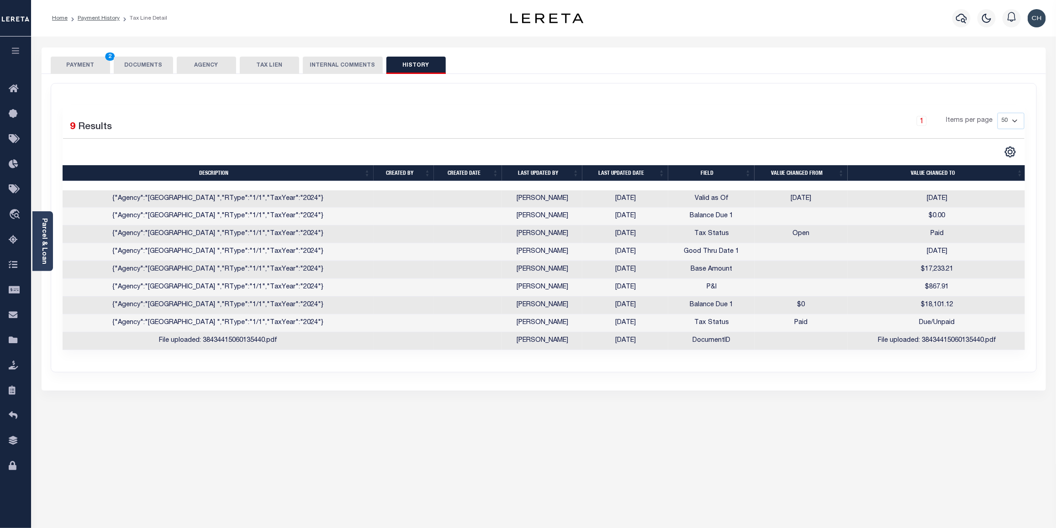
drag, startPoint x: 79, startPoint y: 73, endPoint x: 135, endPoint y: 83, distance: 56.5
click at [79, 73] on button "PAYMENT 2" at bounding box center [80, 65] width 59 height 17
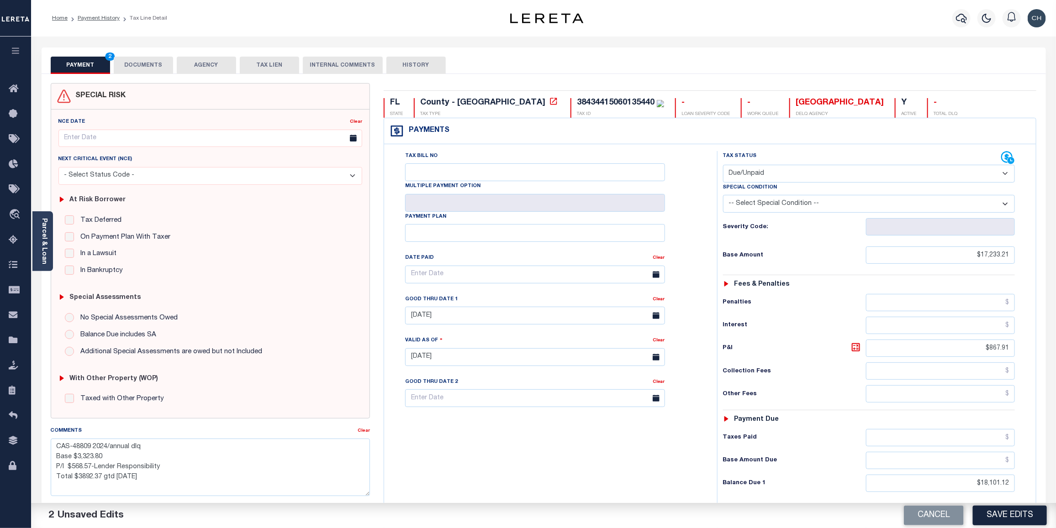
scroll to position [25, 0]
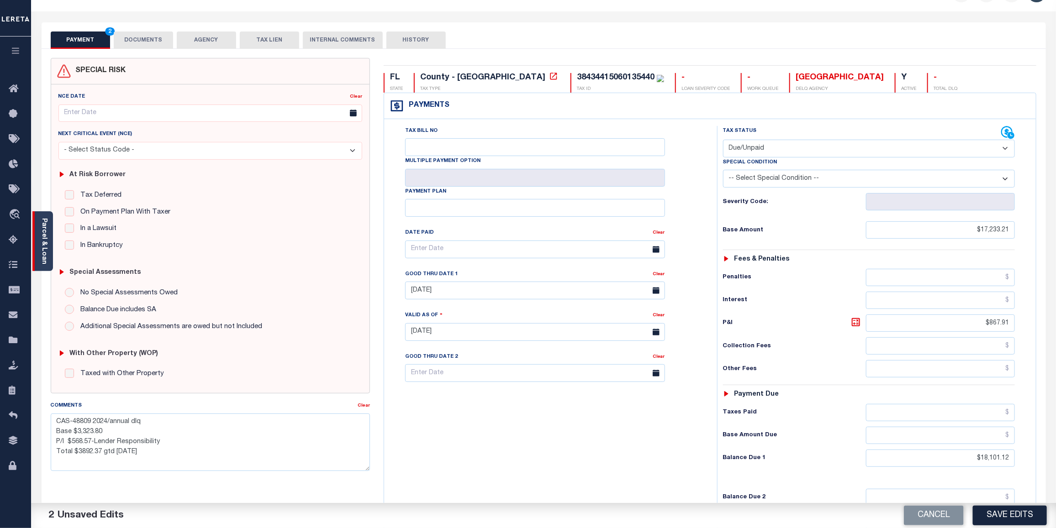
click at [44, 240] on link "Parcel & Loan" at bounding box center [44, 241] width 6 height 46
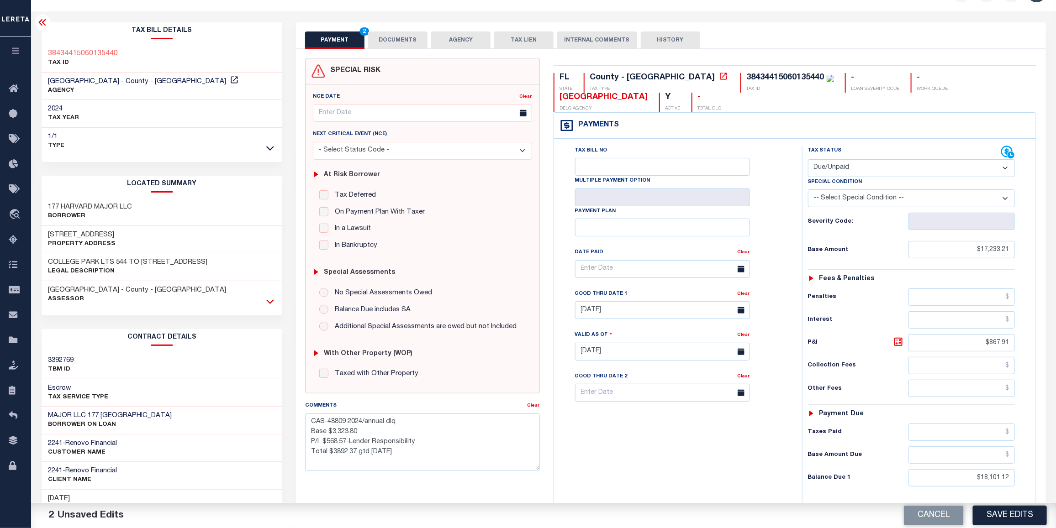
click at [269, 301] on icon at bounding box center [270, 302] width 8 height 10
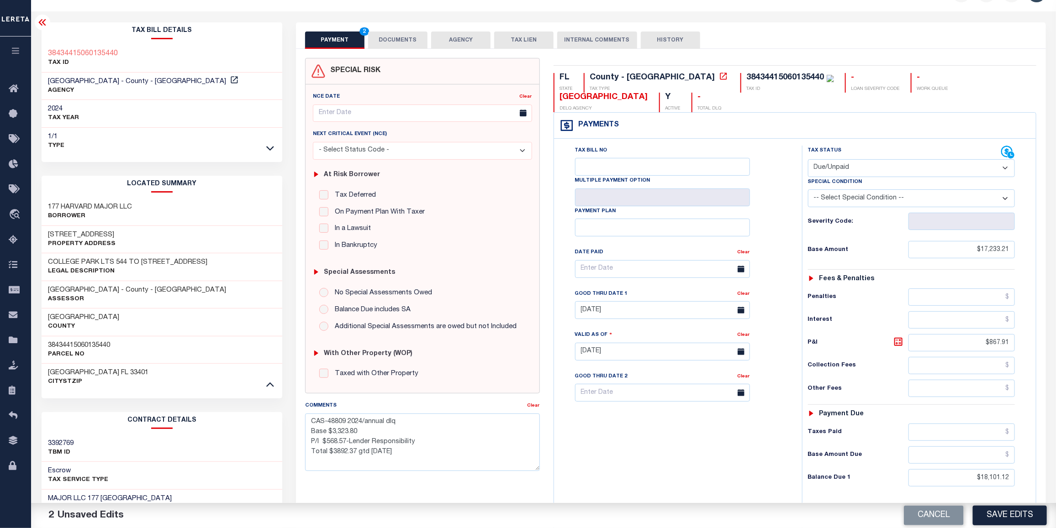
click at [274, 146] on link at bounding box center [270, 147] width 11 height 6
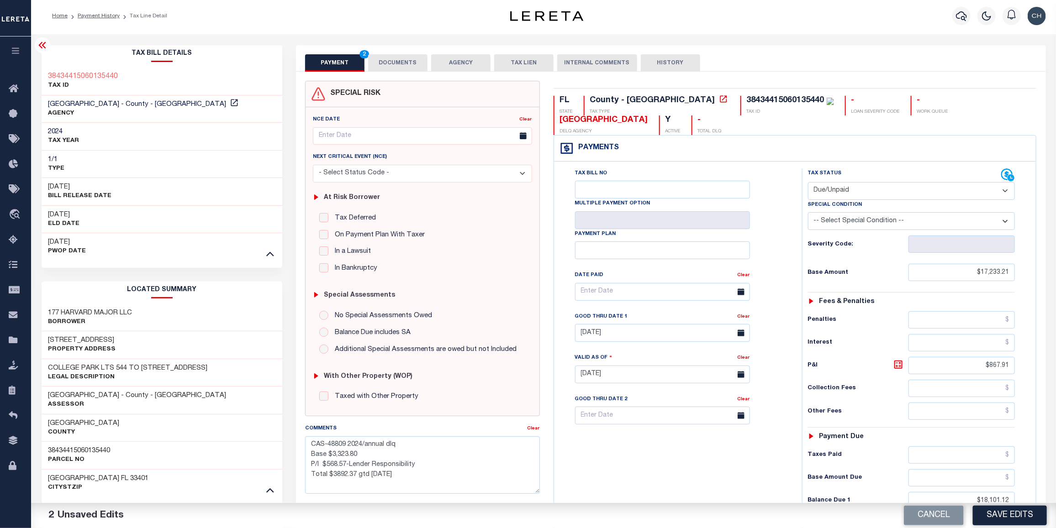
scroll to position [0, 0]
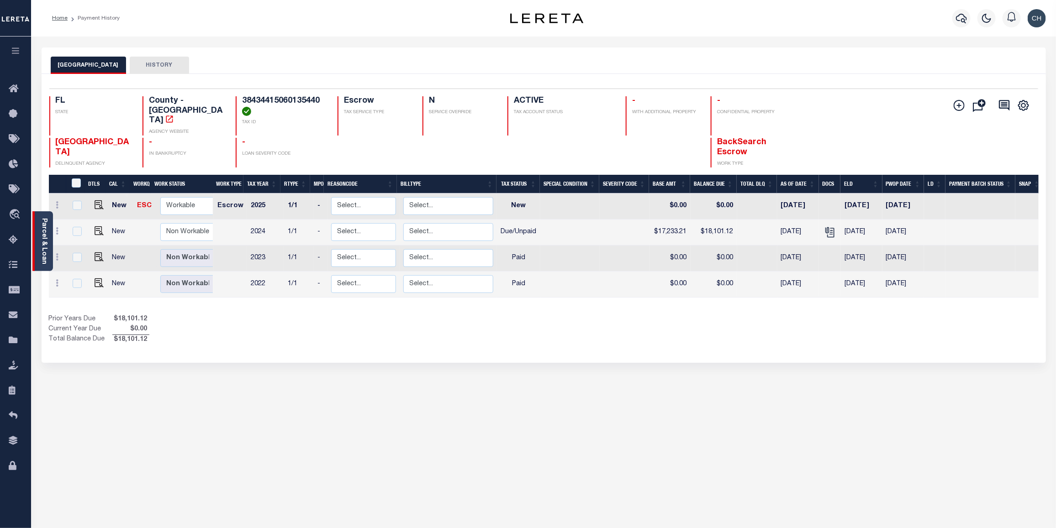
click at [37, 228] on div "Parcel & Loan" at bounding box center [42, 241] width 21 height 60
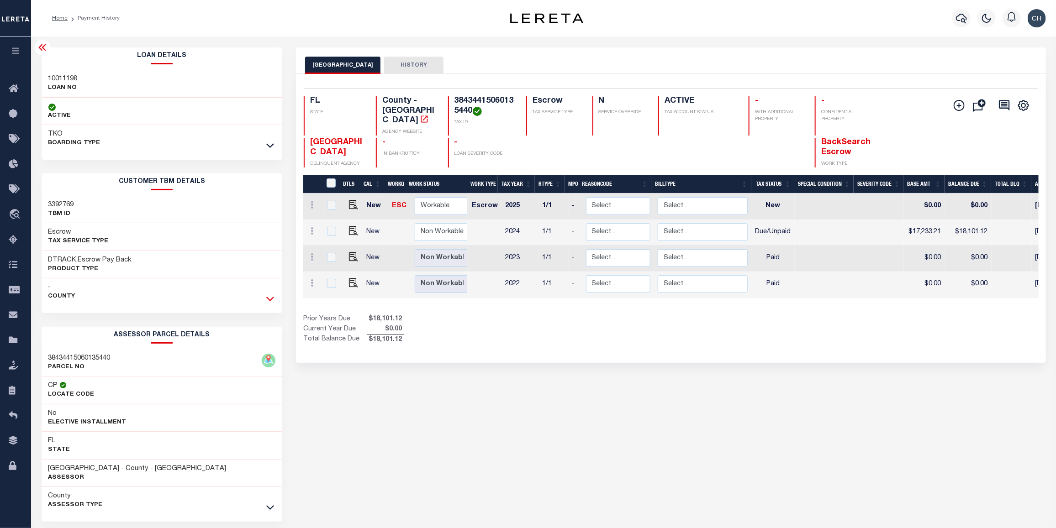
click at [272, 302] on icon at bounding box center [270, 299] width 8 height 10
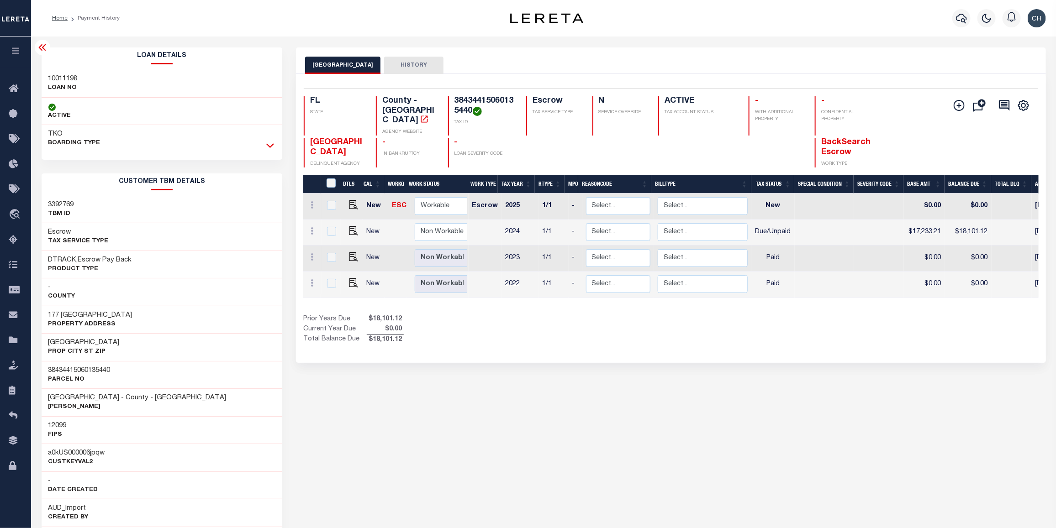
click at [270, 148] on icon at bounding box center [270, 146] width 8 height 5
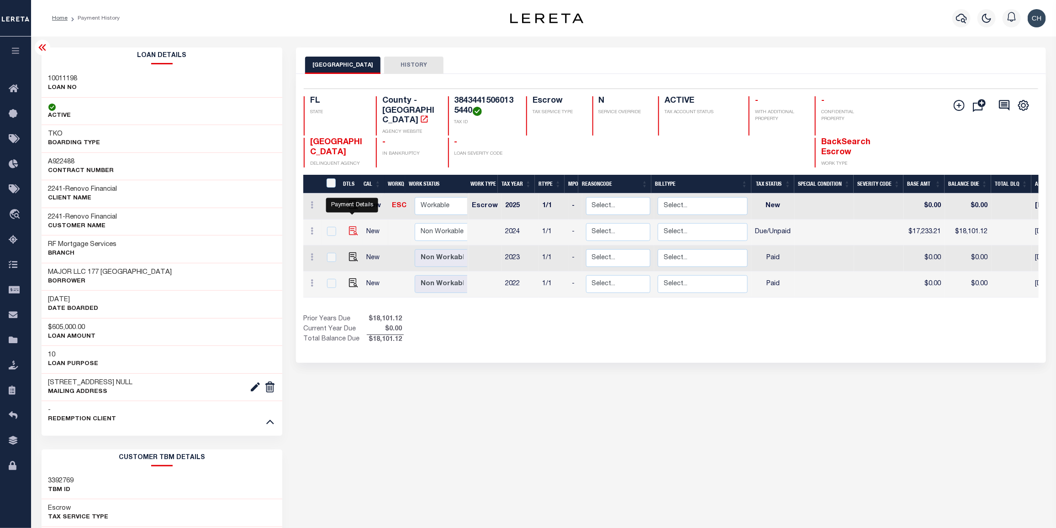
click at [352, 226] on img "" at bounding box center [353, 230] width 9 height 9
checkbox input "true"
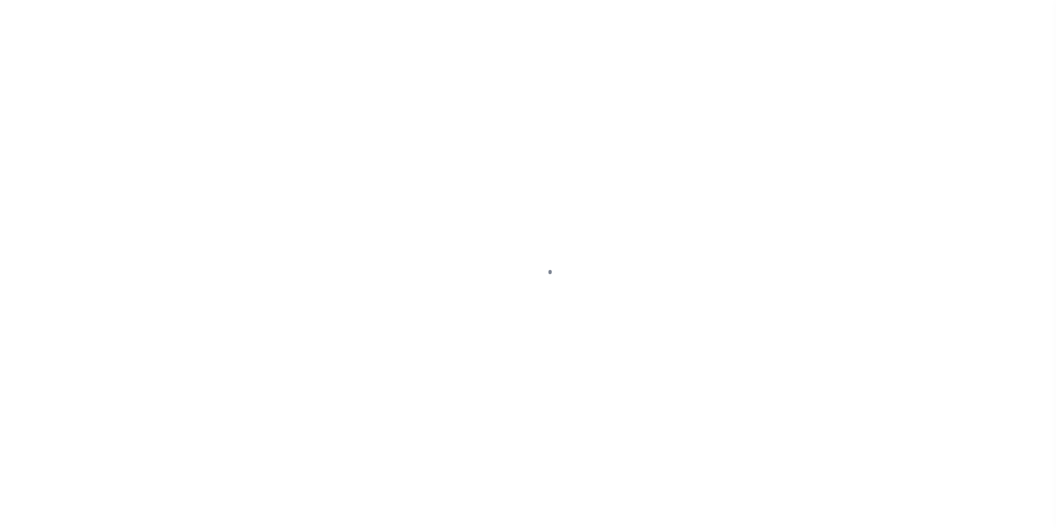
select select "DUE"
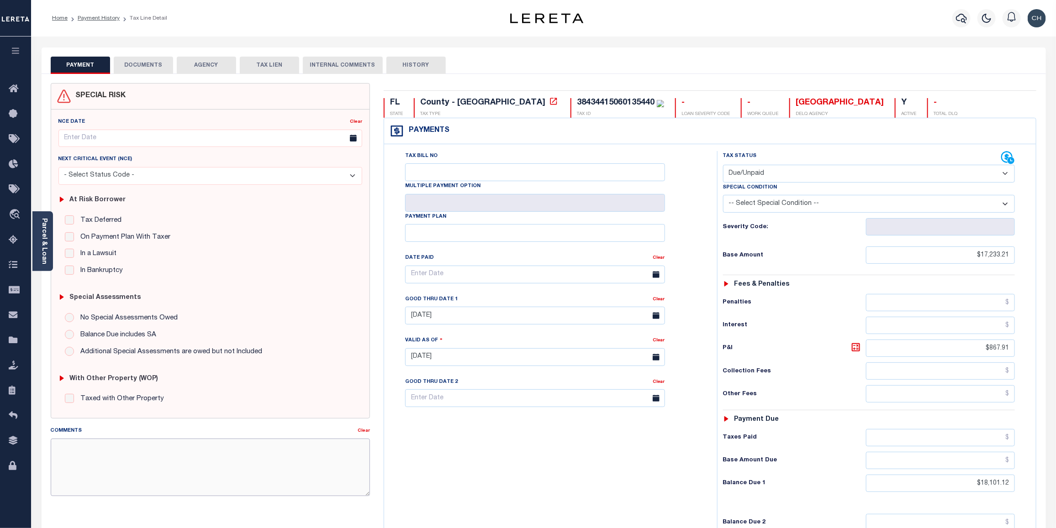
click at [140, 453] on textarea "Comments" at bounding box center [211, 468] width 320 height 58
paste textarea "CAS-48809 2024/annual dlq Base $3,323.80 P/I $568.57-Lender Responsibility Tota…"
click at [162, 469] on textarea "CAS-48809 2024/annual dlq Base $3,323.80 P/I $568.57-Lender Responsibility Tota…" at bounding box center [211, 468] width 320 height 58
click at [199, 467] on textarea "CAS-48809 2024/annual dlq Base $3,323.80 P/I $568.57-Lender Responsibility( boa…" at bounding box center [211, 468] width 320 height 58
drag, startPoint x: 70, startPoint y: 489, endPoint x: 104, endPoint y: 489, distance: 33.8
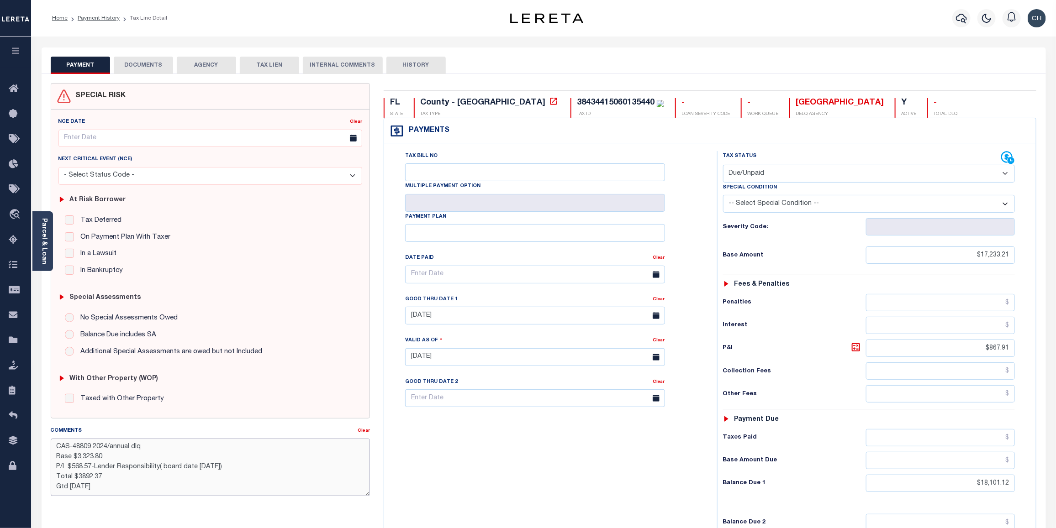
click at [104, 489] on textarea "CAS-48809 2024/annual dlq Base $3,323.80 P/I $568.57-Lender Responsibility( boa…" at bounding box center [211, 468] width 320 height 58
type textarea "CAS-48809 2024/annual dlq Base $3,323.80 P/I $568.57-Lender Responsibility( boa…"
type input "[DATE]"
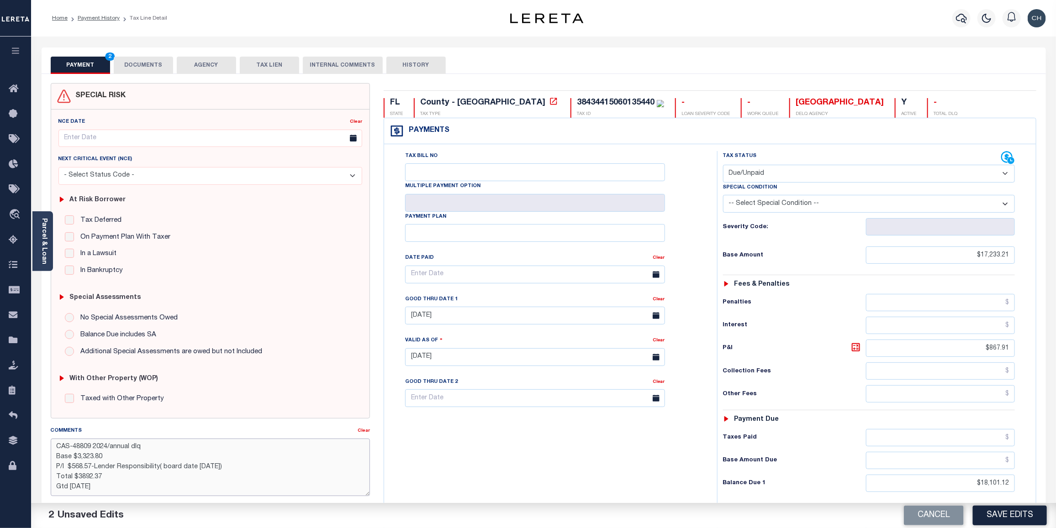
drag, startPoint x: 73, startPoint y: 448, endPoint x: 91, endPoint y: 444, distance: 18.7
click at [91, 444] on textarea "CAS-48809 2024/annual dlq Base $3,323.80 P/I $568.57-Lender Responsibility( boa…" at bounding box center [211, 468] width 320 height 58
drag, startPoint x: 76, startPoint y: 459, endPoint x: 103, endPoint y: 456, distance: 27.2
click at [103, 456] on textarea "CAS-48809 2024/annual dlq Base $3,323.80 P/I $568.57-Lender Responsibility( boa…" at bounding box center [211, 468] width 320 height 58
drag, startPoint x: 72, startPoint y: 469, endPoint x: 90, endPoint y: 467, distance: 18.8
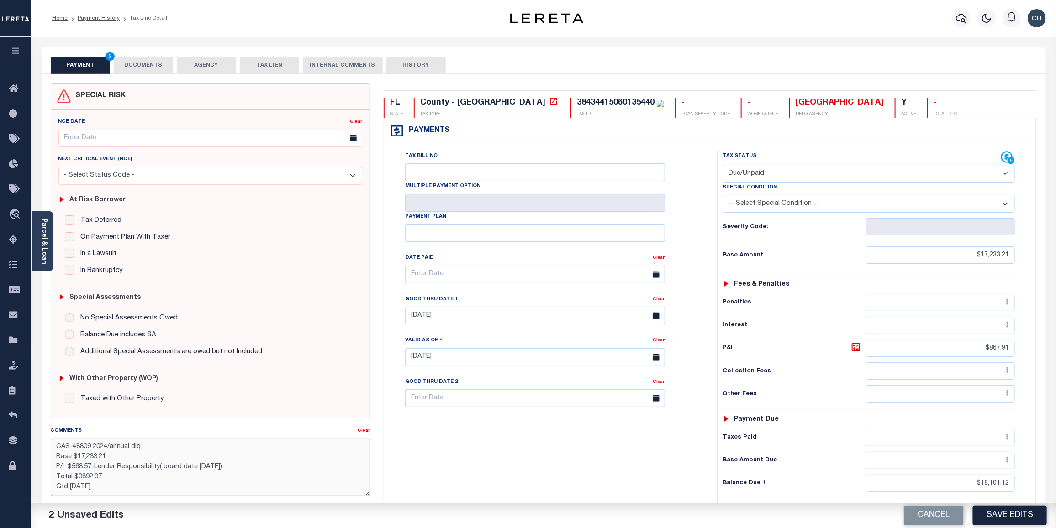
click at [90, 467] on textarea "CAS-48809 2024/annual dlq Base $17,233.21 P/I $568.57-Lender Responsibility( bo…" at bounding box center [211, 468] width 320 height 58
drag, startPoint x: 77, startPoint y: 480, endPoint x: 102, endPoint y: 476, distance: 25.4
click at [102, 476] on textarea "CAS-48809 2024/annual dlq Base $17,233.21 P/I $867.91-Lender Responsibility( bo…" at bounding box center [211, 468] width 320 height 58
type textarea "CAS-48809 2024/annual dlq Base $17,233.21 P/I $867.91-Lender Responsibility( bo…"
click at [489, 319] on input "07/31/2025" at bounding box center [535, 316] width 260 height 18
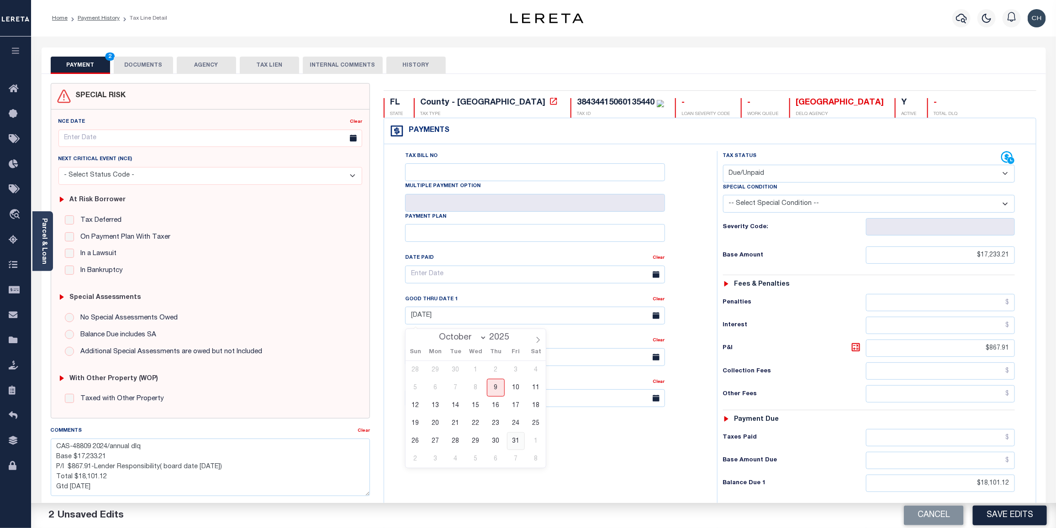
click at [515, 444] on span "31" at bounding box center [516, 441] width 18 height 18
type input "10/31/2025"
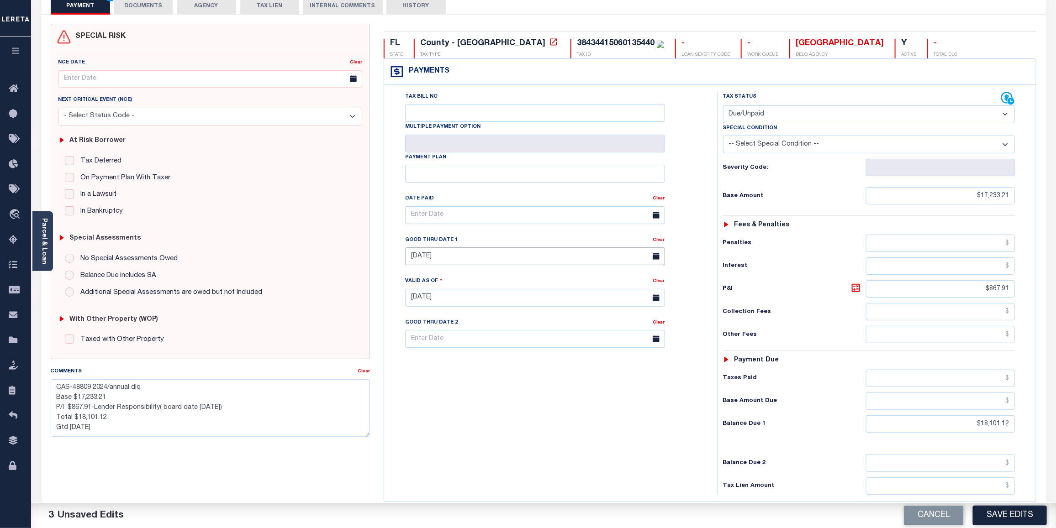
scroll to position [63, 0]
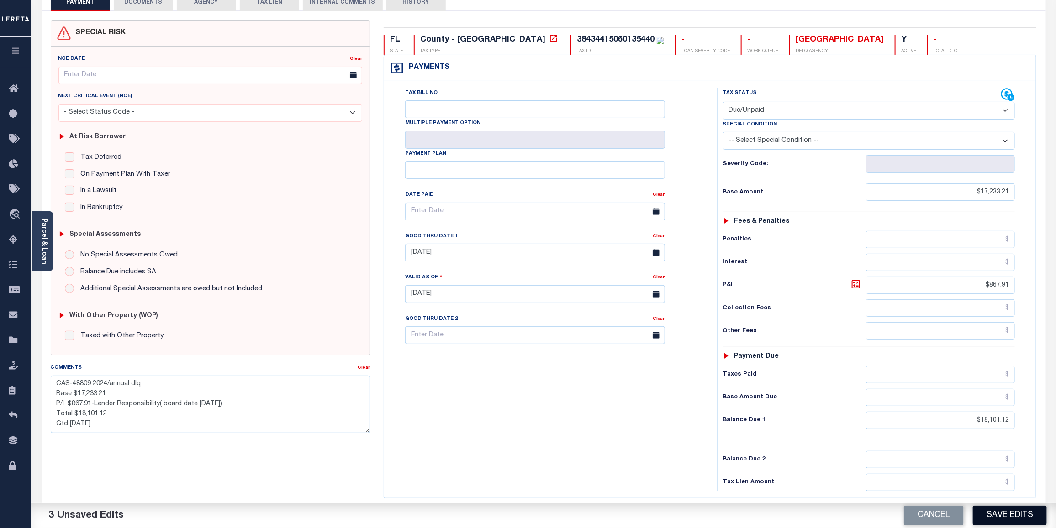
click at [1014, 520] on button "Save Edits" at bounding box center [1009, 516] width 74 height 20
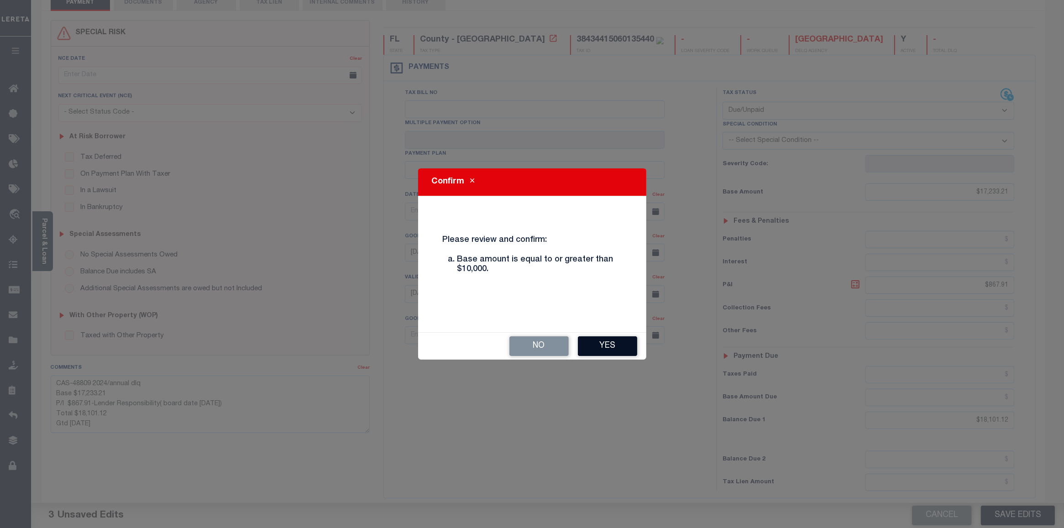
click at [606, 349] on button "Yes" at bounding box center [607, 346] width 59 height 20
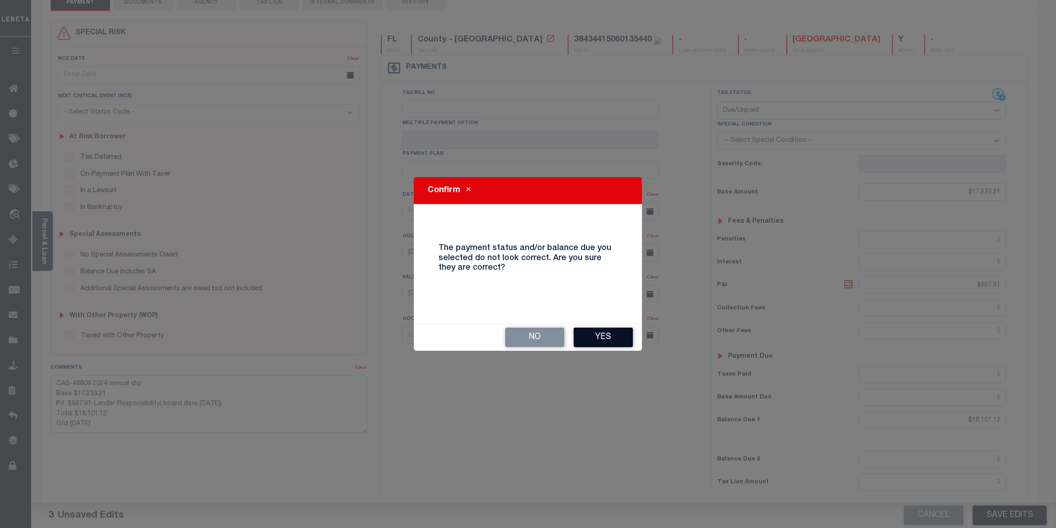
click at [620, 341] on button "Yes" at bounding box center [602, 338] width 59 height 20
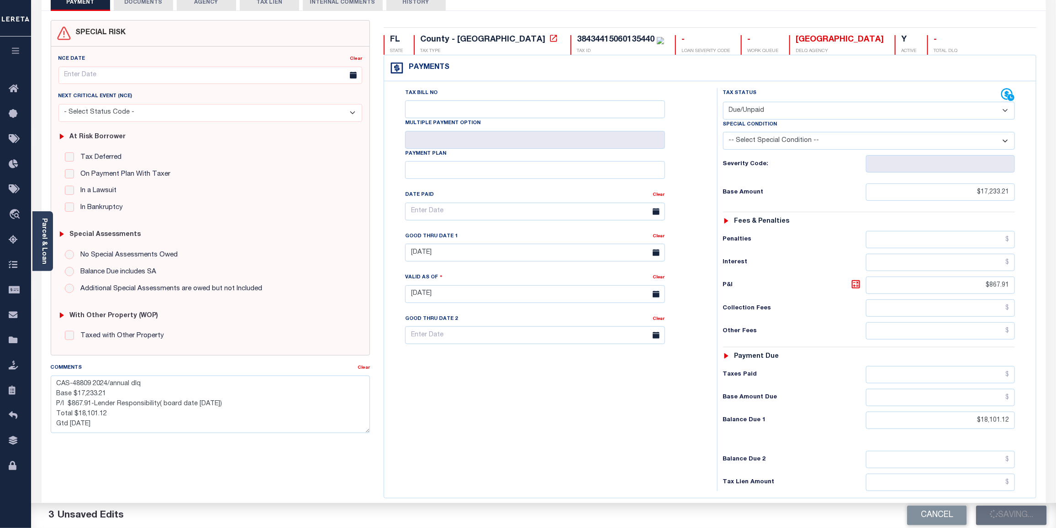
checkbox input "false"
type textarea "CAS-48809 2024/annual dlq Base $17,233.21 P/I $867.91-Lender Responsibility( bo…"
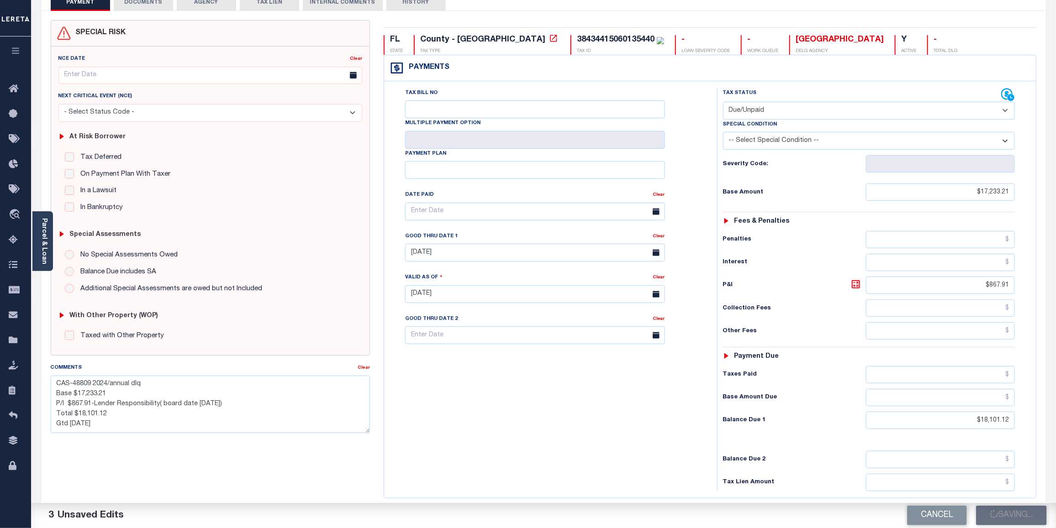
type input "$17,233.21"
type input "$867.91"
type input "$18,101.12"
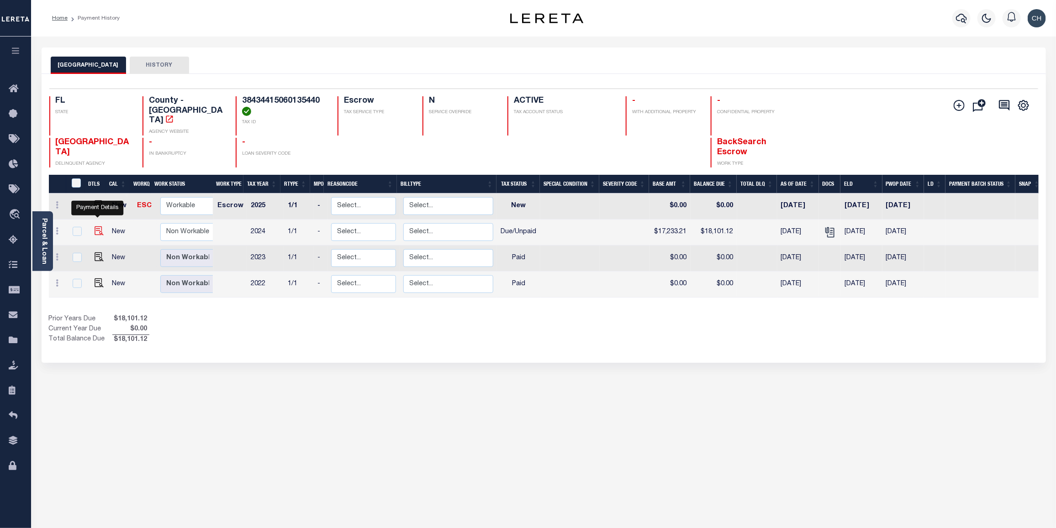
click at [101, 226] on img "" at bounding box center [99, 230] width 9 height 9
checkbox input "true"
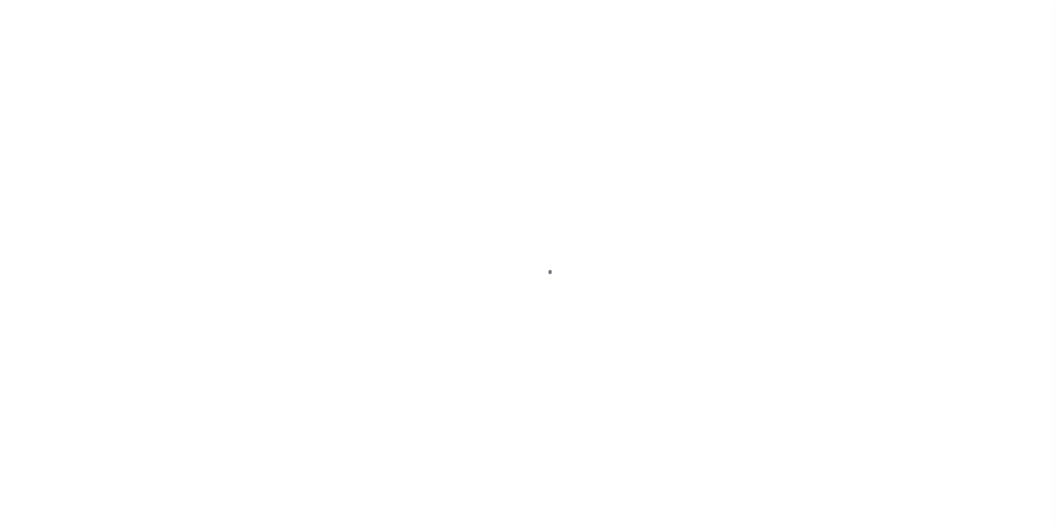
select select "DUE"
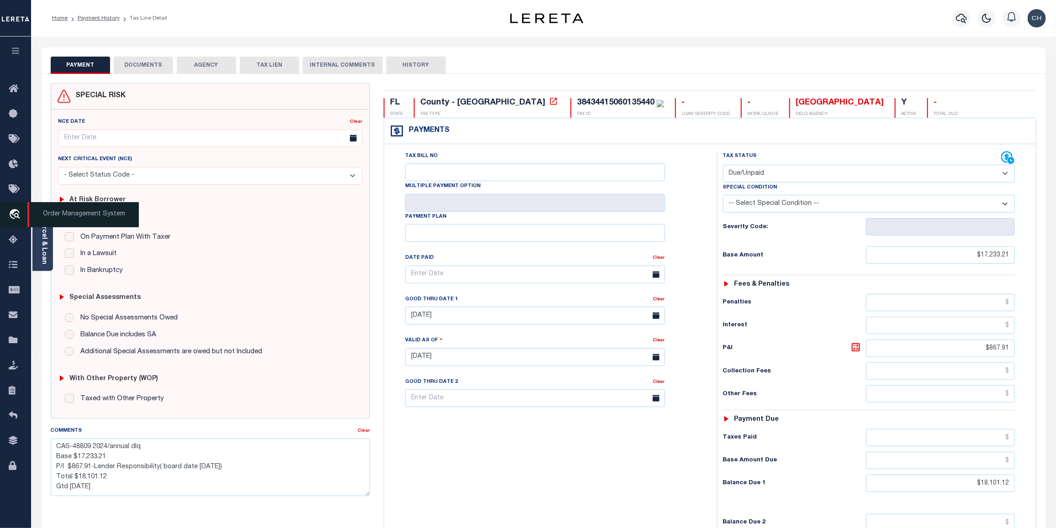
click at [51, 227] on span "Order Management System" at bounding box center [82, 214] width 111 height 25
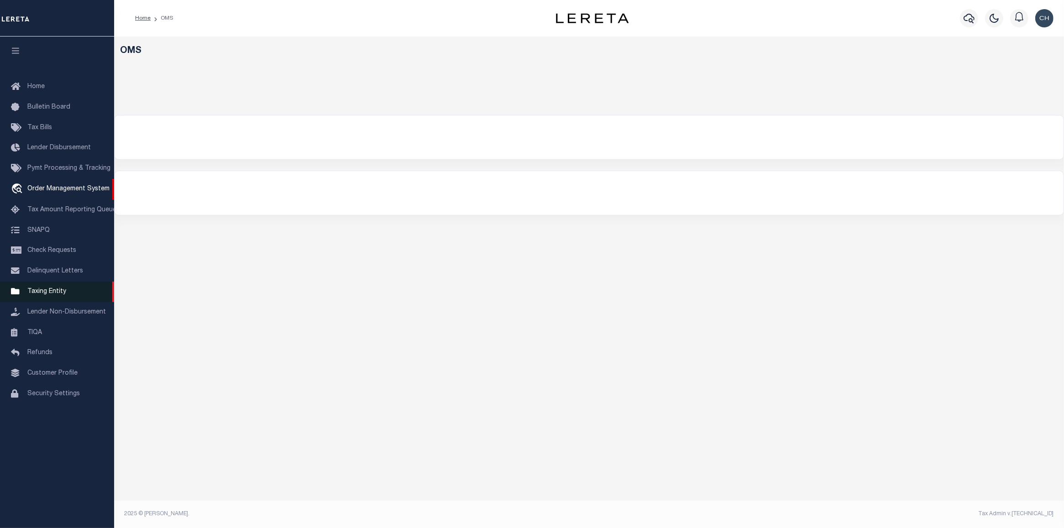
select select "200"
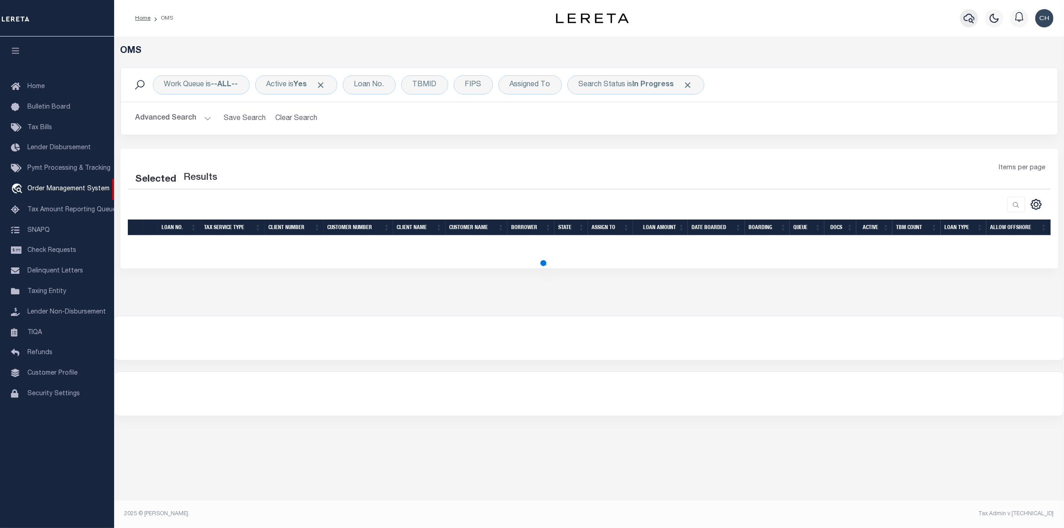
click at [964, 15] on icon "button" at bounding box center [969, 18] width 11 height 11
select select "200"
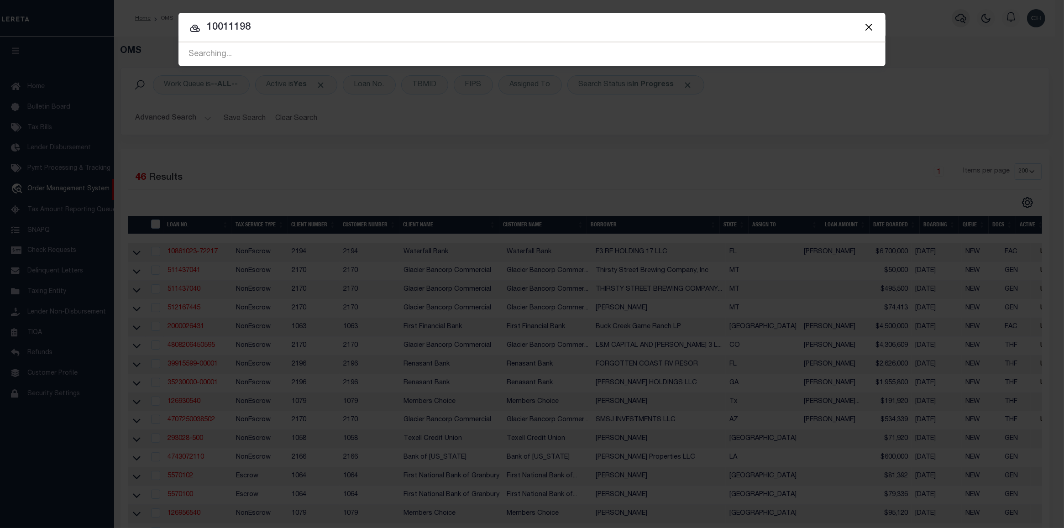
type input "10011198"
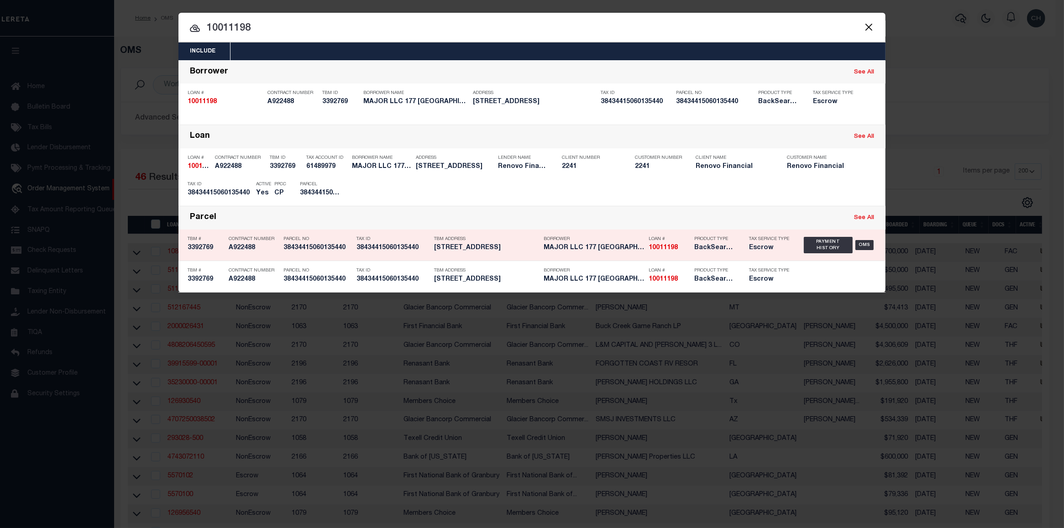
click at [505, 256] on div "TBM Address 177 HARVARD LAKE WORTH FL 334606332" at bounding box center [486, 245] width 105 height 26
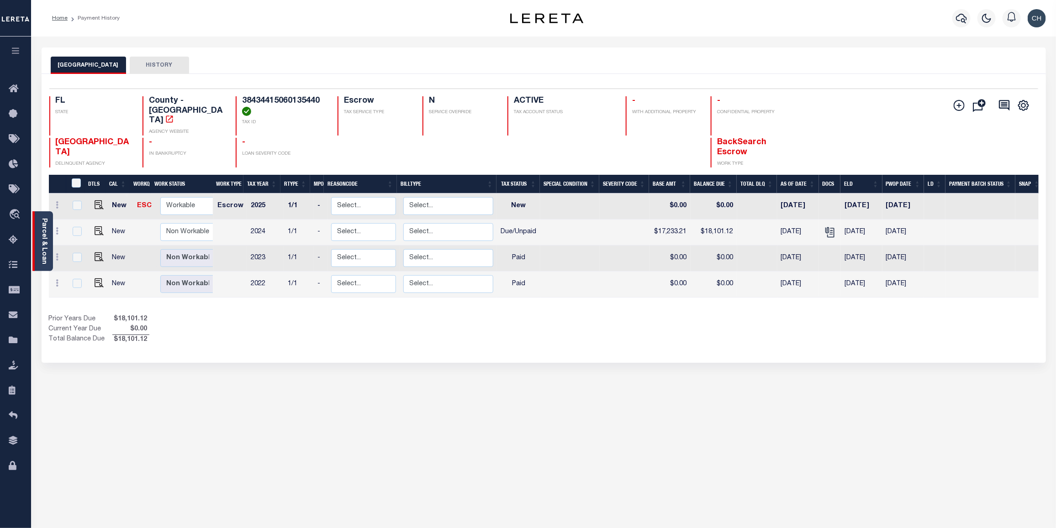
click at [41, 251] on link "Parcel & Loan" at bounding box center [44, 241] width 6 height 46
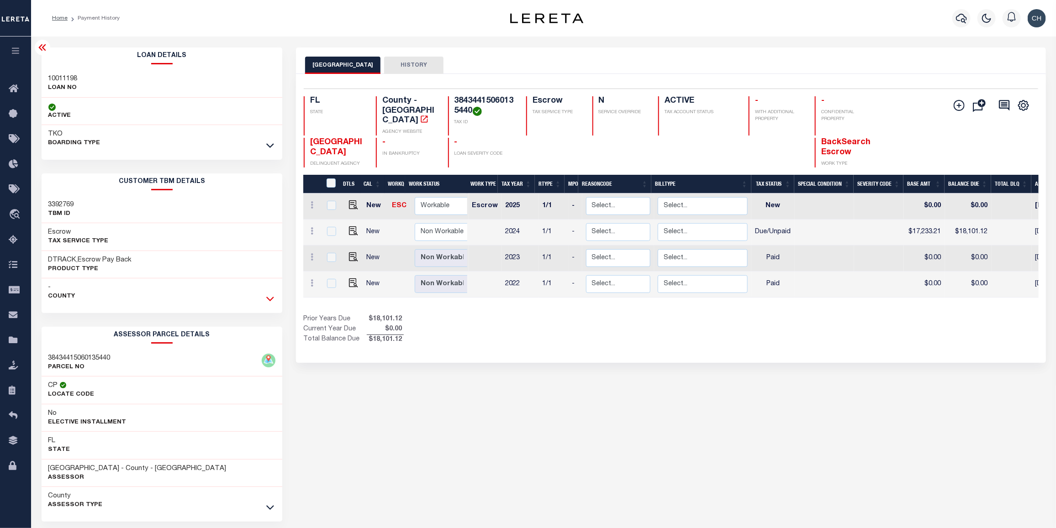
click at [273, 300] on icon at bounding box center [270, 299] width 8 height 10
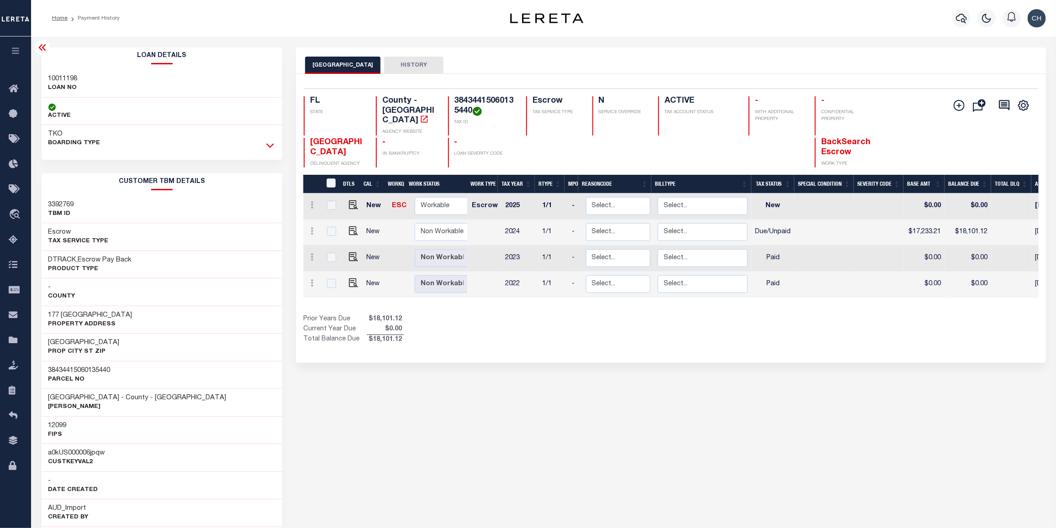
click at [270, 147] on icon at bounding box center [270, 146] width 8 height 5
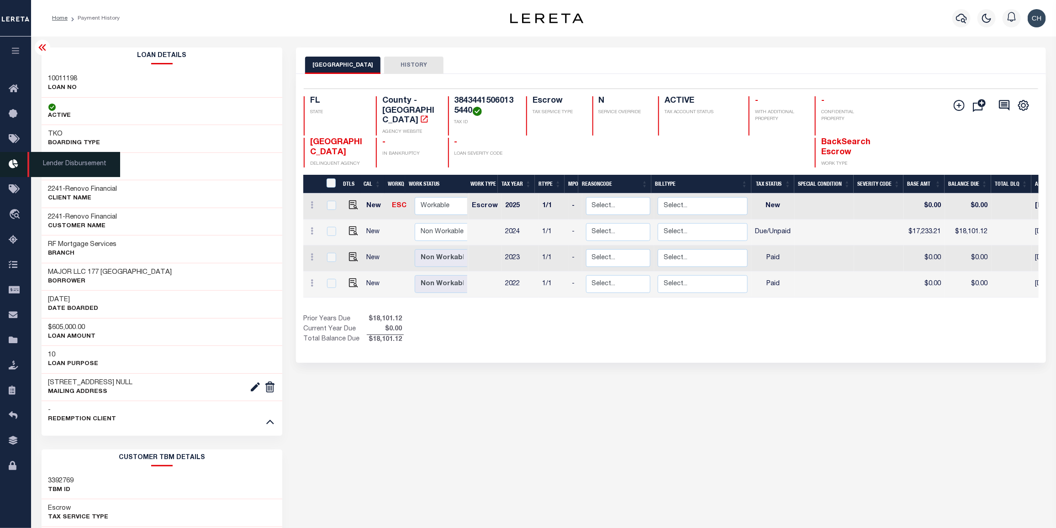
click at [11, 170] on icon at bounding box center [16, 164] width 15 height 11
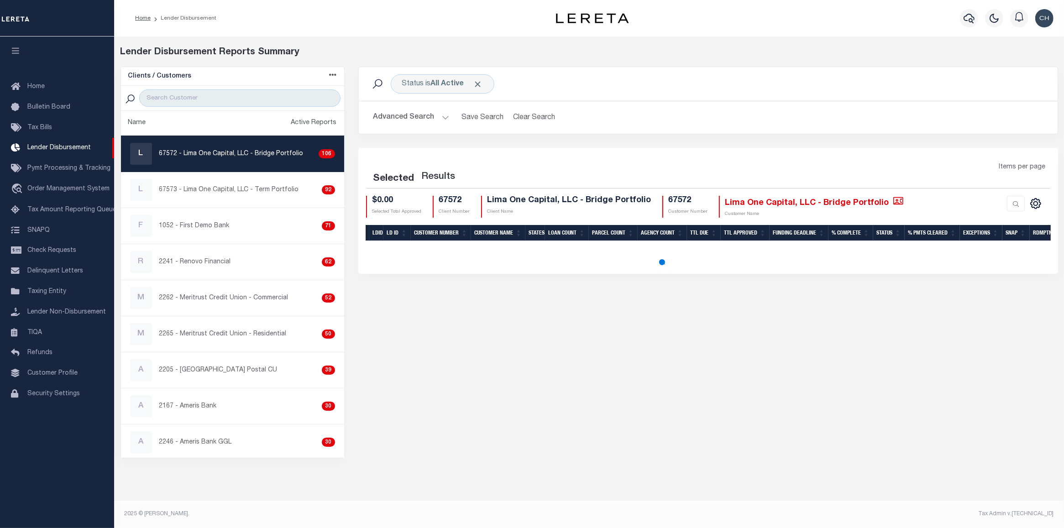
click at [246, 266] on div "R 2241 - Renovo Financial 62" at bounding box center [232, 262] width 205 height 22
select select "200"
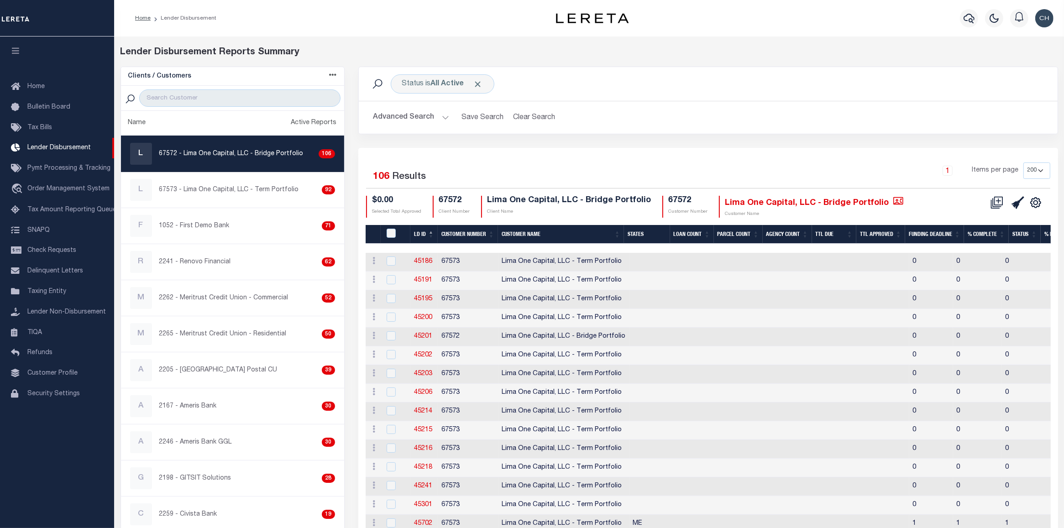
checkbox input "true"
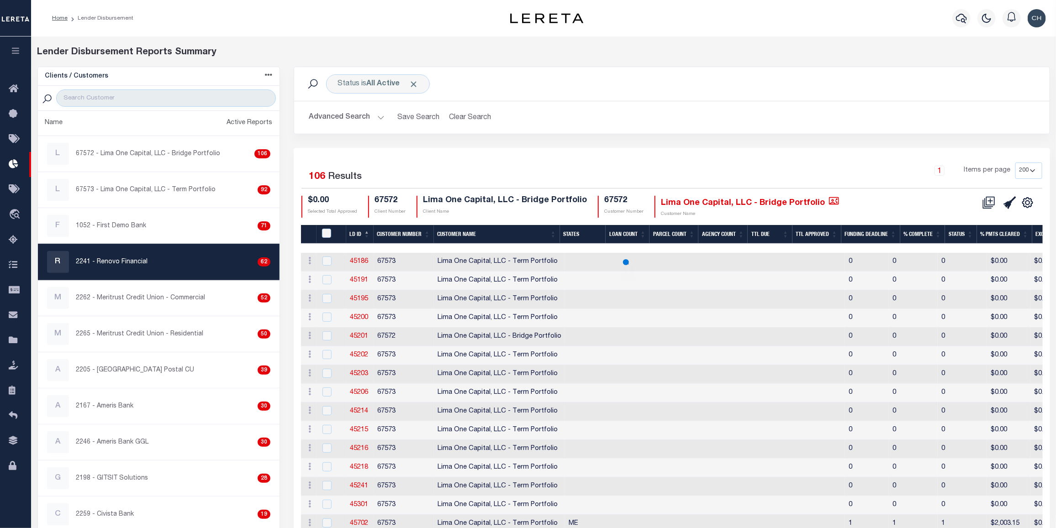
select select
select select "200"
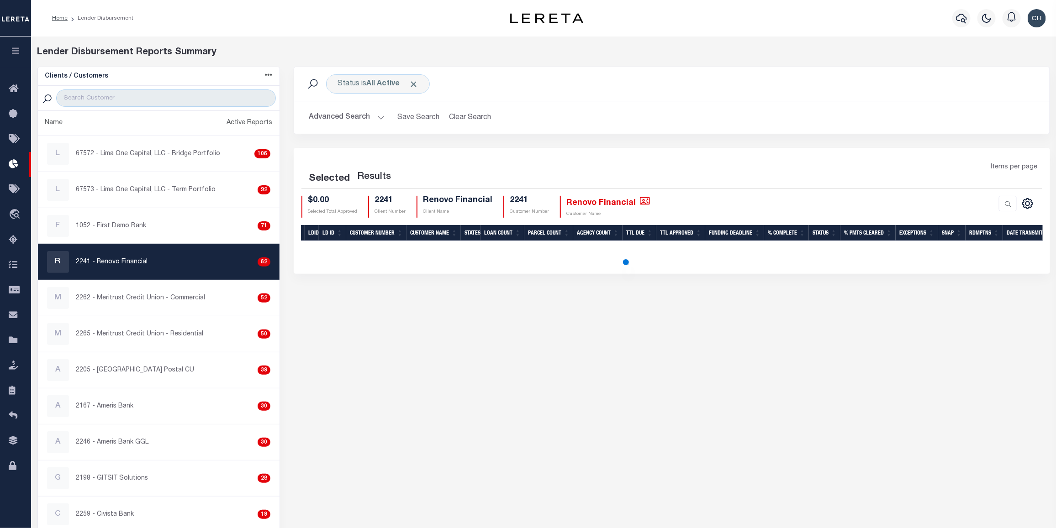
click at [361, 122] on button "Advanced Search" at bounding box center [347, 118] width 76 height 18
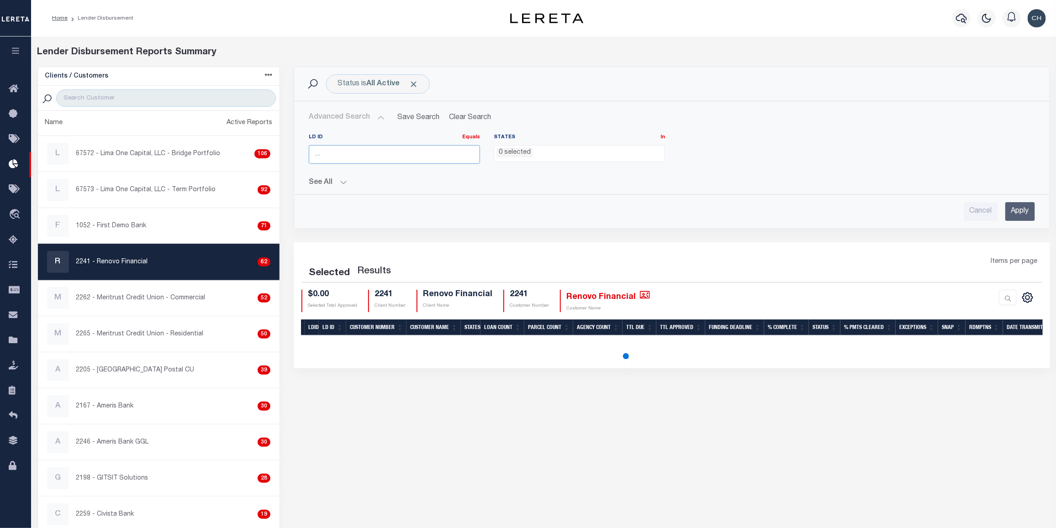
click at [351, 148] on input "number" at bounding box center [394, 154] width 171 height 19
select select "200"
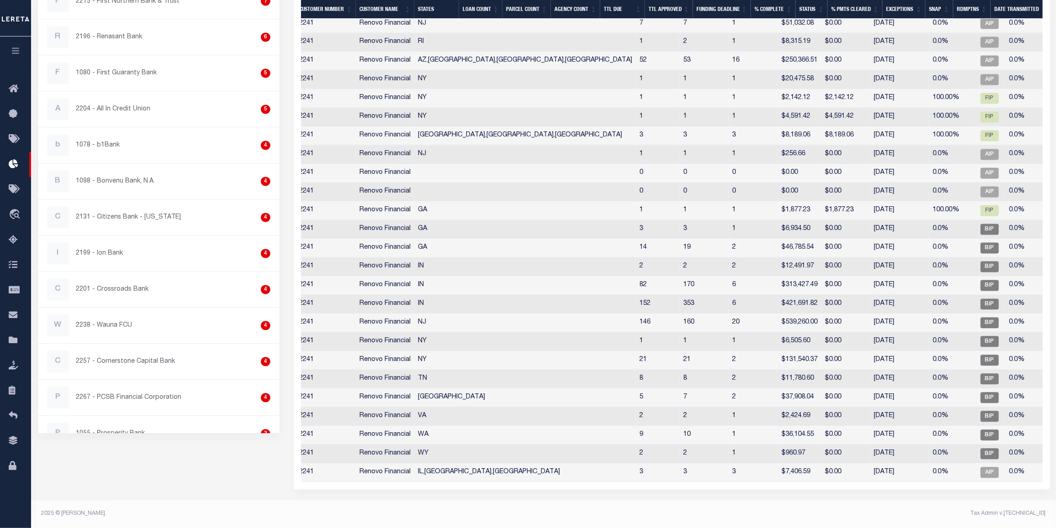
scroll to position [0, 71]
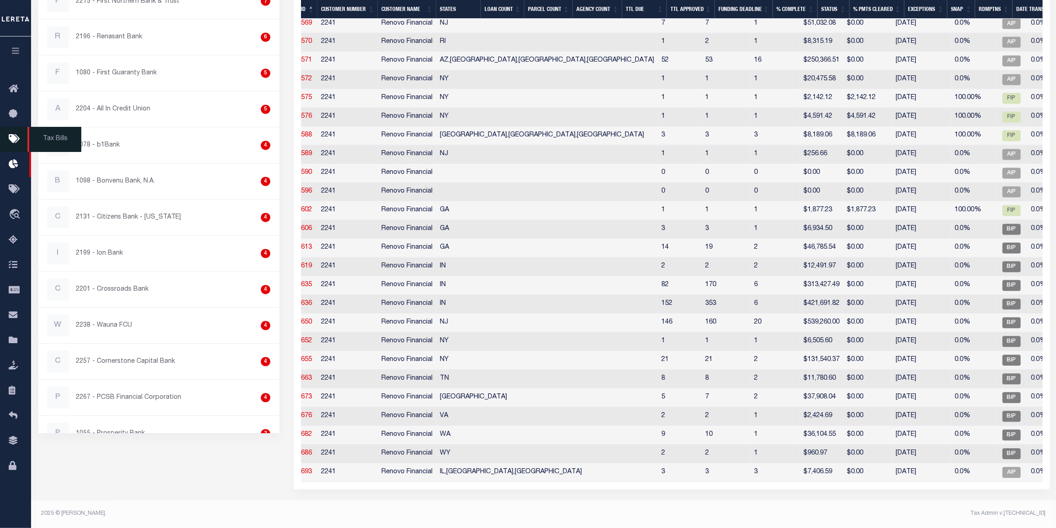
click at [15, 140] on icon at bounding box center [16, 139] width 15 height 11
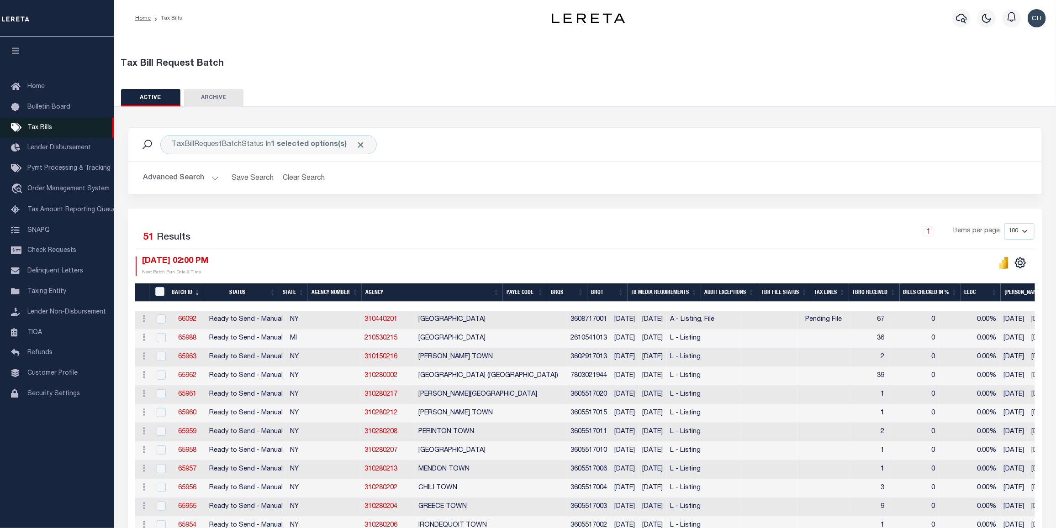
click at [52, 125] on link "Tax Bills" at bounding box center [57, 128] width 114 height 21
click at [957, 19] on icon "button" at bounding box center [961, 18] width 11 height 11
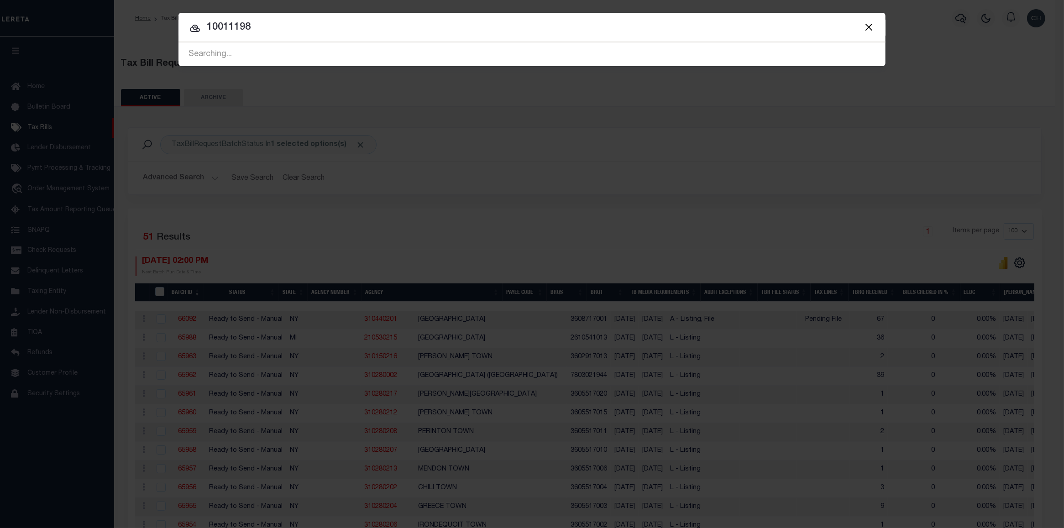
type input "10011198"
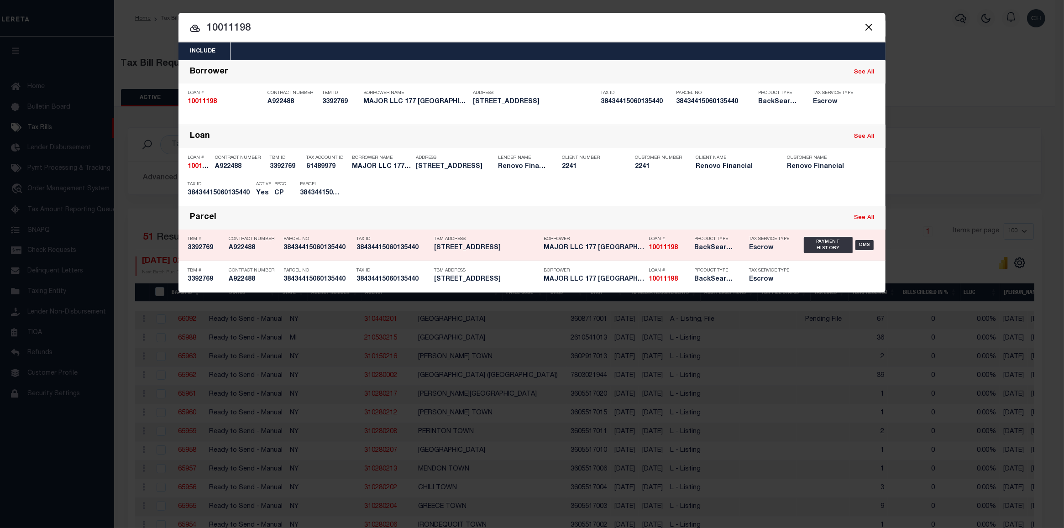
click at [681, 244] on h5 "10011198" at bounding box center [669, 248] width 41 height 8
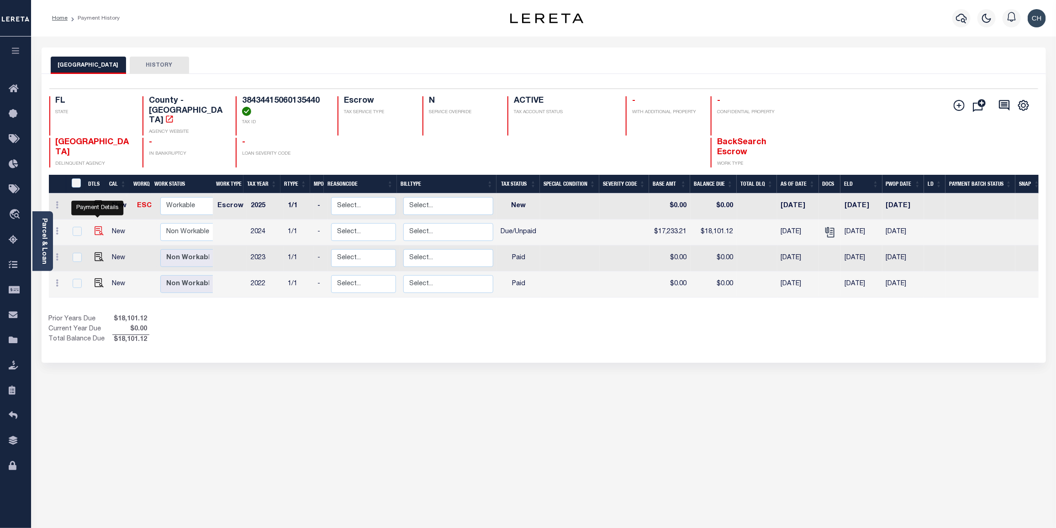
click at [97, 226] on img "" at bounding box center [99, 230] width 9 height 9
checkbox input "true"
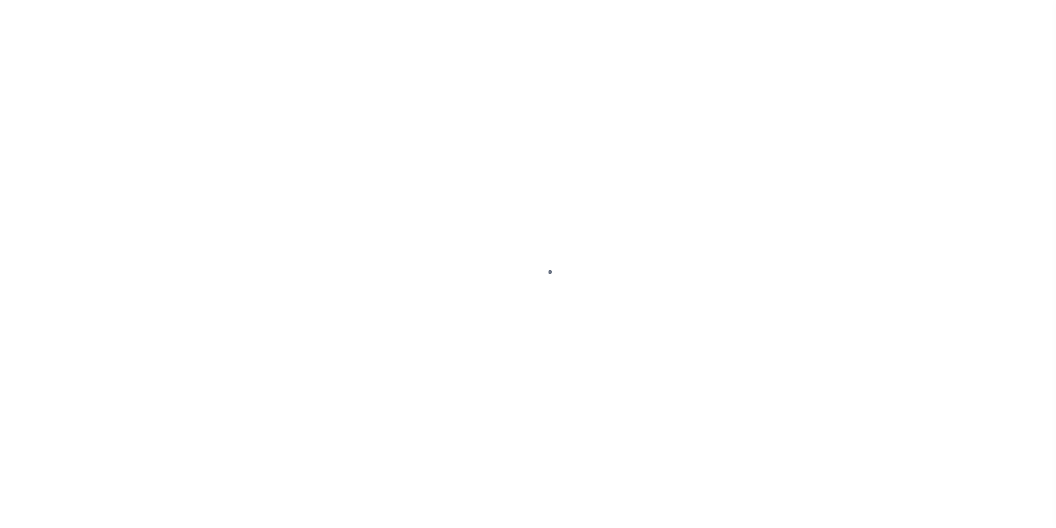
select select "DUE"
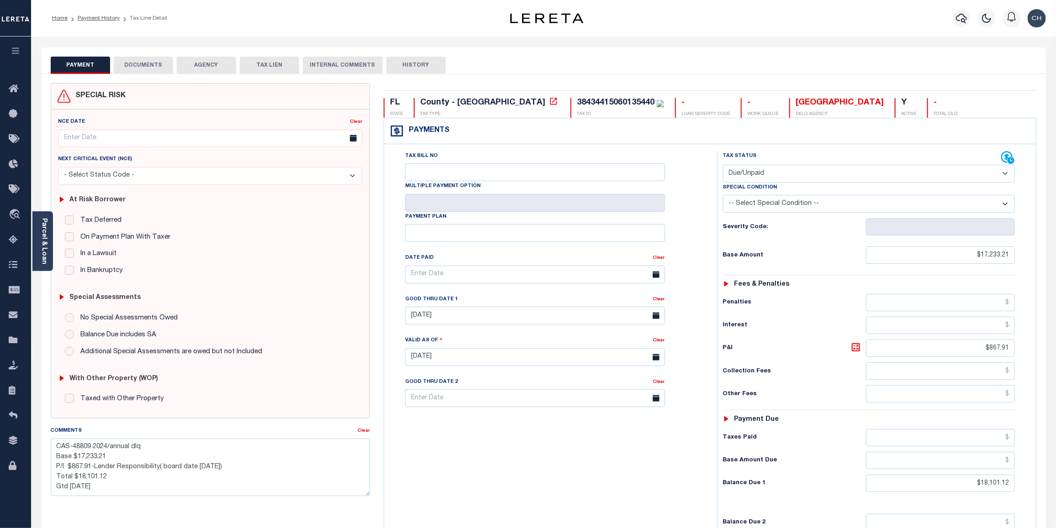
click at [154, 65] on button "DOCUMENTS" at bounding box center [143, 65] width 59 height 17
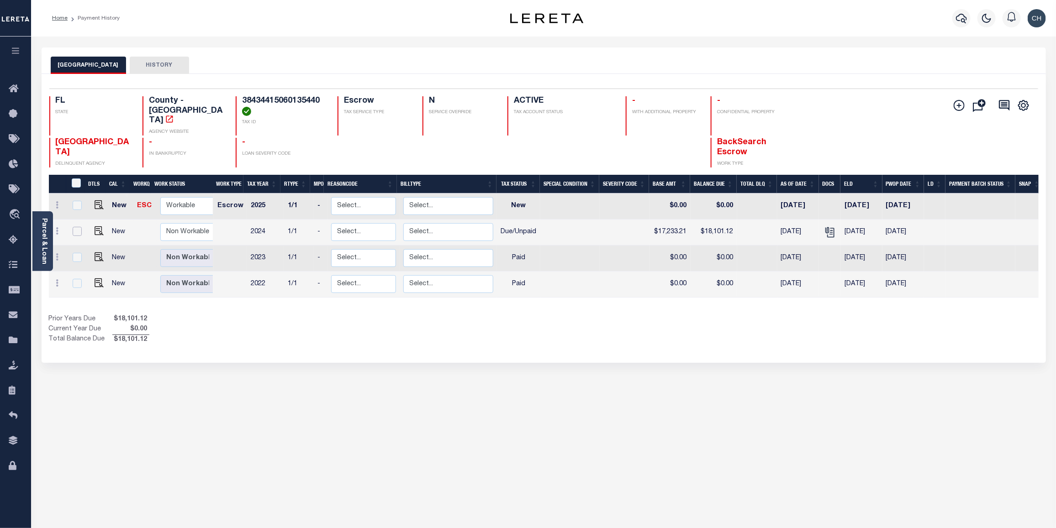
click at [78, 227] on input "checkbox" at bounding box center [77, 231] width 9 height 9
checkbox input "true"
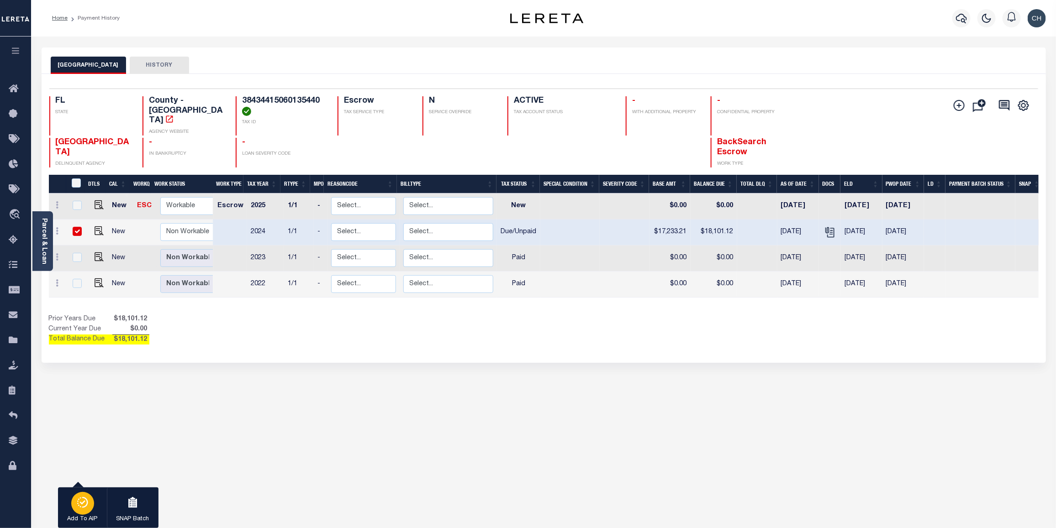
click at [84, 511] on div "button" at bounding box center [82, 503] width 23 height 23
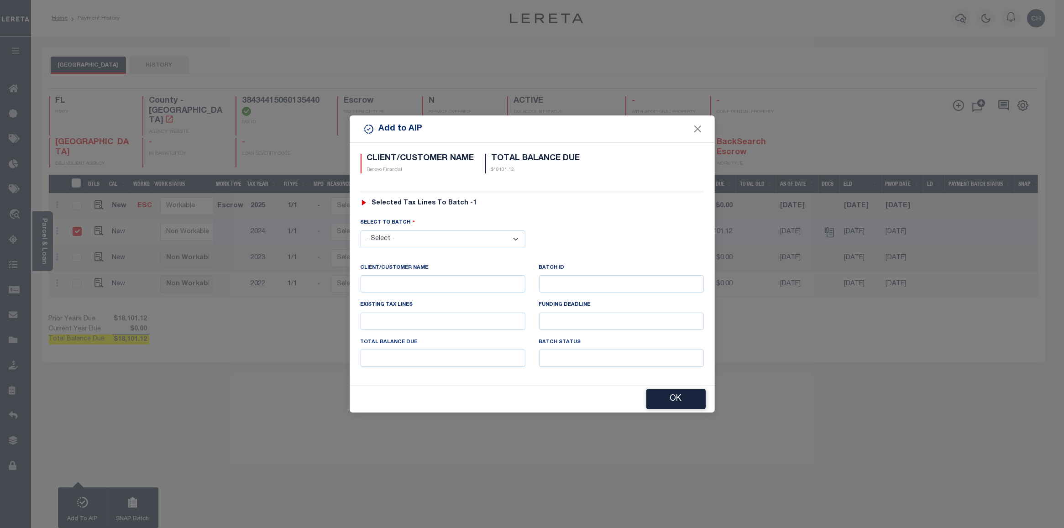
click at [431, 236] on select "- Select - 42380 42965 43235 43299 43683 44436 44450 44938 45028 45180 45253 45…" at bounding box center [443, 240] width 165 height 18
select select "46693"
click at [361, 231] on select "- Select - 42380 42965 43235 43299 43683 44436 44450 44938 45028 45180 45253 45…" at bounding box center [443, 240] width 165 height 18
click at [675, 399] on button "OK" at bounding box center [675, 400] width 59 height 20
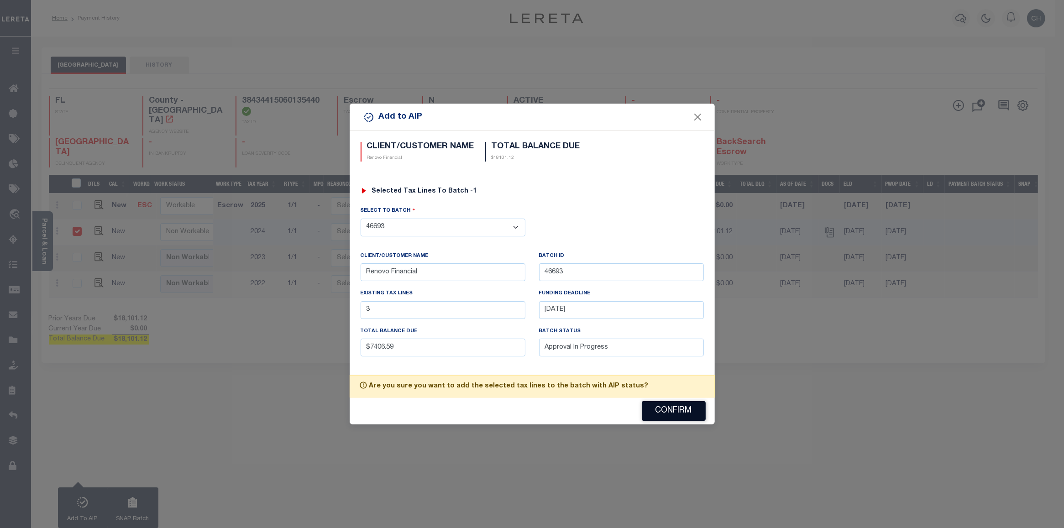
click at [675, 407] on button "Confirm" at bounding box center [674, 411] width 64 height 20
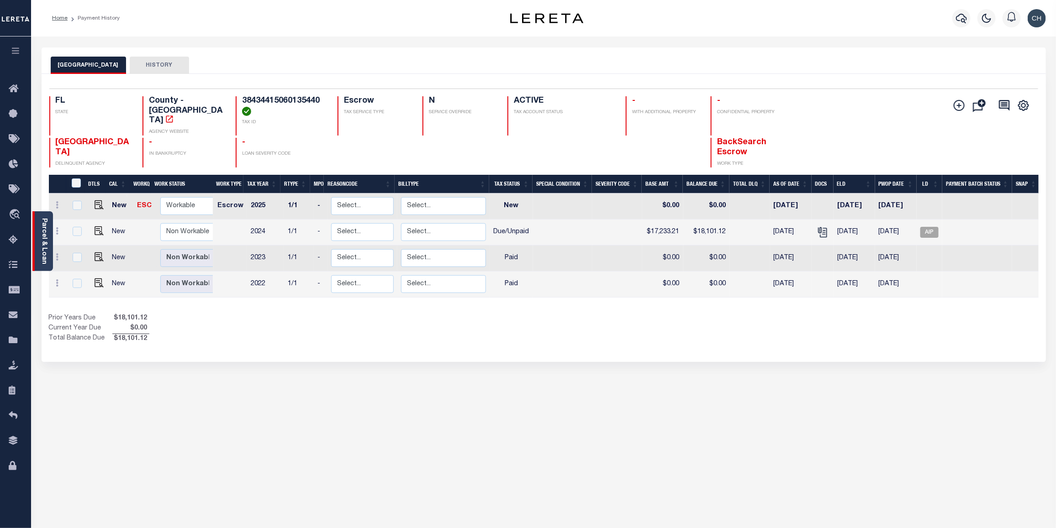
click at [41, 223] on link "Parcel & Loan" at bounding box center [44, 241] width 6 height 46
